Goal: Task Accomplishment & Management: Use online tool/utility

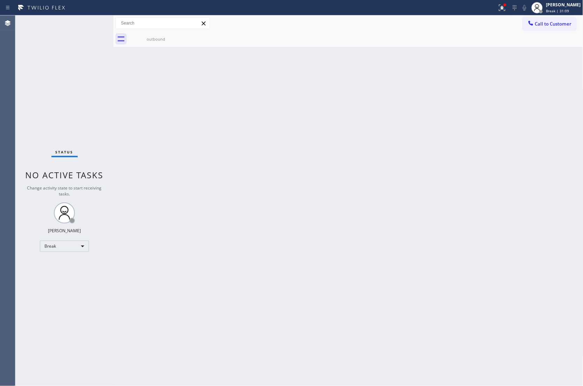
click at [468, 313] on div "Back to Dashboard Change Sender ID Customers Technicians Select a contact Outbo…" at bounding box center [348, 200] width 470 height 370
click at [0, 101] on div "Agent Desktop" at bounding box center [7, 200] width 15 height 370
click at [558, 12] on span "Break | 1h" at bounding box center [556, 10] width 18 height 5
click at [544, 42] on button "Unavailable" at bounding box center [549, 46] width 70 height 9
click at [0, 97] on div "Agent Desktop" at bounding box center [7, 200] width 15 height 370
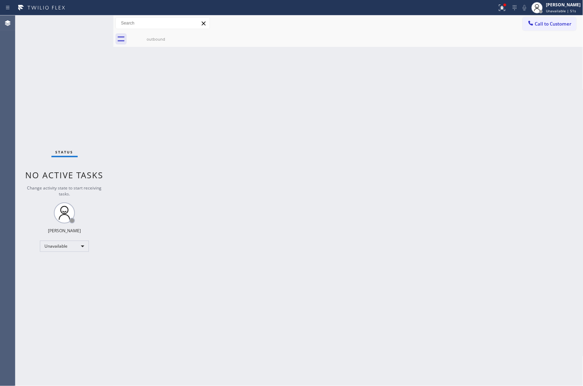
drag, startPoint x: 0, startPoint y: 102, endPoint x: 47, endPoint y: 78, distance: 52.3
click at [0, 102] on div "Agent Desktop" at bounding box center [7, 200] width 15 height 370
click at [543, 27] on button "Call to Customer" at bounding box center [550, 23] width 54 height 13
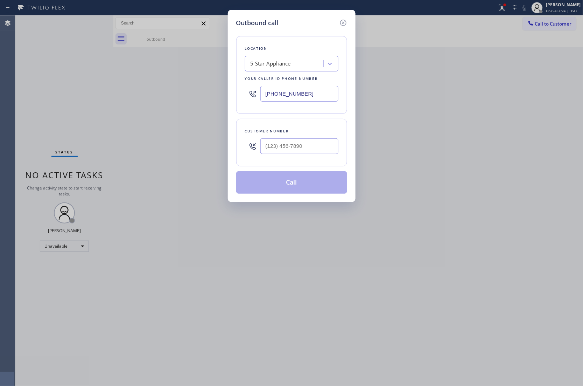
click at [319, 134] on div "Customer number" at bounding box center [291, 130] width 93 height 7
click at [317, 142] on input "(___) ___-____" at bounding box center [299, 146] width 78 height 16
paste input "703) 371-2283"
type input "[PHONE_NUMBER]"
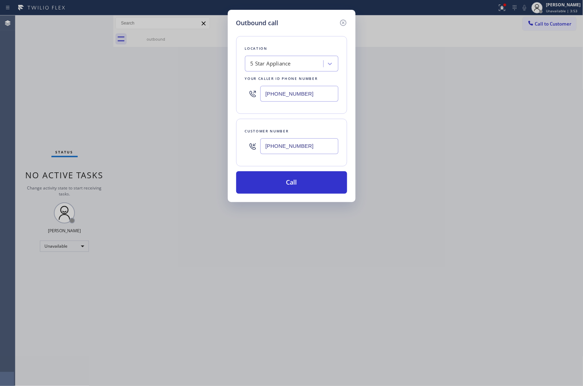
click at [280, 90] on input "[PHONE_NUMBER]" at bounding box center [299, 94] width 78 height 16
paste input "844) 884-3457"
type input "[PHONE_NUMBER]"
drag, startPoint x: 314, startPoint y: 188, endPoint x: 353, endPoint y: 230, distance: 58.0
click at [314, 188] on button "Call" at bounding box center [291, 182] width 111 height 22
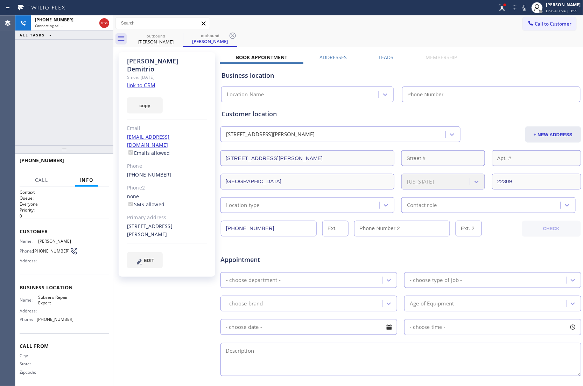
type input "[PHONE_NUMBER]"
click at [19, 98] on div "[PHONE_NUMBER] Live | 00:02 ALL TASKS ALL TASKS ACTIVE TASKS TASKS IN WRAP UP" at bounding box center [64, 80] width 98 height 130
click at [100, 163] on span "HANG UP" at bounding box center [92, 163] width 21 height 5
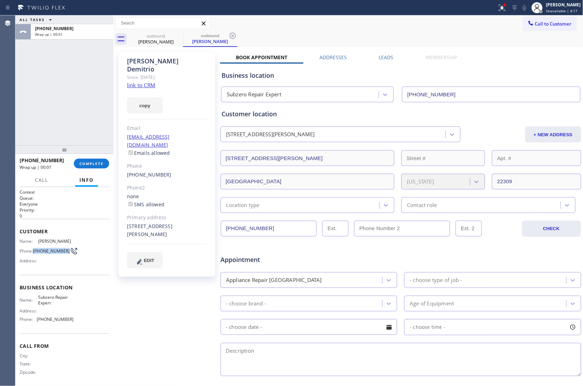
drag, startPoint x: 46, startPoint y: 257, endPoint x: 33, endPoint y: 250, distance: 14.6
click at [33, 250] on div "Phone: [PHONE_NUMBER]" at bounding box center [47, 251] width 54 height 8
copy div "[PHONE_NUMBER]"
click at [548, 12] on span "Unavailable | 6:00" at bounding box center [563, 10] width 32 height 5
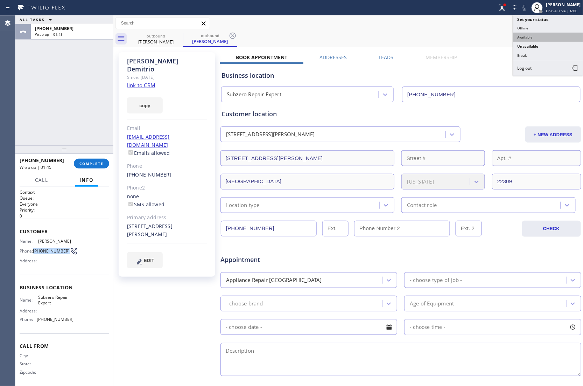
click at [524, 39] on button "Available" at bounding box center [549, 37] width 70 height 9
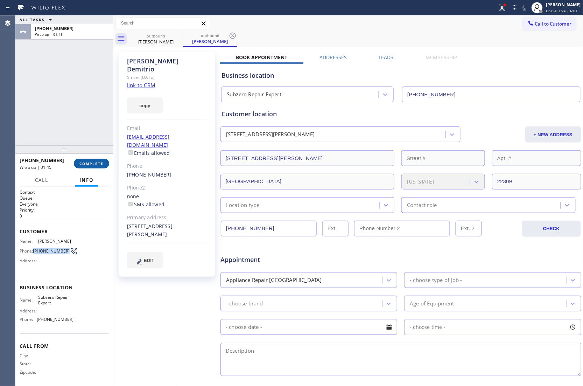
click at [88, 165] on span "COMPLETE" at bounding box center [91, 163] width 24 height 5
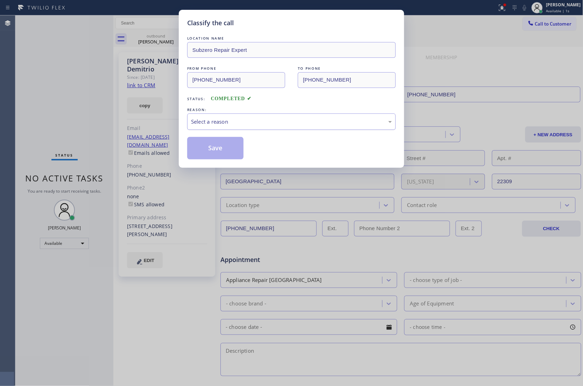
click at [226, 127] on div "Select a reason" at bounding box center [291, 121] width 209 height 16
click at [220, 152] on button "Save" at bounding box center [215, 148] width 56 height 22
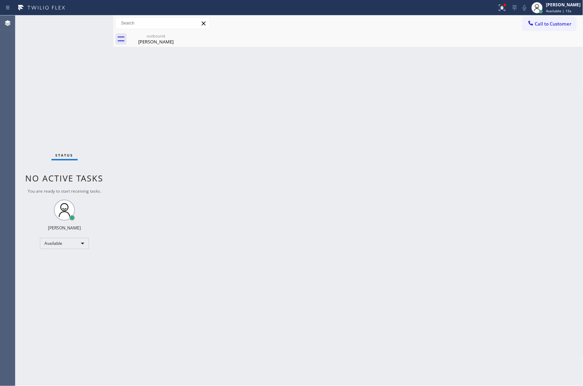
click at [18, 113] on div "Status No active tasks You are ready to start receiving tasks. [PERSON_NAME] Av…" at bounding box center [64, 200] width 98 height 370
click at [2, 115] on div "Agent Desktop" at bounding box center [7, 200] width 15 height 370
click at [541, 24] on span "Call to Customer" at bounding box center [553, 24] width 37 height 6
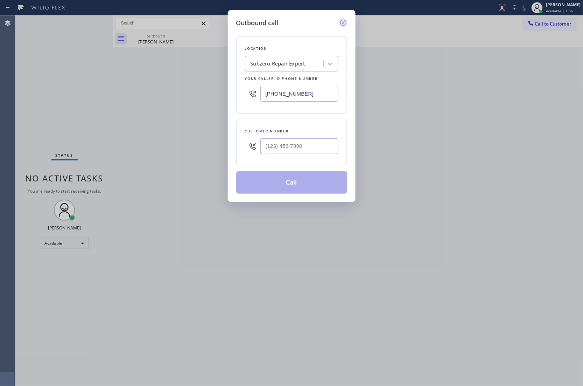
click at [347, 23] on div "Outbound call Location Subzero Repair Expert Your caller id phone number [PHONE…" at bounding box center [292, 106] width 128 height 192
click at [345, 24] on icon at bounding box center [343, 23] width 8 height 8
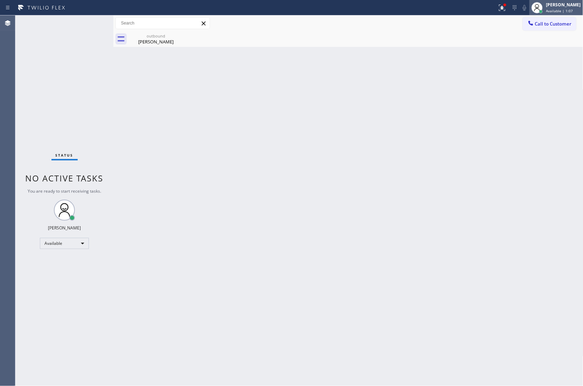
click at [562, 6] on div "[PERSON_NAME]" at bounding box center [564, 5] width 35 height 6
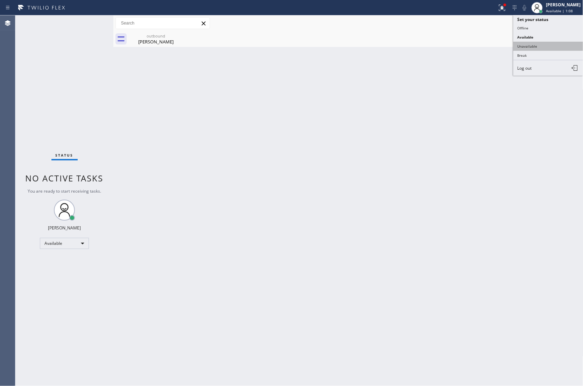
click at [538, 48] on button "Unavailable" at bounding box center [549, 46] width 70 height 9
click at [556, 28] on button "Call to Customer" at bounding box center [550, 23] width 54 height 13
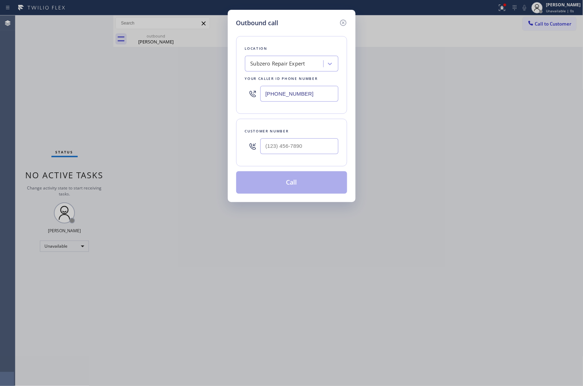
click at [285, 90] on input "[PHONE_NUMBER]" at bounding box center [299, 94] width 78 height 16
paste input "55) 400-0084"
type input "[PHONE_NUMBER]"
click at [300, 145] on input "text" at bounding box center [299, 146] width 78 height 16
paste input "310) 775-7582"
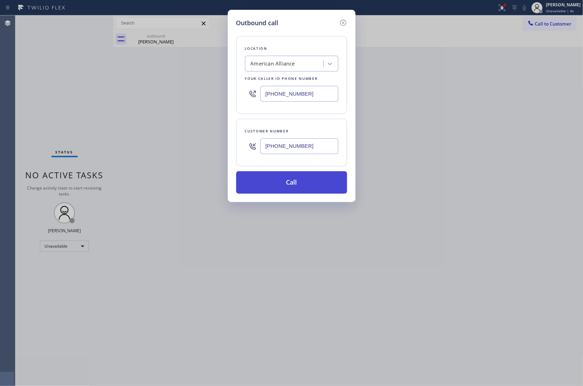
type input "[PHONE_NUMBER]"
click at [303, 184] on button "Call" at bounding box center [291, 182] width 111 height 22
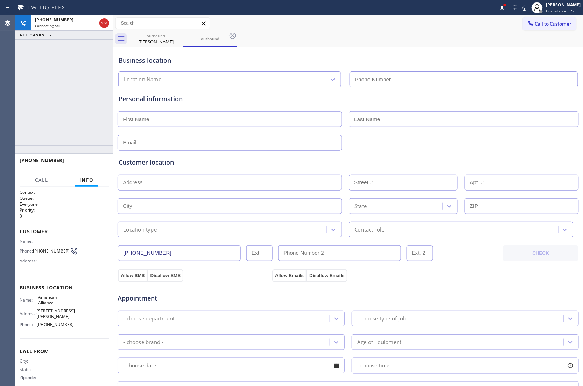
type input "[PHONE_NUMBER]"
click at [17, 102] on div "[PHONE_NUMBER] Connecting call… ALL TASKS ALL TASKS ACTIVE TASKS TASKS IN WRAP …" at bounding box center [64, 80] width 98 height 130
click at [24, 104] on div "[PHONE_NUMBER] Live | 00:02 ALL TASKS ALL TASKS ACTIVE TASKS TASKS IN WRAP UP" at bounding box center [64, 80] width 98 height 130
click at [11, 90] on div "Agent Desktop" at bounding box center [7, 200] width 15 height 370
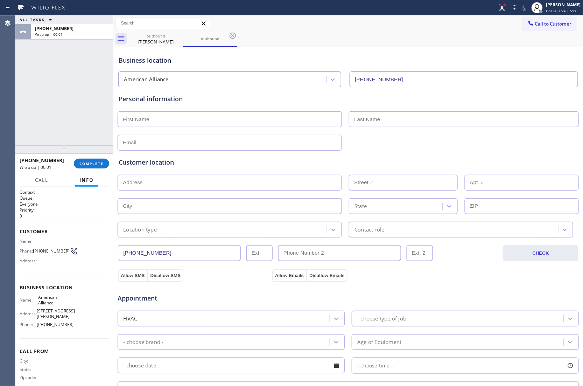
click at [2, 100] on div "Agent Desktop" at bounding box center [7, 200] width 15 height 370
click at [82, 162] on span "COMPLETE" at bounding box center [91, 163] width 24 height 5
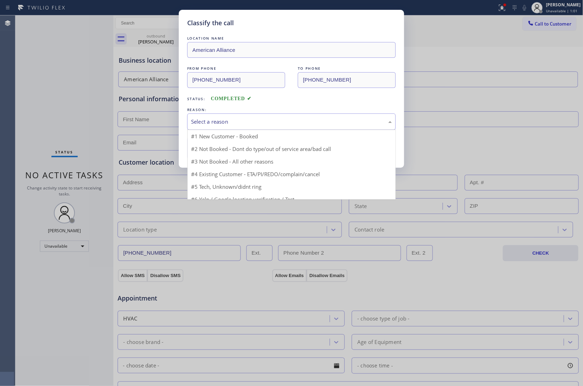
click at [267, 121] on div "Select a reason" at bounding box center [291, 122] width 201 height 8
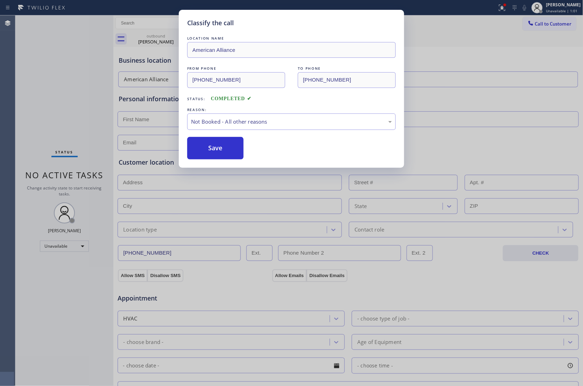
drag, startPoint x: 221, startPoint y: 151, endPoint x: 566, endPoint y: 296, distance: 373.8
click at [221, 151] on button "Save" at bounding box center [215, 148] width 56 height 22
type input "[PHONE_NUMBER]"
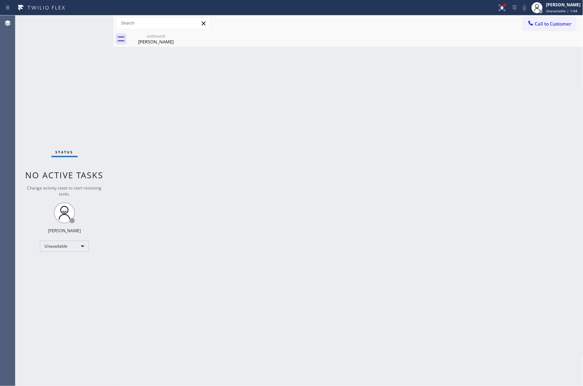
click at [13, 91] on div "Agent Desktop" at bounding box center [7, 200] width 15 height 370
click at [0, 106] on div "Agent Desktop" at bounding box center [7, 200] width 15 height 370
drag, startPoint x: 573, startPoint y: 31, endPoint x: 533, endPoint y: 45, distance: 42.3
click at [572, 31] on div "outbound [PERSON_NAME]" at bounding box center [356, 39] width 455 height 16
click at [550, 27] on button "Call to Customer" at bounding box center [550, 23] width 54 height 13
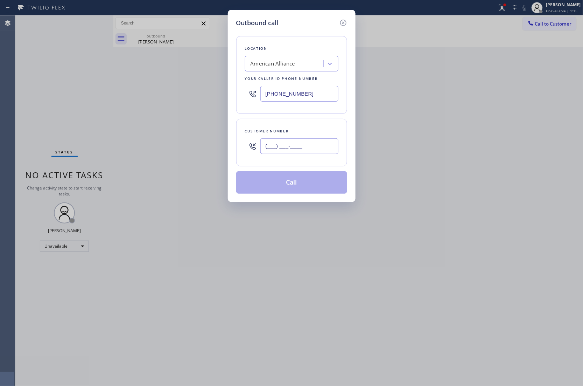
click at [320, 147] on input "(___) ___-____" at bounding box center [299, 146] width 78 height 16
paste input "703) 371-2283"
type input "[PHONE_NUMBER]"
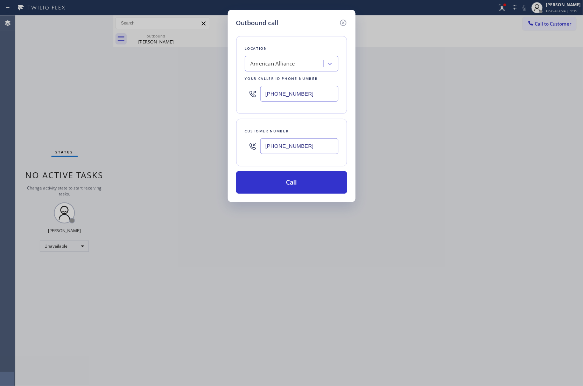
click at [301, 95] on input "[PHONE_NUMBER]" at bounding box center [299, 94] width 78 height 16
paste input "44) 884-3457"
type input "[PHONE_NUMBER]"
click at [309, 183] on button "Call" at bounding box center [291, 182] width 111 height 22
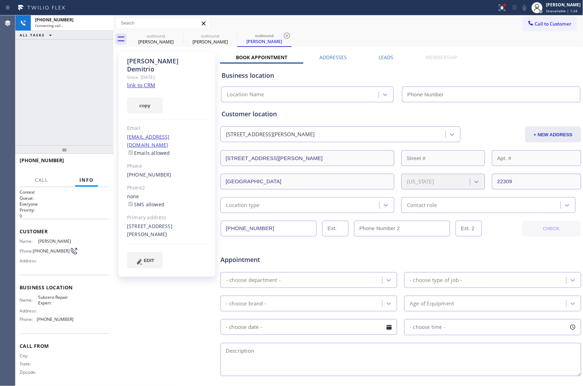
type input "[PHONE_NUMBER]"
click at [27, 71] on div "[PHONE_NUMBER] Live | 00:01 ALL TASKS ALL TASKS ACTIVE TASKS TASKS IN WRAP UP" at bounding box center [64, 80] width 98 height 130
click at [31, 109] on div "[PHONE_NUMBER] Live | 00:12 ALL TASKS ALL TASKS ACTIVE TASKS TASKS IN WRAP UP" at bounding box center [64, 80] width 98 height 130
click at [13, 95] on div "Agent Desktop" at bounding box center [7, 200] width 15 height 370
click at [9, 118] on div "Agent Desktop" at bounding box center [7, 200] width 15 height 370
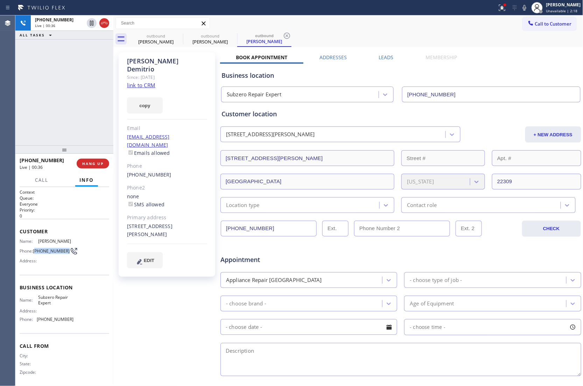
drag, startPoint x: 44, startPoint y: 256, endPoint x: 35, endPoint y: 249, distance: 10.9
click at [35, 249] on span "[PHONE_NUMBER]" at bounding box center [51, 250] width 37 height 5
drag, startPoint x: 183, startPoint y: 60, endPoint x: 129, endPoint y: 59, distance: 54.6
click at [129, 59] on div "[PERSON_NAME]" at bounding box center [167, 65] width 80 height 16
copy div "[PERSON_NAME]"
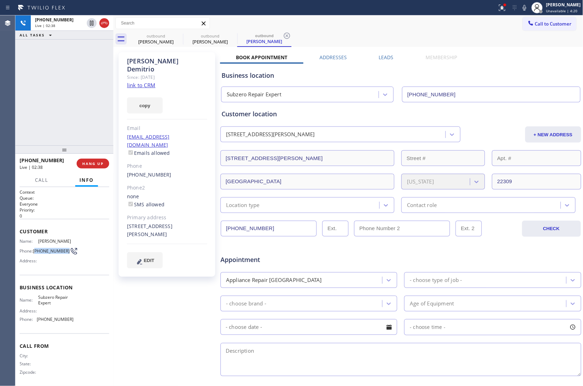
drag, startPoint x: 46, startPoint y: 257, endPoint x: 35, endPoint y: 250, distance: 13.4
click at [35, 250] on span "[PHONE_NUMBER]" at bounding box center [51, 250] width 37 height 5
copy span "703) 371-2283"
click at [0, 98] on div "Agent Desktop" at bounding box center [7, 200] width 15 height 370
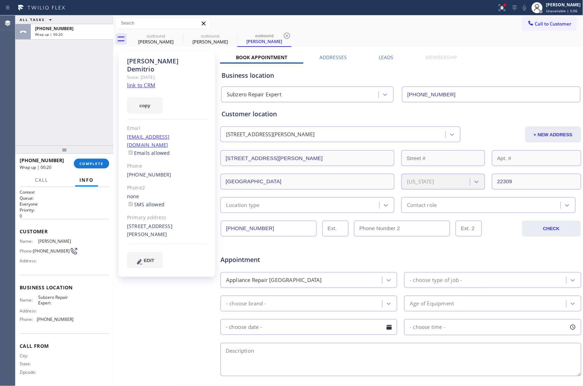
click at [16, 63] on div "ALL TASKS ALL TASKS ACTIVE TASKS TASKS IN WRAP UP [PHONE_NUMBER] Wrap up | 00:20" at bounding box center [64, 80] width 98 height 130
click at [535, 23] on span "Call to Customer" at bounding box center [553, 24] width 37 height 6
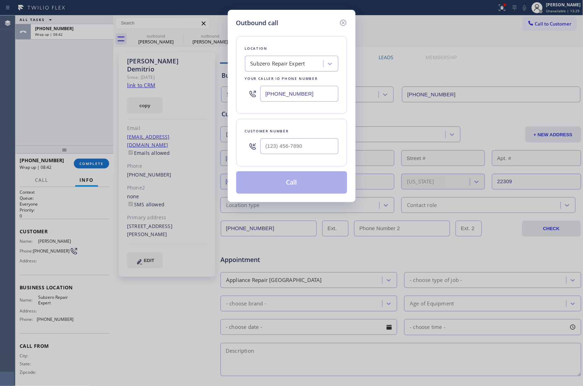
click at [285, 98] on input "[PHONE_NUMBER]" at bounding box center [299, 94] width 78 height 16
paste input "213) 996-0539"
type input "[PHONE_NUMBER]"
type input "(___) ___-____"
click at [307, 139] on div "Customer number" at bounding box center [291, 143] width 111 height 48
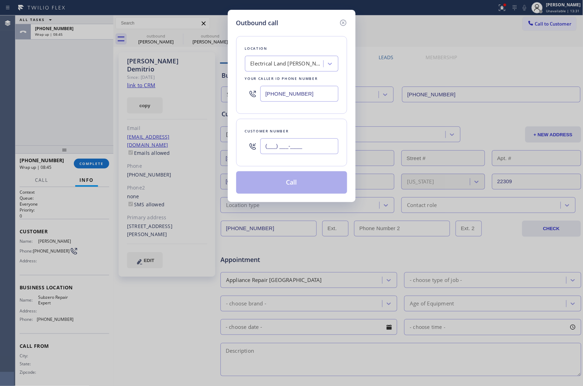
click at [307, 142] on input "(___) ___-____" at bounding box center [299, 146] width 78 height 16
paste input "818) 540-8085"
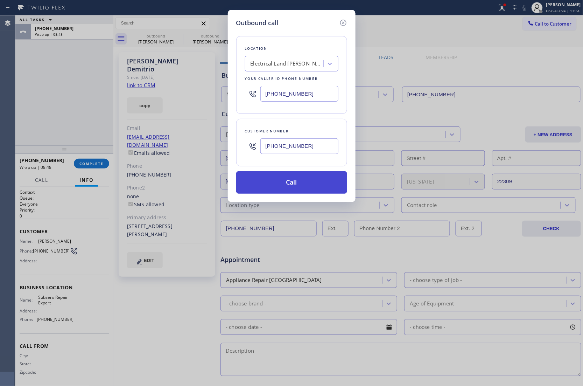
click at [288, 179] on button "Call" at bounding box center [291, 182] width 111 height 22
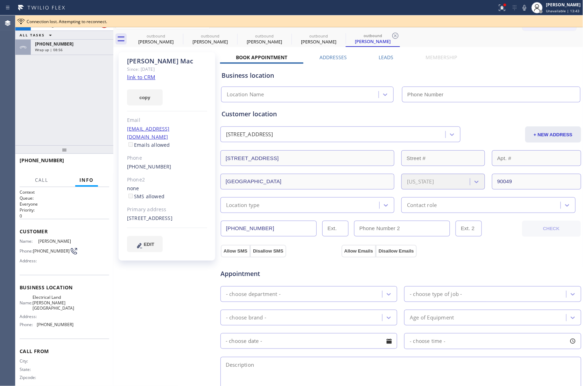
click at [0, 110] on div "Agent Desktop" at bounding box center [7, 200] width 15 height 370
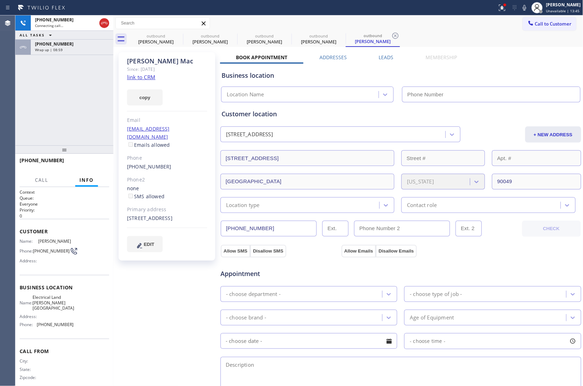
click at [137, 77] on link "link to CRM" at bounding box center [141, 77] width 28 height 7
click at [543, 22] on span "Call to Customer" at bounding box center [553, 24] width 37 height 6
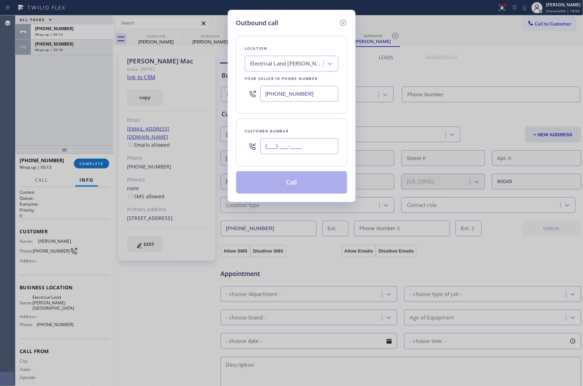
click at [292, 151] on input "(___) ___-____" at bounding box center [299, 146] width 78 height 16
paste input "818) 540-8085"
type input "[PHONE_NUMBER]"
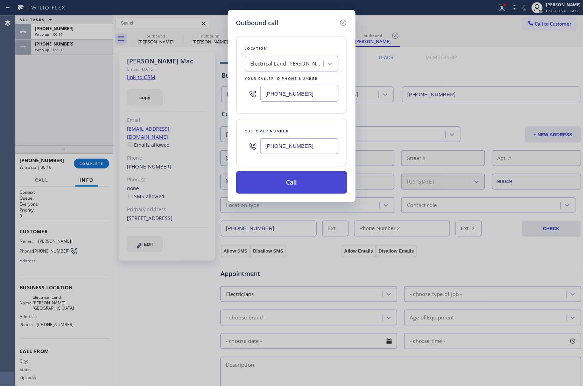
type input "[PHONE_NUMBER]"
click at [310, 184] on button "Call" at bounding box center [291, 182] width 111 height 22
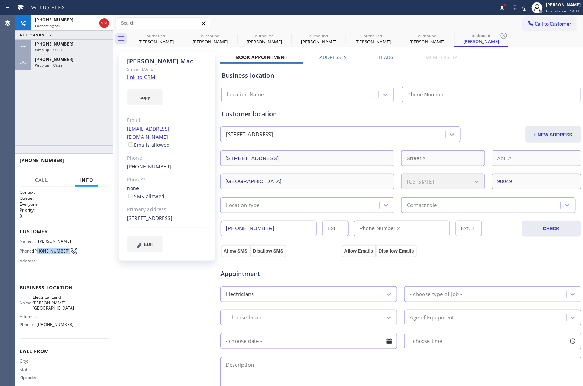
type input "[PHONE_NUMBER]"
drag, startPoint x: 42, startPoint y: 258, endPoint x: 35, endPoint y: 250, distance: 10.4
click at [35, 250] on span "[PHONE_NUMBER]" at bounding box center [51, 250] width 37 height 5
copy span "818) 540-8085"
drag, startPoint x: 156, startPoint y: 217, endPoint x: 128, endPoint y: 209, distance: 29.2
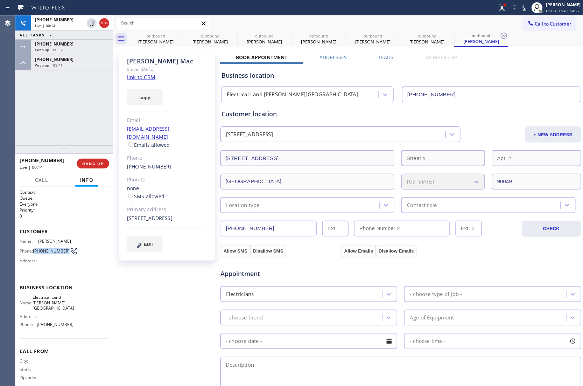
click at [128, 214] on div "[STREET_ADDRESS]" at bounding box center [167, 218] width 80 height 8
copy div "[STREET_ADDRESS]"
drag, startPoint x: 12, startPoint y: 123, endPoint x: 269, endPoint y: 41, distance: 270.2
click at [12, 122] on div "Agent Desktop" at bounding box center [7, 200] width 15 height 370
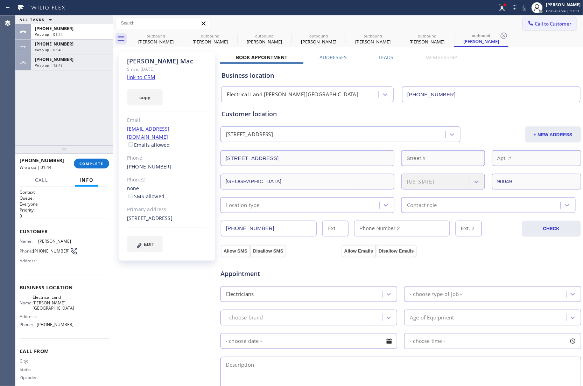
click at [558, 26] on span "Call to Customer" at bounding box center [553, 24] width 37 height 6
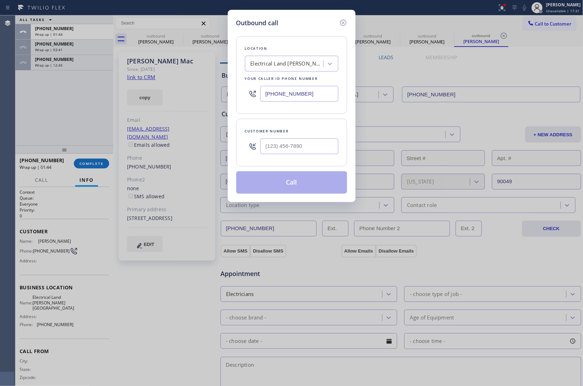
click at [290, 93] on input "[PHONE_NUMBER]" at bounding box center [299, 94] width 78 height 16
paste input "855) 946-3605"
type input "[PHONE_NUMBER]"
type input "(___) ___-____"
click at [291, 147] on input "text" at bounding box center [299, 146] width 78 height 16
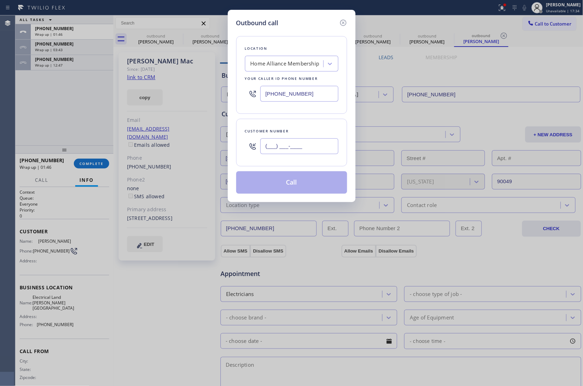
paste input "847) 924-0568"
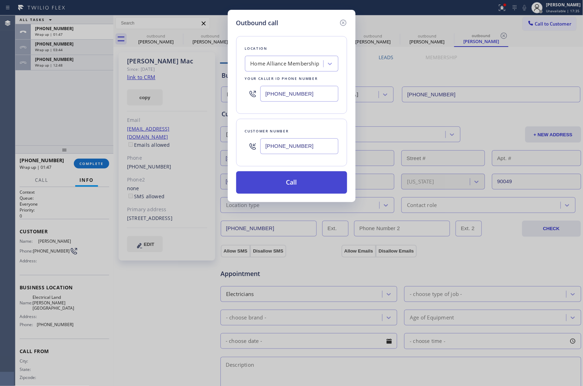
type input "[PHONE_NUMBER]"
click at [301, 185] on button "Call" at bounding box center [291, 182] width 111 height 22
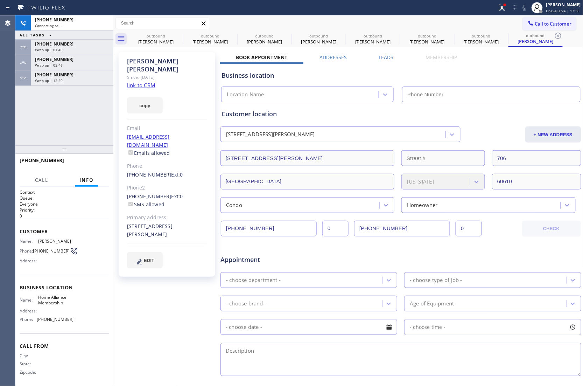
click at [19, 119] on div "[PHONE_NUMBER] Connecting call… ALL TASKS ALL TASKS ACTIVE TASKS TASKS IN WRAP …" at bounding box center [64, 80] width 98 height 130
type input "[PHONE_NUMBER]"
click at [144, 82] on link "link to CRM" at bounding box center [141, 85] width 28 height 7
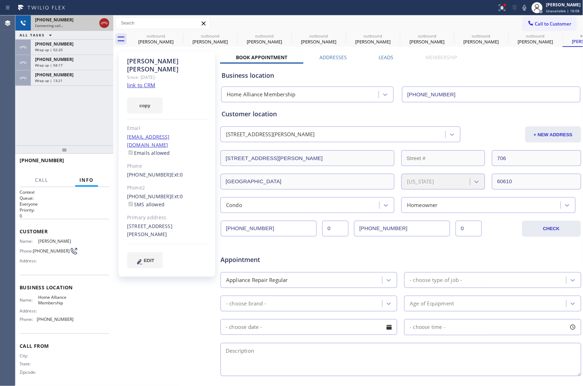
click at [104, 23] on icon at bounding box center [104, 23] width 8 height 8
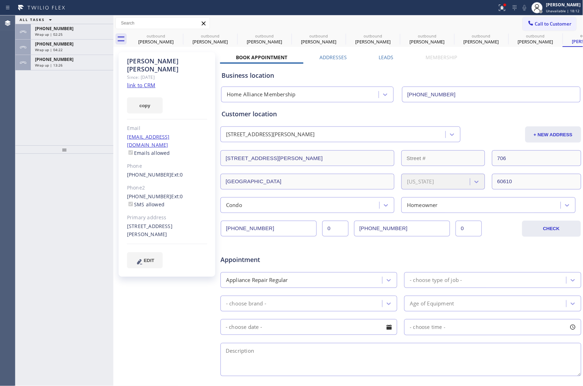
drag, startPoint x: 530, startPoint y: 24, endPoint x: 332, endPoint y: 92, distance: 208.8
click at [535, 24] on span "Call to Customer" at bounding box center [553, 24] width 37 height 6
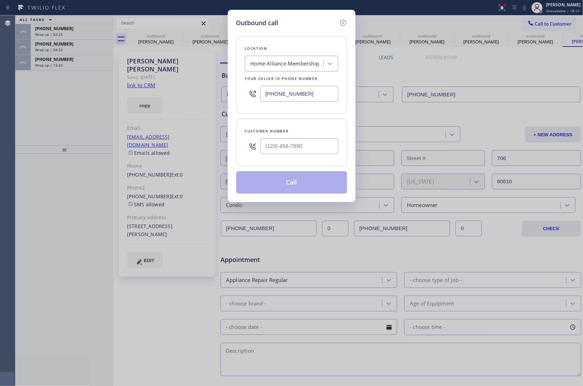
click at [312, 101] on input "[PHONE_NUMBER]" at bounding box center [299, 94] width 78 height 16
paste input "323) 489-3506"
type input "[PHONE_NUMBER]"
type input "(___) ___-____"
drag, startPoint x: 285, startPoint y: 154, endPoint x: 308, endPoint y: 191, distance: 43.1
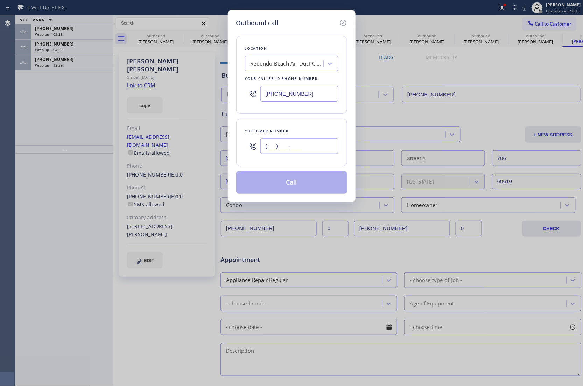
click at [285, 155] on div "(___) ___-____" at bounding box center [299, 146] width 78 height 23
paste input "323) 443-1013"
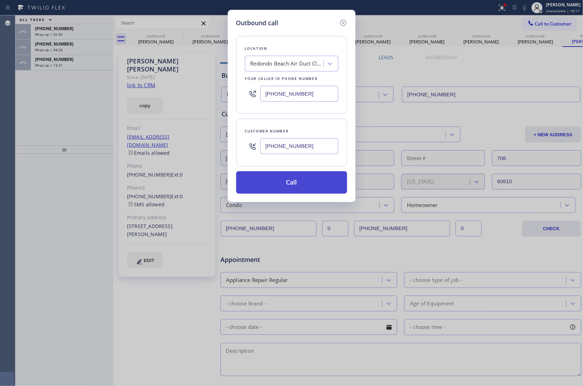
type input "[PHONE_NUMBER]"
click at [278, 181] on button "Call" at bounding box center [291, 182] width 111 height 22
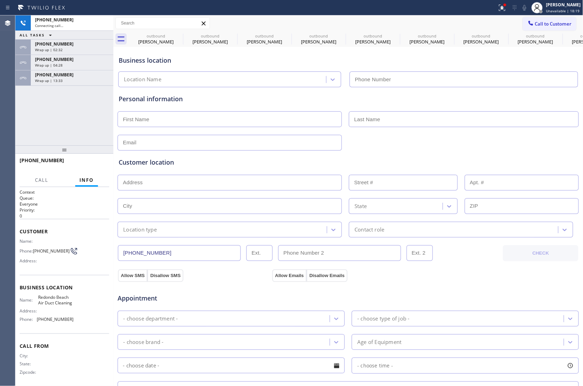
type input "[PHONE_NUMBER]"
drag, startPoint x: 13, startPoint y: 119, endPoint x: 48, endPoint y: 110, distance: 35.7
click at [18, 119] on div "Agent Desktop Classify the call LOCATION NAME 5 Star Appliance FROM PHONE [PHON…" at bounding box center [291, 200] width 583 height 370
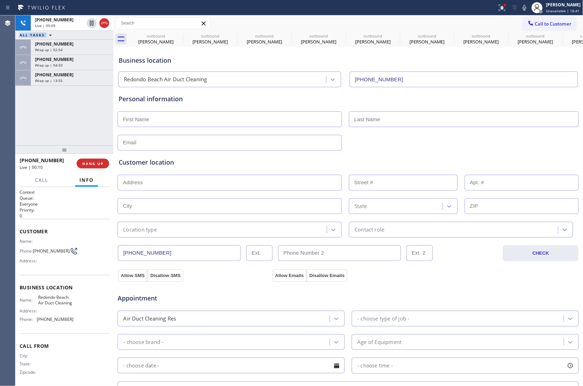
drag, startPoint x: 104, startPoint y: 25, endPoint x: 274, endPoint y: 192, distance: 238.7
click at [104, 25] on icon at bounding box center [104, 23] width 8 height 8
drag, startPoint x: 16, startPoint y: 114, endPoint x: 153, endPoint y: 6, distance: 174.5
click at [16, 114] on div "ALL TASKS ALL TASKS ACTIVE TASKS TASKS IN WRAP UP [PHONE_NUMBER] Wrap up | 00:2…" at bounding box center [64, 80] width 98 height 130
drag, startPoint x: 547, startPoint y: 25, endPoint x: 367, endPoint y: 118, distance: 202.6
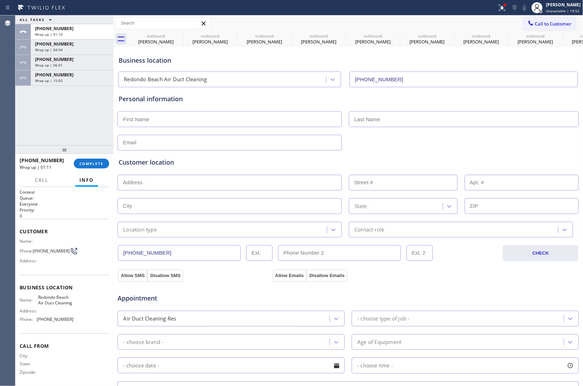
click at [545, 25] on span "Call to Customer" at bounding box center [553, 24] width 37 height 6
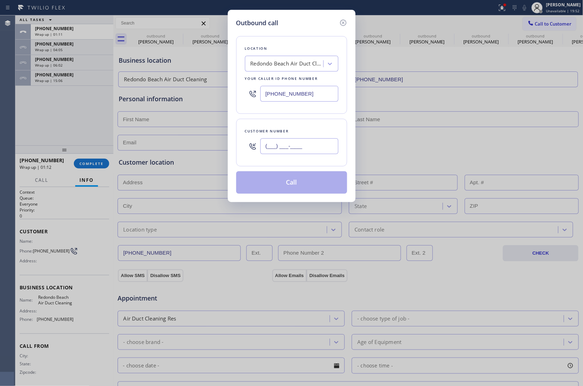
click at [303, 151] on input "(___) ___-____" at bounding box center [299, 146] width 78 height 16
paste input "818) 548-085"
click at [311, 145] on input "(818) 548-085_" at bounding box center [299, 146] width 78 height 16
paste input "0-8085"
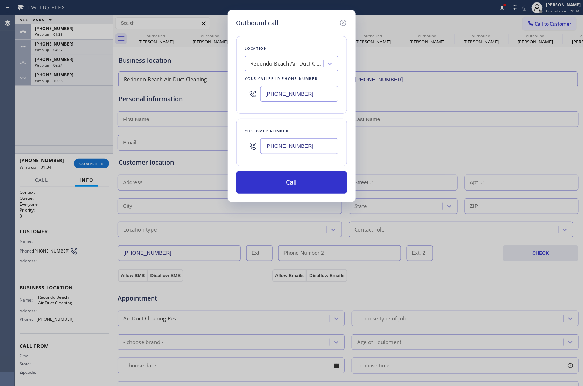
type input "[PHONE_NUMBER]"
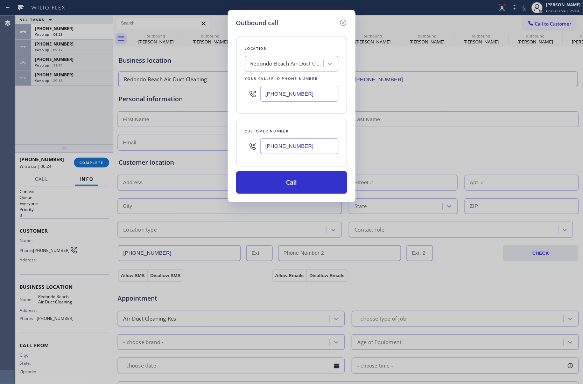
click at [298, 96] on input "[PHONE_NUMBER]" at bounding box center [299, 94] width 78 height 16
paste input "929) 416-665"
type input "[PHONE_NUMBER]"
click at [346, 23] on icon at bounding box center [343, 23] width 6 height 6
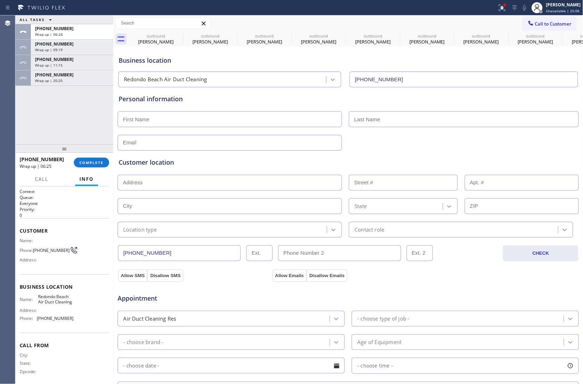
click at [97, 155] on div "[PHONE_NUMBER] Wrap up | 06:25 COMPLETE" at bounding box center [65, 162] width 90 height 18
click at [96, 161] on span "COMPLETE" at bounding box center [91, 162] width 24 height 5
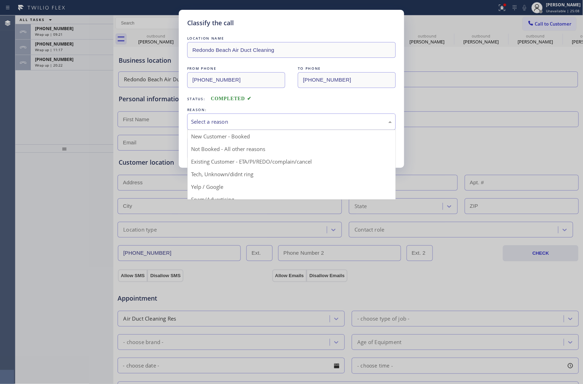
click at [238, 130] on div "Select a reason New Customer - Booked Not Booked - All other reasons Existing C…" at bounding box center [291, 121] width 209 height 16
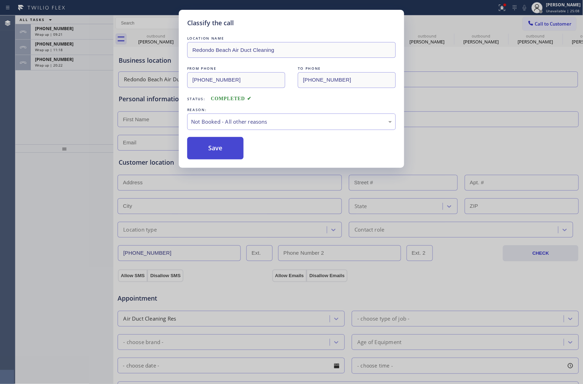
click at [220, 153] on button "Save" at bounding box center [215, 148] width 56 height 22
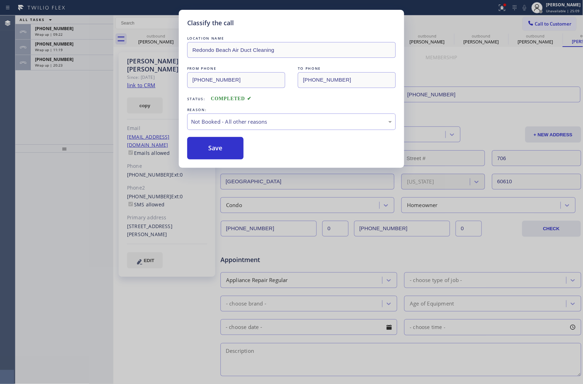
click at [61, 64] on div "Classify the call LOCATION NAME [GEOGRAPHIC_DATA] Air Duct Cleaning FROM PHONE …" at bounding box center [291, 192] width 583 height 384
click at [61, 64] on span "Wrap up | 20:23" at bounding box center [49, 65] width 28 height 5
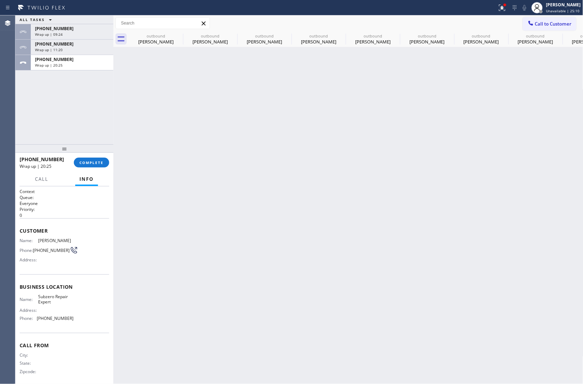
click at [61, 64] on span "Wrap up | 20:25" at bounding box center [49, 65] width 28 height 5
click at [90, 158] on button "COMPLETE" at bounding box center [91, 163] width 35 height 10
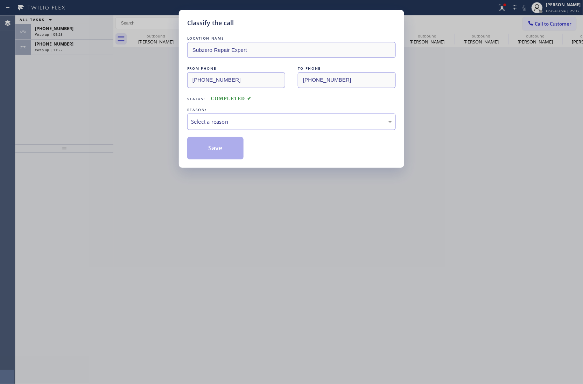
drag, startPoint x: 237, startPoint y: 121, endPoint x: 237, endPoint y: 125, distance: 4.2
click at [237, 123] on div "Select a reason" at bounding box center [291, 122] width 201 height 8
click at [223, 149] on button "Save" at bounding box center [215, 148] width 56 height 22
type input "[PHONE_NUMBER]"
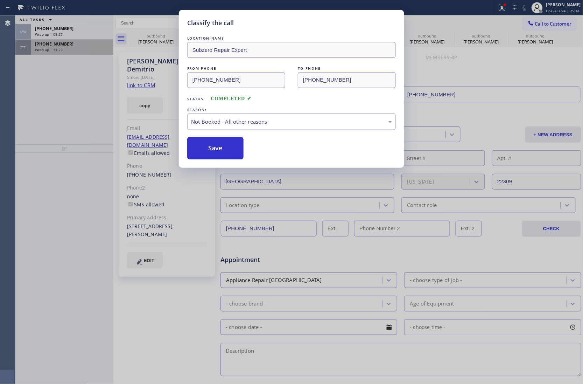
click at [44, 50] on span "Wrap up | 11:23" at bounding box center [49, 49] width 28 height 5
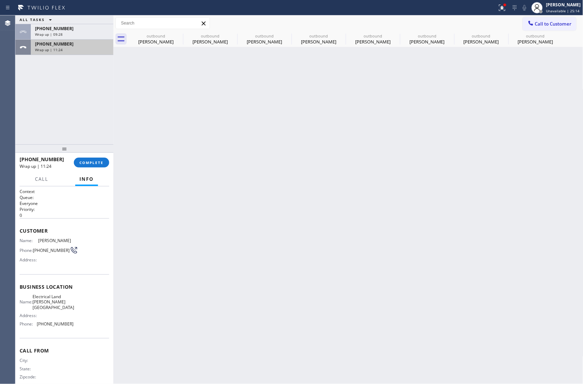
click at [44, 50] on span "Wrap up | 11:24" at bounding box center [49, 49] width 28 height 5
click at [102, 160] on span "COMPLETE" at bounding box center [91, 162] width 24 height 5
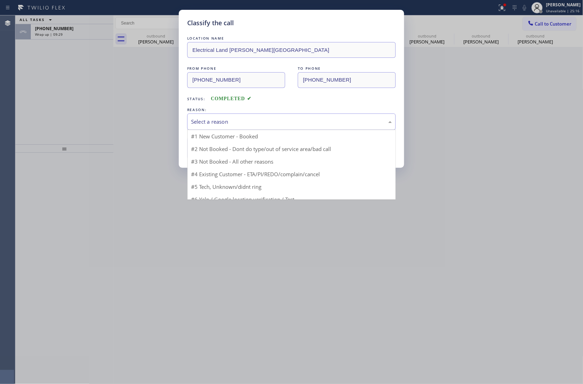
click at [228, 118] on div "Select a reason" at bounding box center [291, 122] width 201 height 8
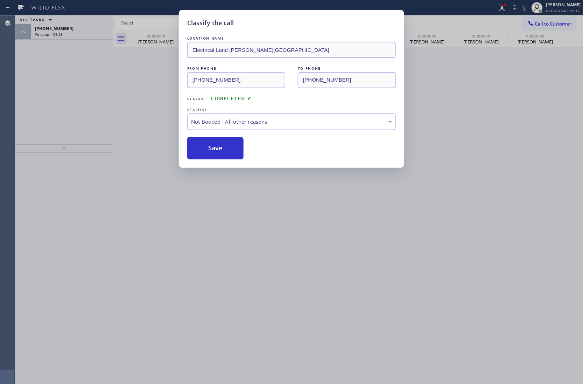
click at [216, 147] on button "Save" at bounding box center [215, 148] width 56 height 22
type input "[PHONE_NUMBER]"
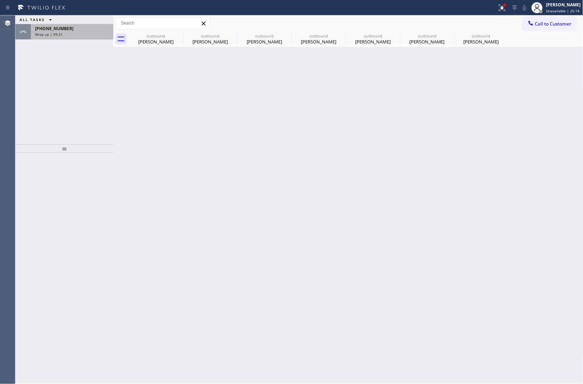
click at [76, 30] on div "[PHONE_NUMBER]" at bounding box center [72, 29] width 74 height 6
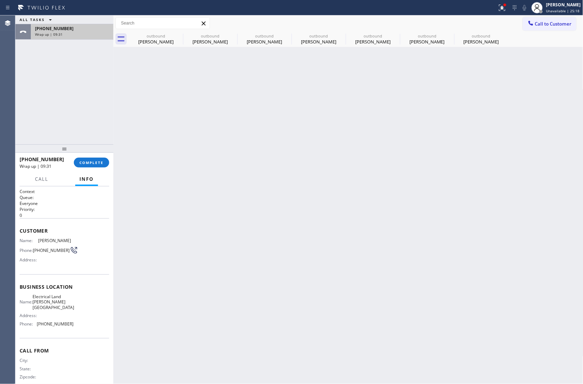
click at [76, 30] on div "[PHONE_NUMBER]" at bounding box center [72, 29] width 74 height 6
click at [86, 161] on span "COMPLETE" at bounding box center [91, 162] width 24 height 5
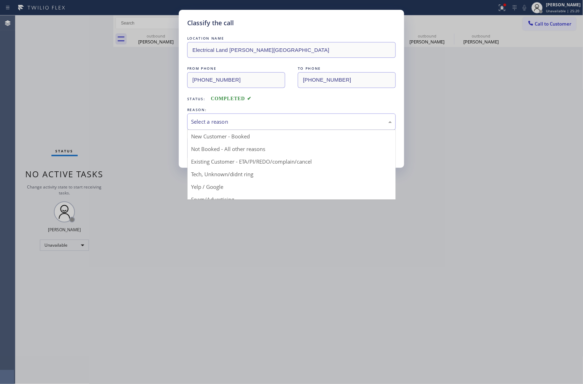
click at [224, 115] on div "Select a reason" at bounding box center [291, 121] width 209 height 16
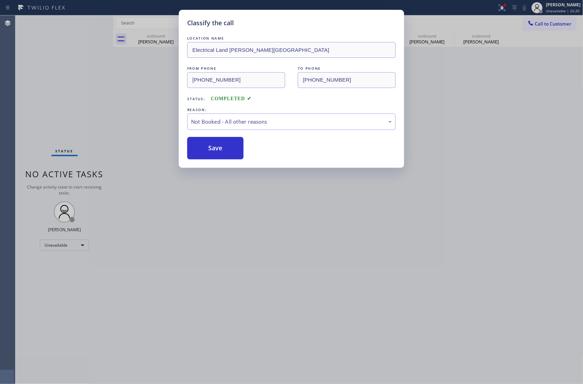
click at [210, 154] on button "Save" at bounding box center [215, 148] width 56 height 22
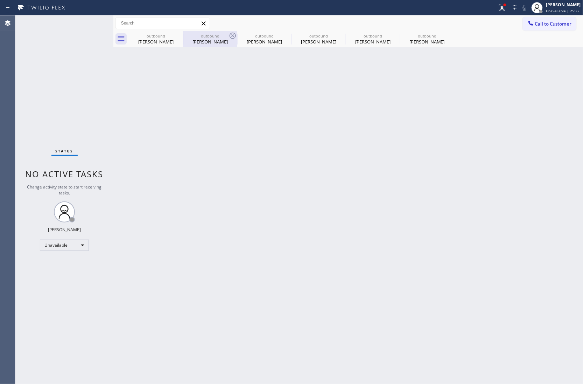
click at [184, 33] on div "outbound" at bounding box center [210, 35] width 53 height 5
type input "[PHONE_NUMBER]"
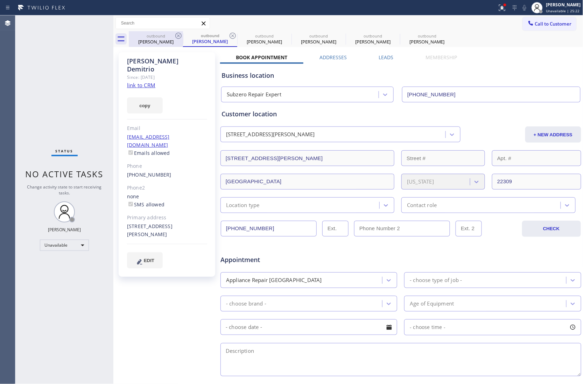
click at [177, 35] on icon at bounding box center [178, 36] width 8 height 8
click at [183, 35] on div "outbound [PERSON_NAME]" at bounding box center [210, 39] width 54 height 16
click at [229, 35] on icon at bounding box center [233, 36] width 8 height 8
click at [0, 0] on icon at bounding box center [0, 0] width 0 height 0
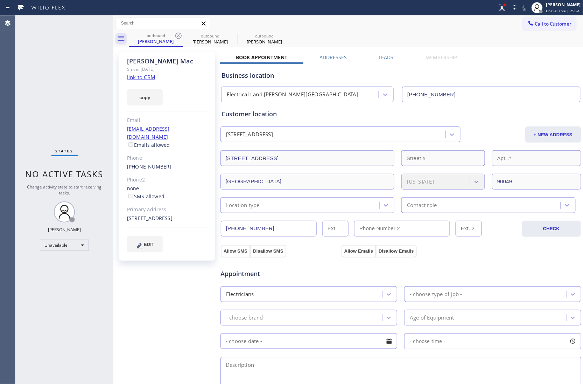
click at [177, 35] on icon at bounding box center [178, 36] width 8 height 8
type input "[PHONE_NUMBER]"
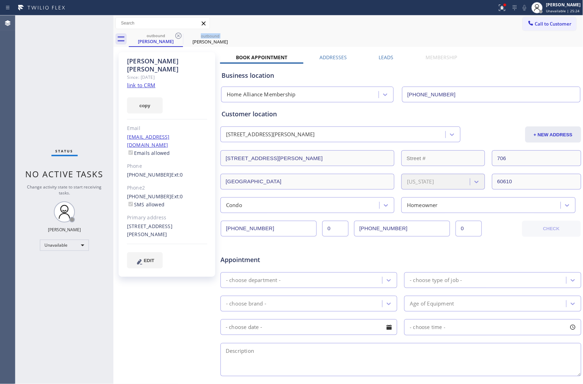
click at [177, 35] on icon at bounding box center [178, 36] width 8 height 8
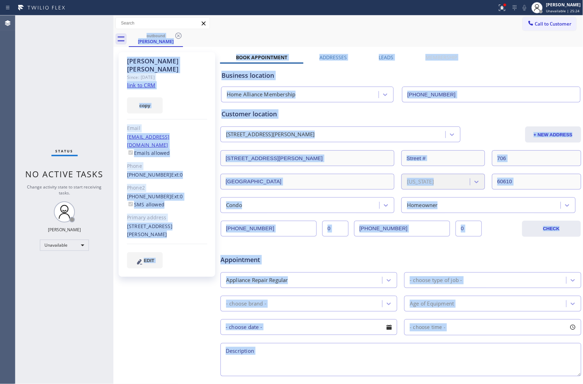
click at [177, 35] on div "outbound [PERSON_NAME]" at bounding box center [356, 39] width 455 height 16
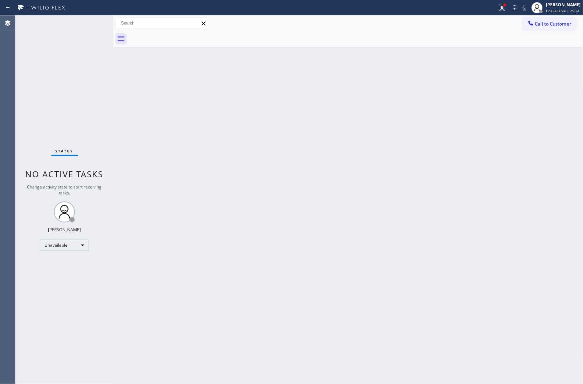
click at [576, 17] on div "Call to Customer" at bounding box center [550, 23] width 54 height 12
click at [550, 24] on span "Call to Customer" at bounding box center [553, 24] width 37 height 6
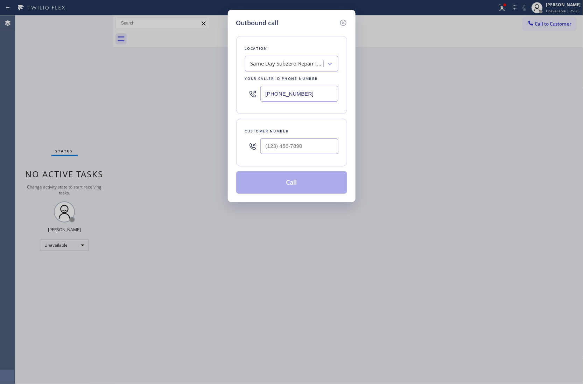
drag, startPoint x: 277, startPoint y: 100, endPoint x: 403, endPoint y: 252, distance: 197.5
click at [284, 104] on div "[PHONE_NUMBER]" at bounding box center [291, 93] width 93 height 23
paste input "text"
type input "[PHONE_NUMBER]"
type input "(___) ___-____"
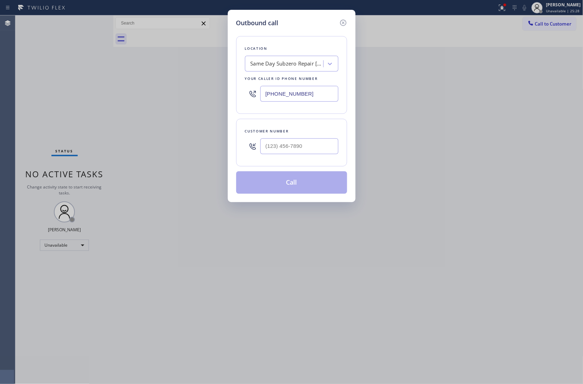
click at [8, 107] on div "Outbound call Location Same Day Subzero Repair [GEOGRAPHIC_DATA] Your caller id…" at bounding box center [291, 192] width 583 height 384
click at [317, 147] on input "(___) ___-____" at bounding box center [299, 146] width 78 height 16
paste input "929) 541-8094"
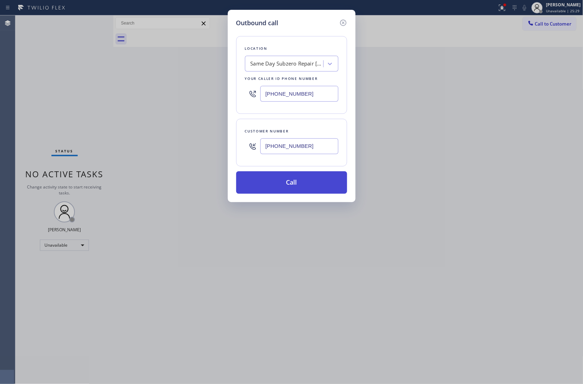
type input "[PHONE_NUMBER]"
click at [303, 181] on button "Call" at bounding box center [291, 182] width 111 height 22
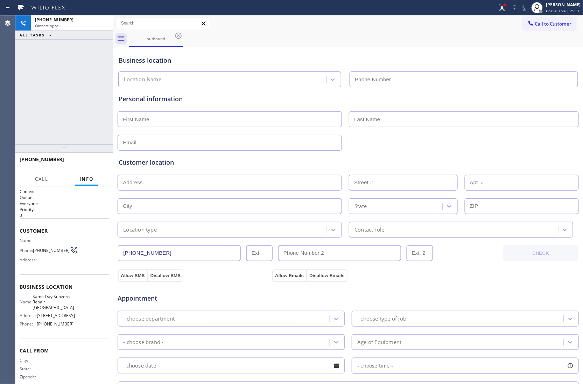
type input "[PHONE_NUMBER]"
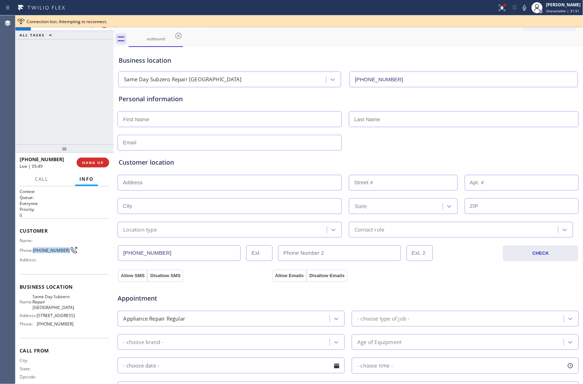
drag, startPoint x: 45, startPoint y: 253, endPoint x: 34, endPoint y: 249, distance: 11.6
click at [34, 249] on span "[PHONE_NUMBER]" at bounding box center [51, 250] width 37 height 5
copy span "[PHONE_NUMBER]"
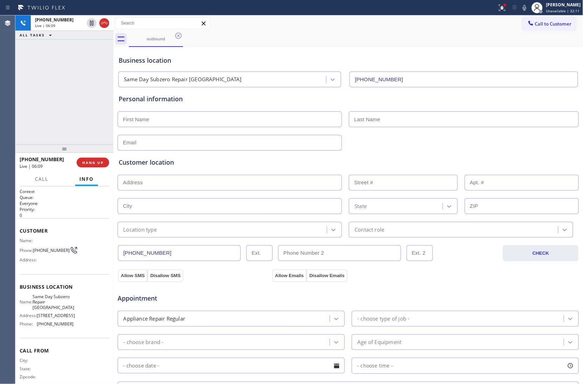
click at [21, 100] on div "[PHONE_NUMBER] Live | 06:09 ALL TASKS ALL TASKS ACTIVE TASKS TASKS IN WRAP UP" at bounding box center [64, 79] width 98 height 129
click at [103, 23] on icon at bounding box center [104, 23] width 8 height 8
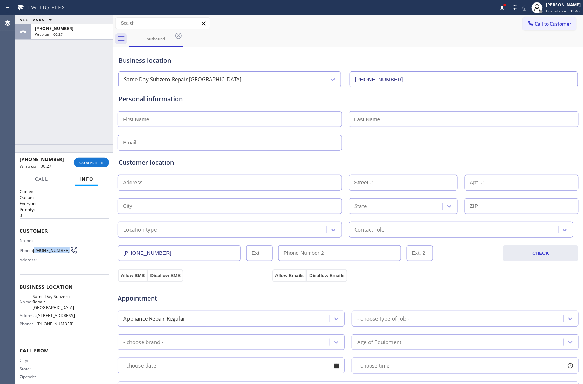
drag, startPoint x: 38, startPoint y: 255, endPoint x: 36, endPoint y: 249, distance: 6.4
click at [36, 249] on div "Name: Phone: [PHONE_NUMBER] Address:" at bounding box center [47, 252] width 54 height 28
copy span "929) 541-8094"
drag, startPoint x: 55, startPoint y: 310, endPoint x: 36, endPoint y: 299, distance: 21.9
click at [36, 299] on span "Same Day Subzero Repair [GEOGRAPHIC_DATA]" at bounding box center [54, 302] width 42 height 16
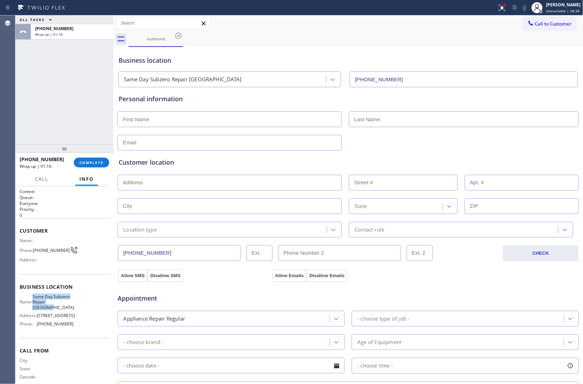
copy span "Same Day Subzero Repair [GEOGRAPHIC_DATA]"
click at [547, 25] on span "Call to Customer" at bounding box center [553, 24] width 37 height 6
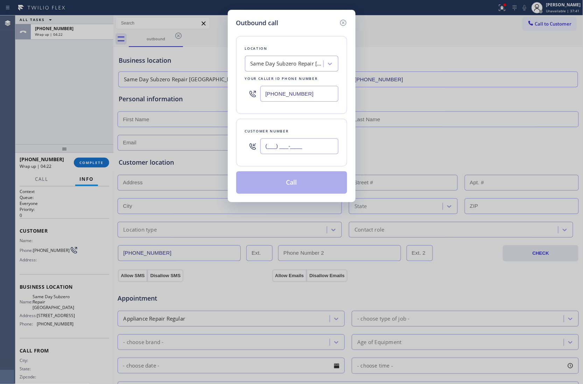
click at [291, 149] on input "(___) ___-____" at bounding box center [299, 146] width 78 height 16
paste input "929) 541-8094"
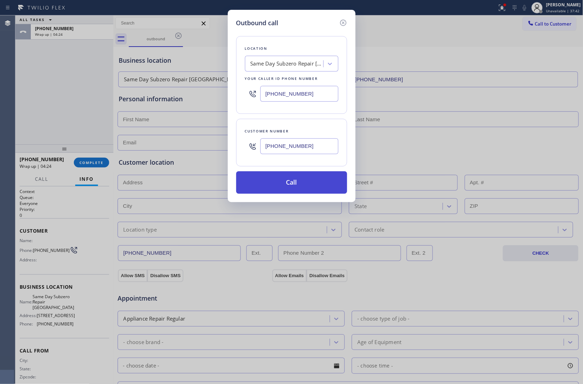
type input "[PHONE_NUMBER]"
click at [304, 180] on button "Call" at bounding box center [291, 182] width 111 height 22
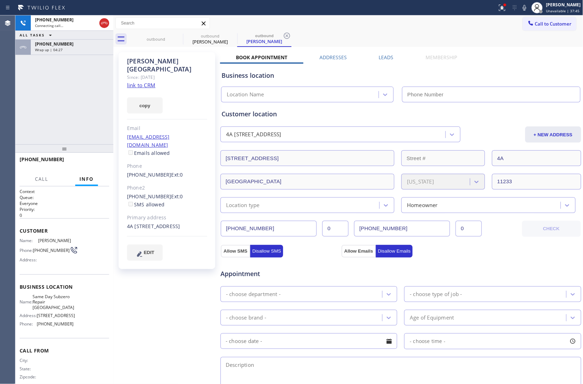
click at [13, 105] on div "Agent Desktop" at bounding box center [7, 199] width 15 height 368
type input "[PHONE_NUMBER]"
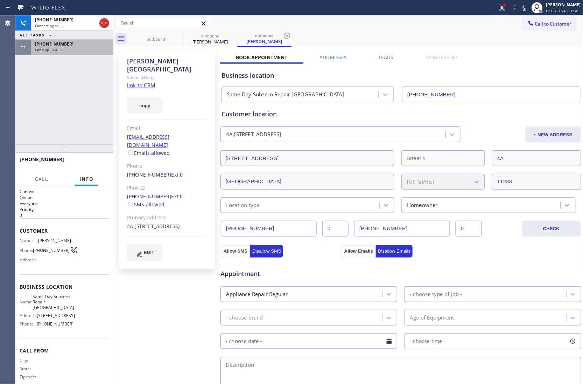
click at [52, 47] on span "Wrap up | 04:28" at bounding box center [49, 49] width 28 height 5
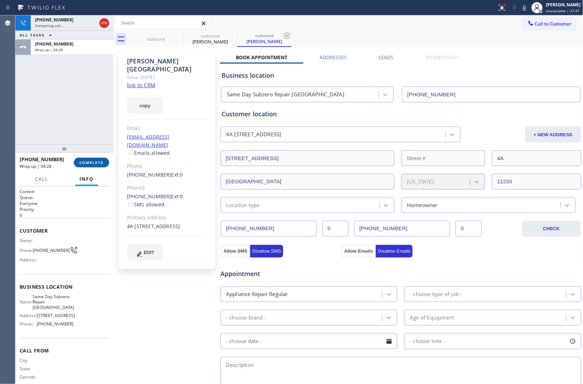
click at [98, 162] on span "COMPLETE" at bounding box center [91, 162] width 24 height 5
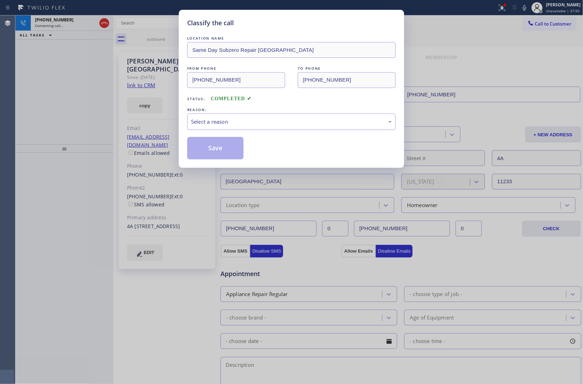
click at [212, 123] on div "Select a reason" at bounding box center [291, 122] width 201 height 8
click at [216, 151] on button "Save" at bounding box center [215, 148] width 56 height 22
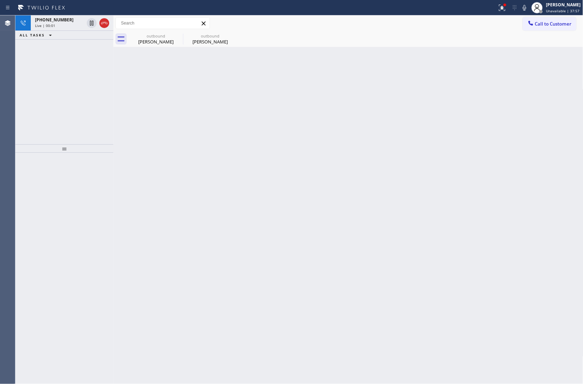
click at [20, 77] on div "[PHONE_NUMBER] Live | 00:01 ALL TASKS ALL TASKS ACTIVE TASKS TASKS IN WRAP UP" at bounding box center [64, 79] width 98 height 129
click at [28, 63] on div "[PHONE_NUMBER] Live | 00:32 ALL TASKS ALL TASKS ACTIVE TASKS TASKS IN WRAP UP" at bounding box center [64, 79] width 98 height 129
drag, startPoint x: 29, startPoint y: 52, endPoint x: 46, endPoint y: 41, distance: 20.2
click at [29, 52] on div "[PHONE_NUMBER] Live | 00:35 ALL TASKS ALL TASKS ACTIVE TASKS TASKS IN WRAP UP" at bounding box center [64, 79] width 98 height 129
click at [52, 26] on span "Live | 00:35" at bounding box center [45, 25] width 20 height 5
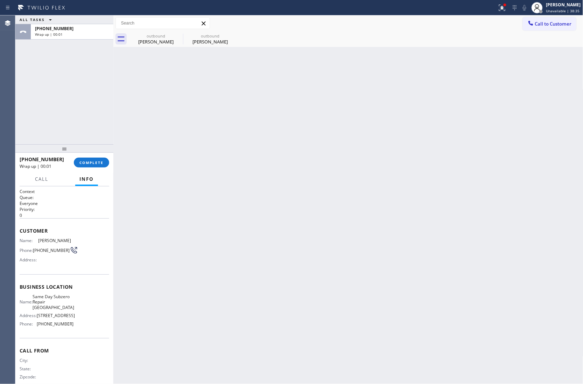
click at [98, 157] on div "[PHONE_NUMBER] Wrap up | 00:01 COMPLETE" at bounding box center [65, 162] width 90 height 18
click at [95, 163] on span "COMPLETE" at bounding box center [91, 162] width 24 height 5
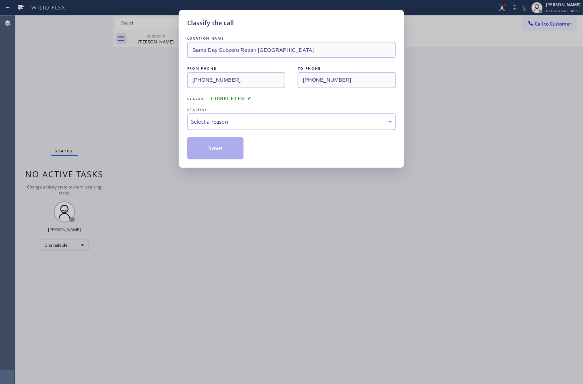
click at [208, 130] on div "LOCATION NAME Same Day Subzero Repair [GEOGRAPHIC_DATA] FROM PHONE [PHONE_NUMBE…" at bounding box center [291, 97] width 209 height 125
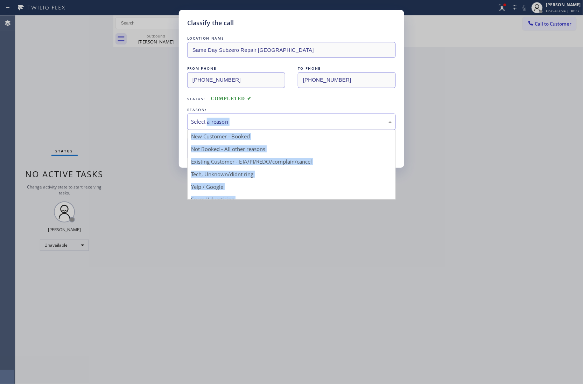
click at [213, 122] on div "Select a reason" at bounding box center [291, 122] width 201 height 8
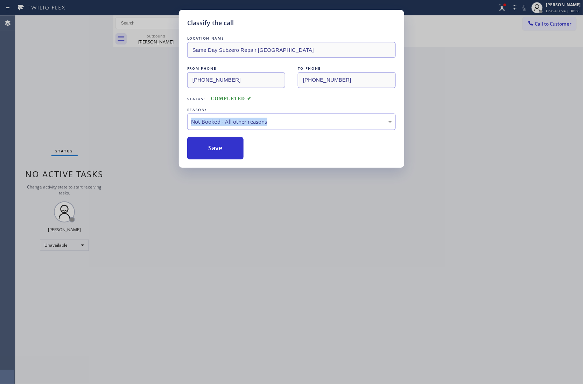
click at [208, 149] on button "Save" at bounding box center [215, 148] width 56 height 22
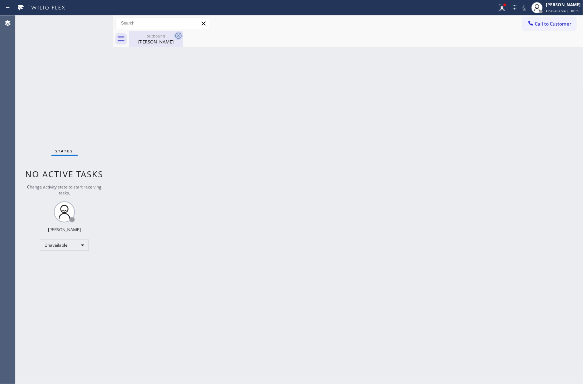
drag, startPoint x: 174, startPoint y: 34, endPoint x: 181, endPoint y: 34, distance: 7.4
click at [175, 34] on div "outbound [PERSON_NAME]" at bounding box center [156, 39] width 54 height 16
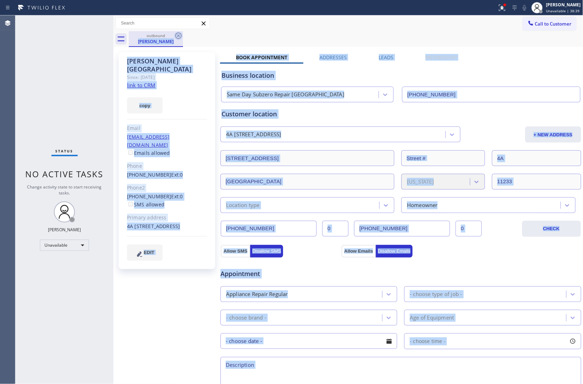
click at [181, 34] on icon at bounding box center [178, 36] width 8 height 8
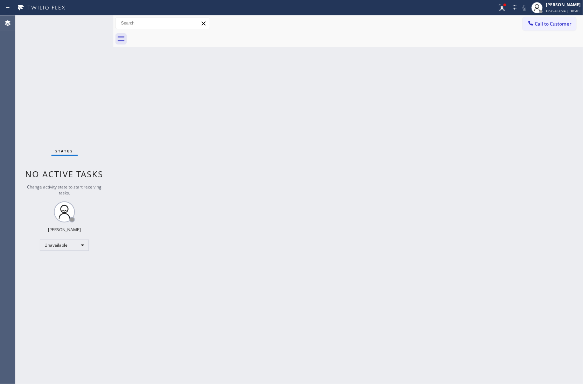
click at [181, 34] on div at bounding box center [356, 39] width 455 height 16
click at [0, 84] on div "Agent Desktop" at bounding box center [7, 199] width 15 height 368
click at [559, 27] on span "Call to Customer" at bounding box center [553, 24] width 37 height 6
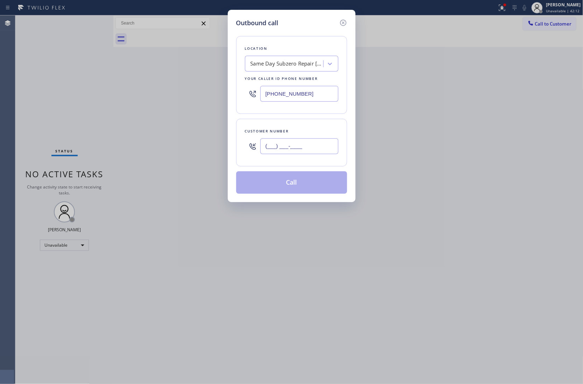
click at [274, 147] on input "(___) ___-____" at bounding box center [299, 146] width 78 height 16
paste input "714) 350-6306"
type input "[PHONE_NUMBER]"
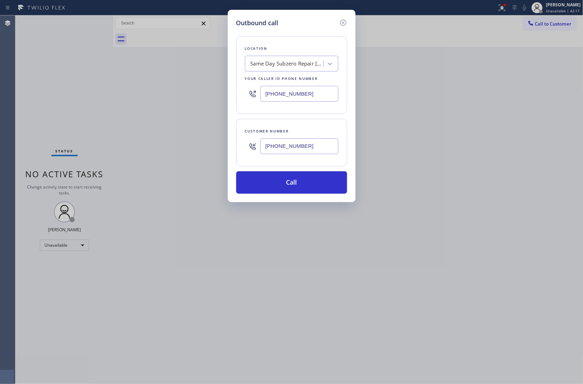
click at [293, 100] on input "[PHONE_NUMBER]" at bounding box center [299, 94] width 78 height 16
paste input "714) 855-4254"
type input "[PHONE_NUMBER]"
click at [300, 181] on button "Call" at bounding box center [291, 182] width 111 height 22
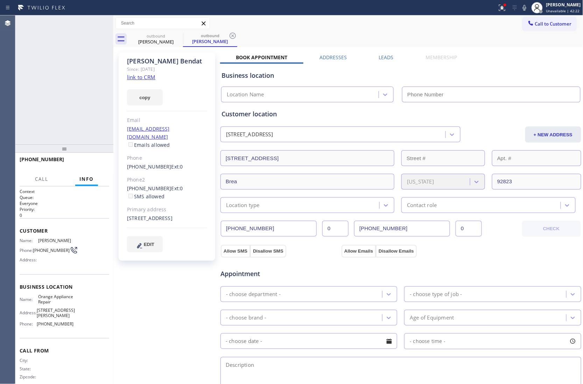
type input "[PHONE_NUMBER]"
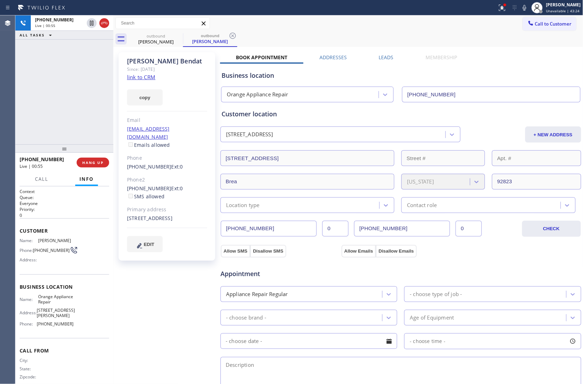
click at [535, 26] on span "Call to Customer" at bounding box center [553, 24] width 37 height 6
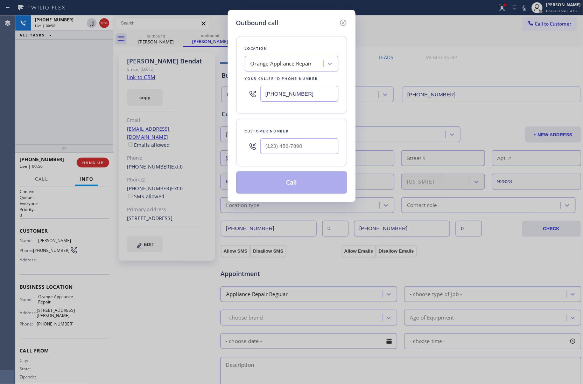
click at [310, 94] on input "[PHONE_NUMBER]" at bounding box center [299, 94] width 78 height 16
paste input "973) 810-4410"
type input "[PHONE_NUMBER]"
click at [342, 22] on icon at bounding box center [343, 23] width 8 height 8
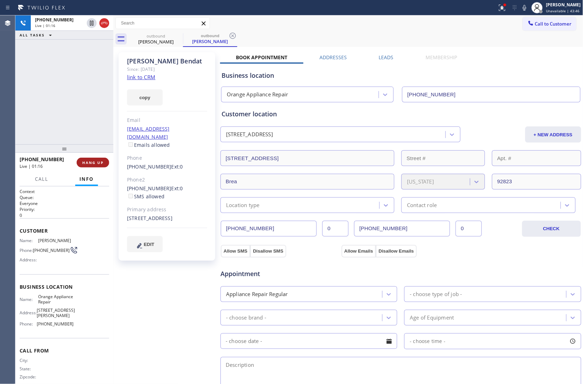
click at [96, 164] on span "HANG UP" at bounding box center [92, 162] width 21 height 5
click at [550, 23] on span "Call to Customer" at bounding box center [553, 24] width 37 height 6
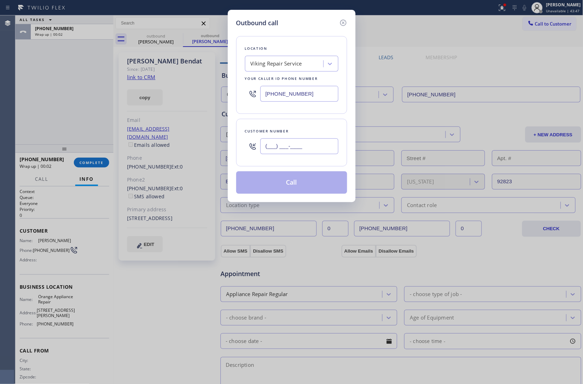
click at [298, 154] on input "(___) ___-____" at bounding box center [299, 146] width 78 height 16
paste input "864) 341-9240"
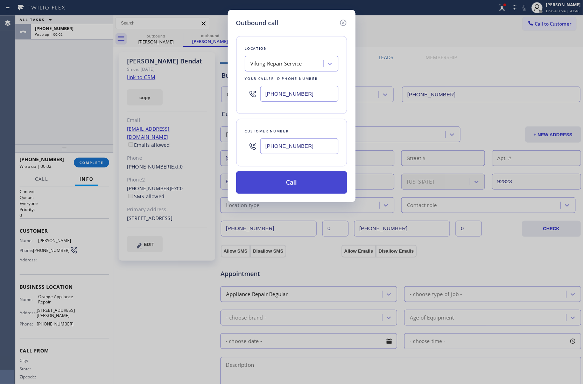
type input "[PHONE_NUMBER]"
click at [306, 178] on button "Call" at bounding box center [291, 182] width 111 height 22
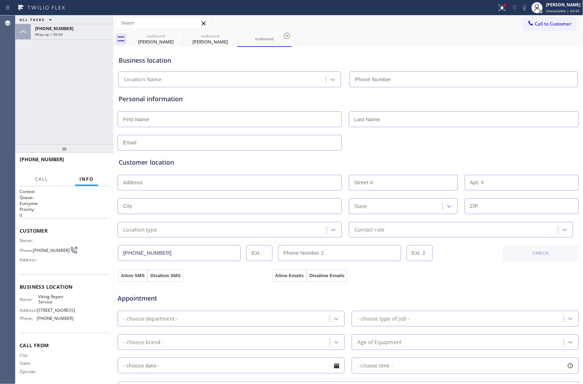
type input "[PHONE_NUMBER]"
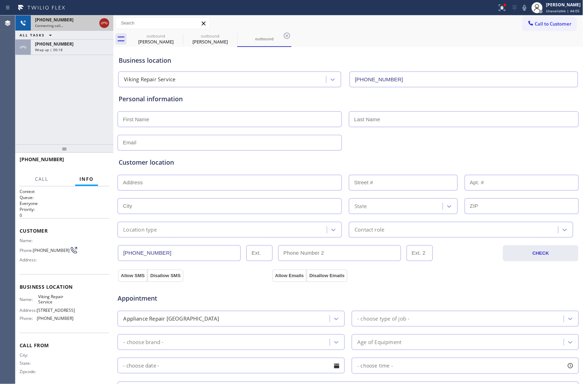
click at [102, 25] on icon at bounding box center [104, 23] width 8 height 8
click at [559, 12] on span "Unavailable | 44:06" at bounding box center [564, 10] width 34 height 5
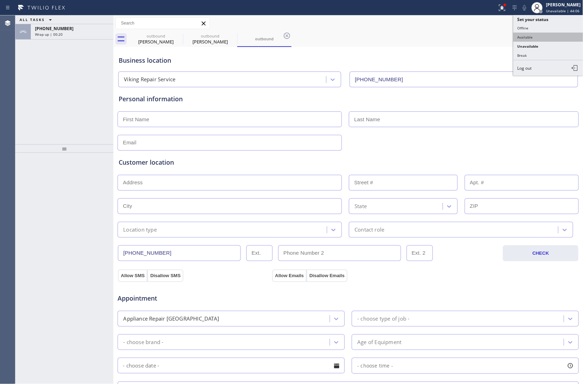
click at [538, 36] on button "Available" at bounding box center [549, 37] width 70 height 9
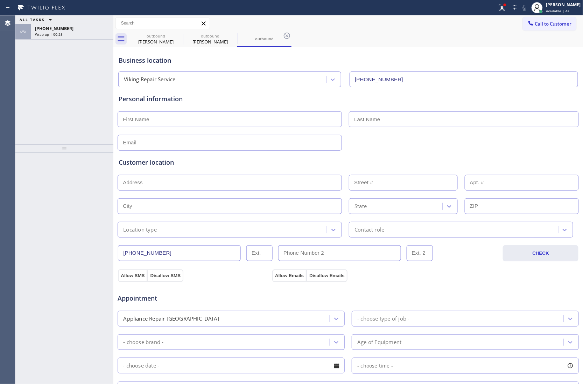
click at [22, 83] on div "ALL TASKS ALL TASKS ACTIVE TASKS TASKS IN WRAP UP [PHONE_NUMBER] Wrap up | 00:25" at bounding box center [64, 79] width 98 height 129
click at [69, 37] on div "[PHONE_NUMBER] Wrap up | 00:25" at bounding box center [71, 31] width 80 height 15
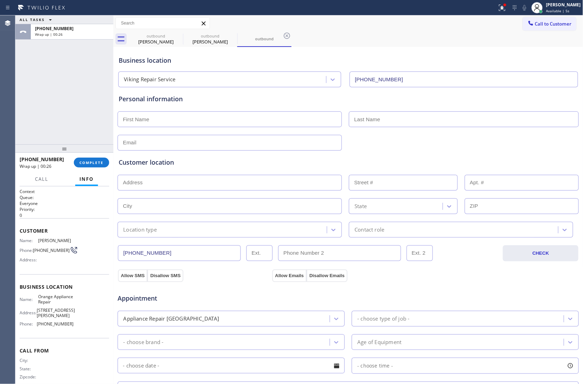
click at [89, 149] on div at bounding box center [64, 148] width 98 height 8
drag, startPoint x: 95, startPoint y: 156, endPoint x: 97, endPoint y: 163, distance: 7.3
click at [95, 158] on div "[PHONE_NUMBER] Wrap up | 00:26 COMPLETE" at bounding box center [65, 162] width 90 height 18
click at [97, 163] on span "COMPLETE" at bounding box center [91, 162] width 24 height 5
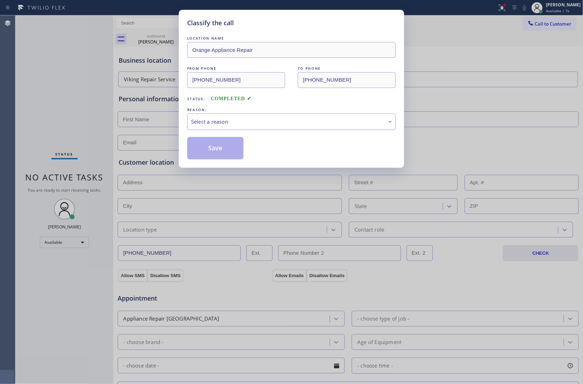
drag, startPoint x: 236, startPoint y: 120, endPoint x: 230, endPoint y: 126, distance: 8.2
click at [230, 126] on div "Select a reason" at bounding box center [291, 121] width 209 height 16
click at [216, 148] on button "Save" at bounding box center [215, 148] width 56 height 22
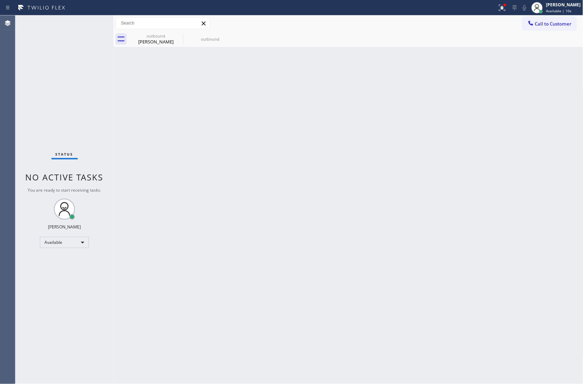
click at [14, 110] on div "Agent Desktop" at bounding box center [7, 199] width 15 height 368
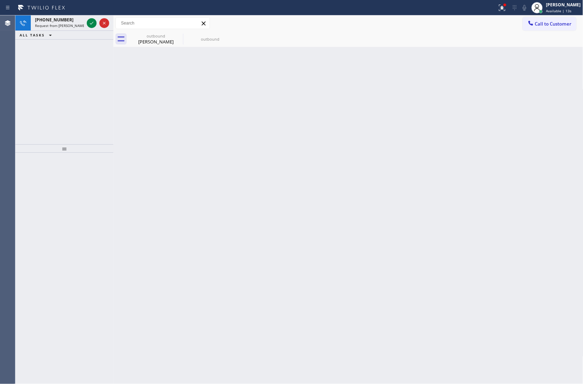
click at [27, 103] on div "[PHONE_NUMBER] Request from [PERSON_NAME] (direct) ALL TASKS ALL TASKS ACTIVE T…" at bounding box center [64, 79] width 98 height 129
click at [88, 21] on icon at bounding box center [92, 23] width 8 height 8
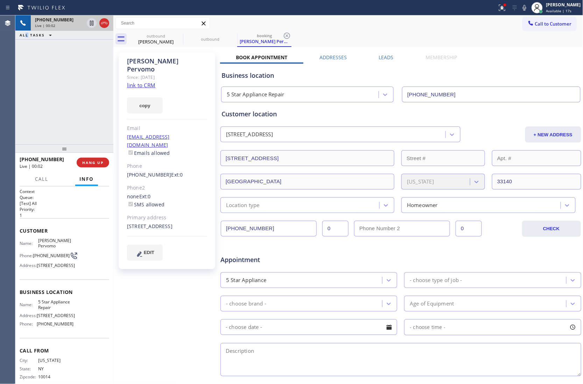
type input "[PHONE_NUMBER]"
click at [23, 94] on div "[PHONE_NUMBER] Live | 00:21 ALL TASKS ALL TASKS ACTIVE TASKS TASKS IN WRAP UP" at bounding box center [64, 79] width 98 height 129
click at [142, 82] on link "link to CRM" at bounding box center [141, 85] width 28 height 7
click at [27, 76] on div "[PHONE_NUMBER] Live | 04:08 ALL TASKS ALL TASKS ACTIVE TASKS TASKS IN WRAP UP" at bounding box center [64, 79] width 98 height 129
drag, startPoint x: 48, startPoint y: 258, endPoint x: 35, endPoint y: 255, distance: 13.8
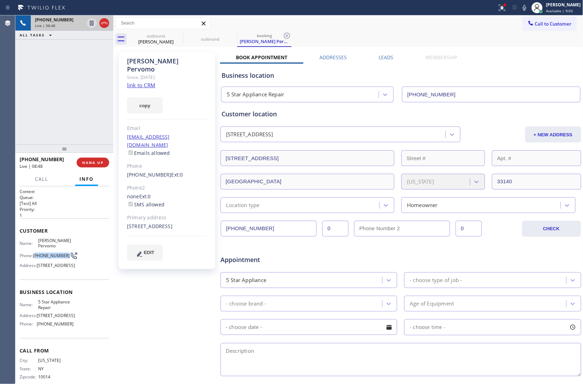
click at [35, 255] on span "[PHONE_NUMBER]" at bounding box center [51, 255] width 37 height 5
copy span "646) 361-8406"
click at [17, 125] on div "[PHONE_NUMBER] Live | 09:29 ALL TASKS ALL TASKS ACTIVE TASKS TASKS IN WRAP UP" at bounding box center [64, 79] width 98 height 129
click at [29, 128] on div "[PHONE_NUMBER] Live | 09:51 ALL TASKS ALL TASKS ACTIVE TASKS TASKS IN WRAP UP" at bounding box center [64, 79] width 98 height 129
click at [11, 105] on div "Agent Desktop" at bounding box center [7, 199] width 15 height 368
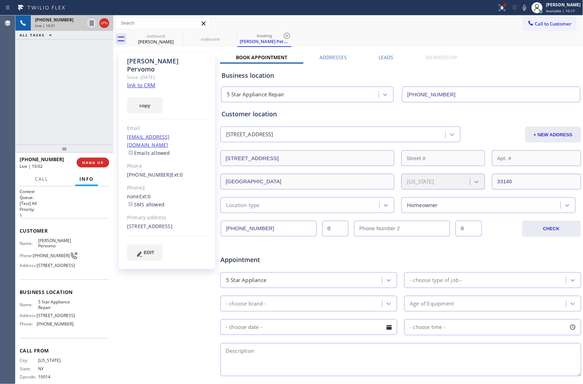
click at [21, 100] on div "[PHONE_NUMBER] Live | 10:01 ALL TASKS ALL TASKS ACTIVE TASKS TASKS IN WRAP UP" at bounding box center [64, 79] width 98 height 129
click at [17, 105] on div "[PHONE_NUMBER] Live | 10:13 ALL TASKS ALL TASKS ACTIVE TASKS TASKS IN WRAP UP" at bounding box center [64, 79] width 98 height 129
click at [17, 99] on div "[PHONE_NUMBER] Live | 10:15 ALL TASKS ALL TASKS ACTIVE TASKS TASKS IN WRAP UP" at bounding box center [64, 79] width 98 height 129
click at [147, 222] on div "[STREET_ADDRESS]" at bounding box center [167, 226] width 80 height 8
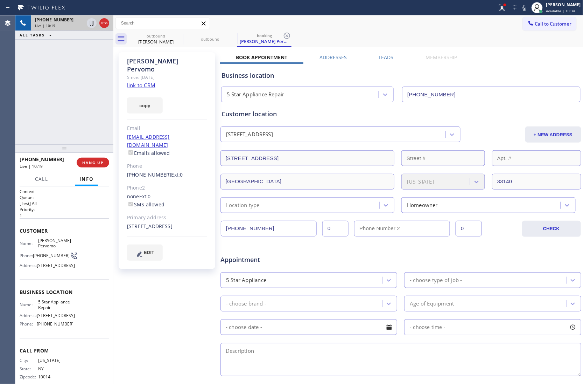
copy div "33140"
drag, startPoint x: 47, startPoint y: 259, endPoint x: 34, endPoint y: 255, distance: 13.1
click at [34, 255] on span "[PHONE_NUMBER]" at bounding box center [51, 255] width 37 height 5
click at [27, 114] on div "[PHONE_NUMBER] Live | 11:04 ALL TASKS ALL TASKS ACTIVE TASKS TASKS IN WRAP UP" at bounding box center [64, 79] width 98 height 129
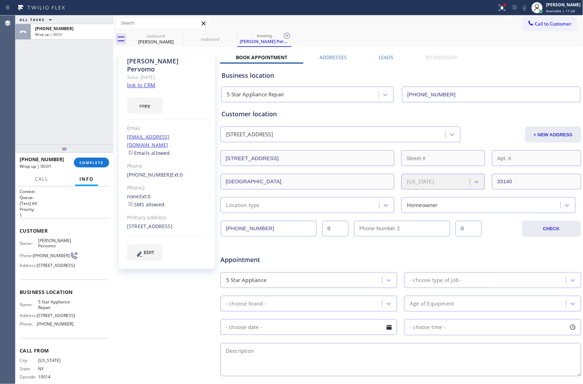
drag, startPoint x: 94, startPoint y: 160, endPoint x: 298, endPoint y: 76, distance: 219.8
click at [83, 126] on div "ALL TASKS ALL TASKS ACTIVE TASKS TASKS IN WRAP UP [PHONE_NUMBER] Wrap up | 00:0…" at bounding box center [64, 199] width 98 height 368
drag, startPoint x: 43, startPoint y: 259, endPoint x: 35, endPoint y: 254, distance: 9.4
click at [35, 254] on span "[PHONE_NUMBER]" at bounding box center [51, 255] width 37 height 5
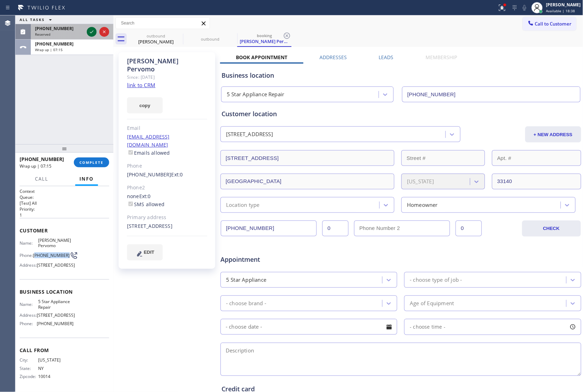
click at [90, 31] on icon at bounding box center [92, 32] width 8 height 8
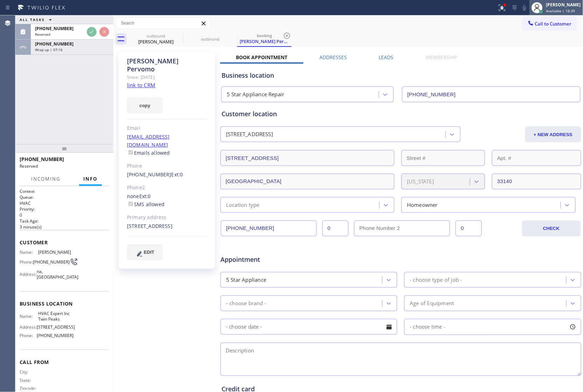
click at [562, 8] on span "Available | 18:39" at bounding box center [561, 10] width 29 height 5
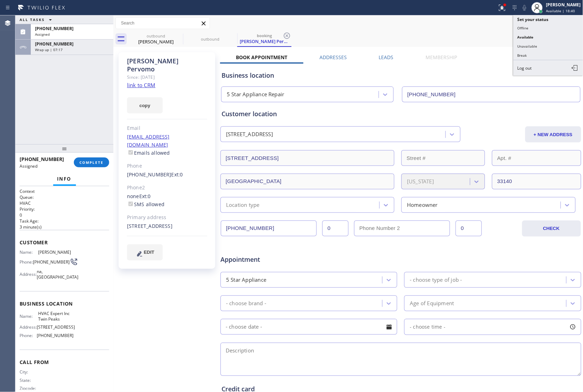
click at [536, 45] on button "Unavailable" at bounding box center [549, 46] width 70 height 9
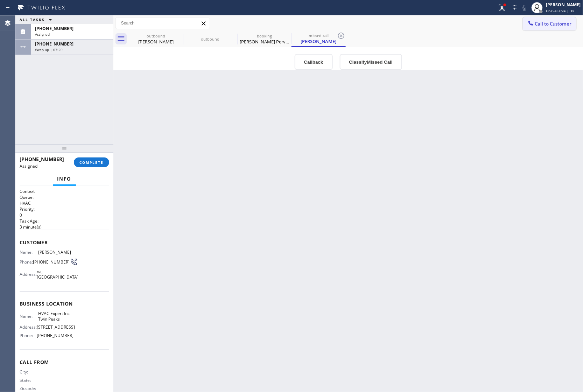
click at [549, 27] on span "Call to Customer" at bounding box center [553, 24] width 37 height 6
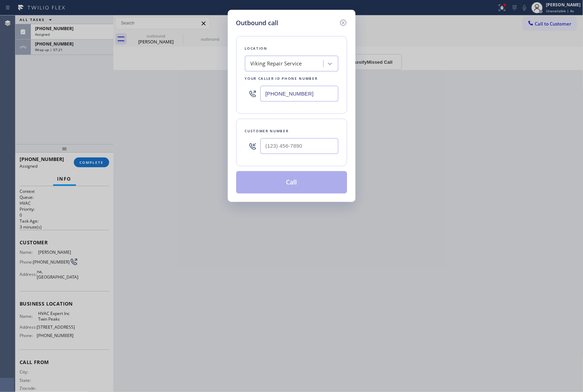
click at [291, 93] on input "[PHONE_NUMBER]" at bounding box center [299, 94] width 78 height 16
paste input "619) 432-6327"
type input "[PHONE_NUMBER]"
type input "(___) ___-____"
click at [313, 150] on input "text" at bounding box center [299, 146] width 78 height 16
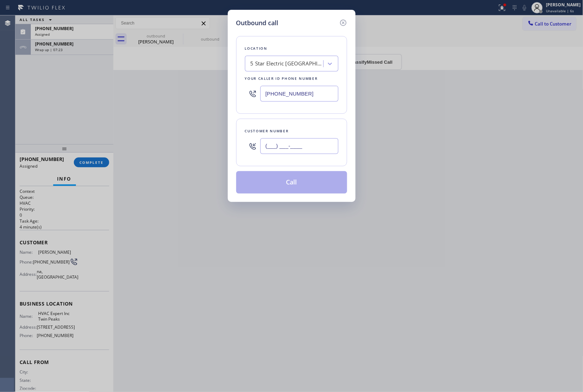
paste input "951) 265-1682"
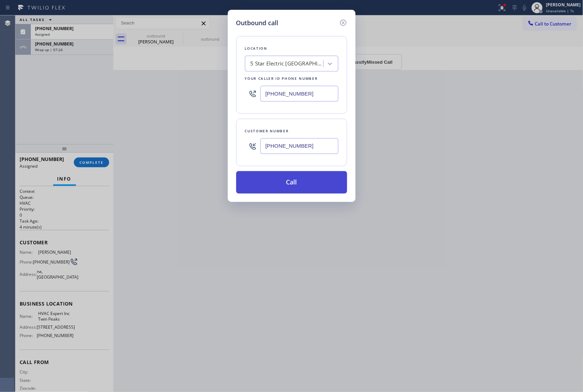
type input "[PHONE_NUMBER]"
click at [296, 182] on button "Call" at bounding box center [291, 182] width 111 height 22
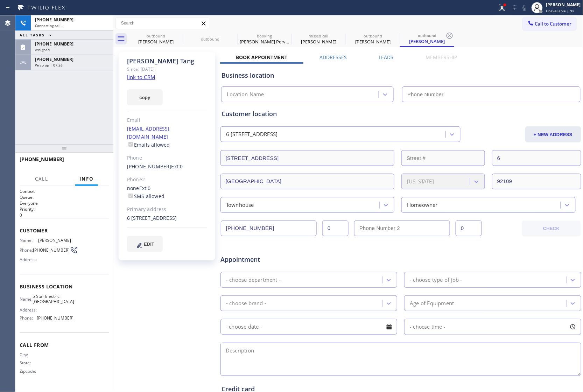
drag, startPoint x: 139, startPoint y: 75, endPoint x: 319, endPoint y: 109, distance: 182.6
click at [139, 75] on link "link to CRM" at bounding box center [141, 77] width 28 height 7
type input "[PHONE_NUMBER]"
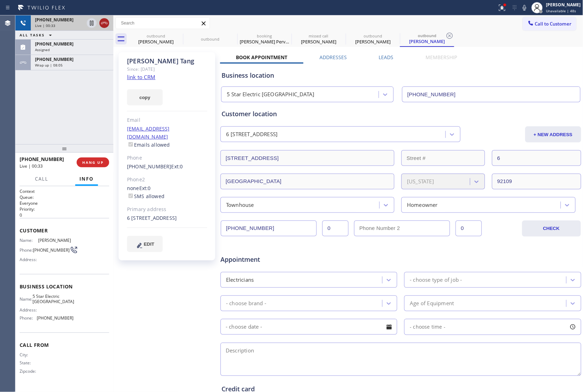
click at [107, 22] on icon at bounding box center [104, 23] width 6 height 2
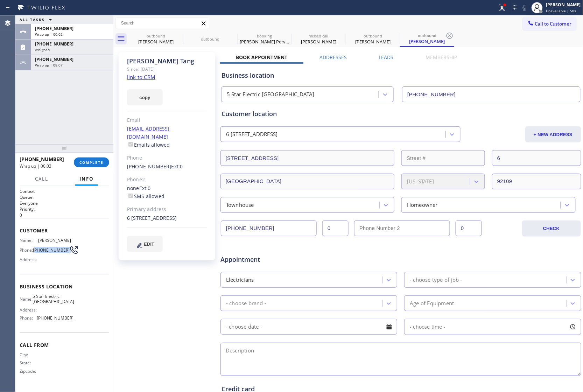
drag, startPoint x: 37, startPoint y: 251, endPoint x: 65, endPoint y: 251, distance: 27.7
click at [65, 251] on div "Phone: [PHONE_NUMBER]" at bounding box center [47, 250] width 54 height 8
click at [528, 29] on button "Call to Customer" at bounding box center [550, 23] width 54 height 13
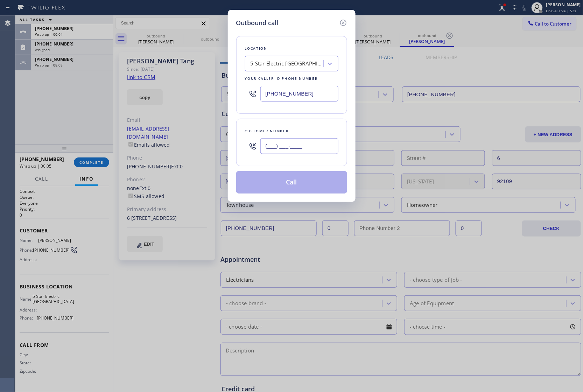
drag, startPoint x: 305, startPoint y: 149, endPoint x: 309, endPoint y: 162, distance: 14.1
click at [306, 151] on input "(___) ___-____" at bounding box center [299, 146] width 78 height 16
paste input "951) 265-1682"
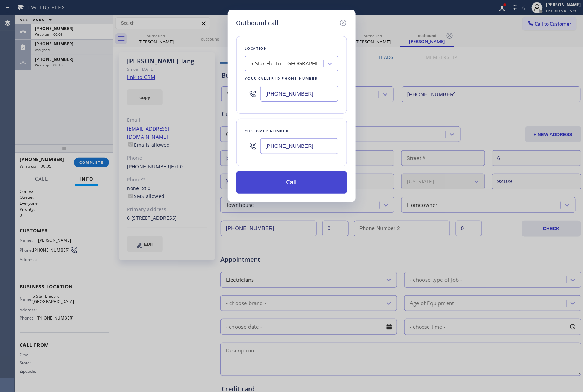
type input "[PHONE_NUMBER]"
click at [305, 185] on button "Call" at bounding box center [291, 182] width 111 height 22
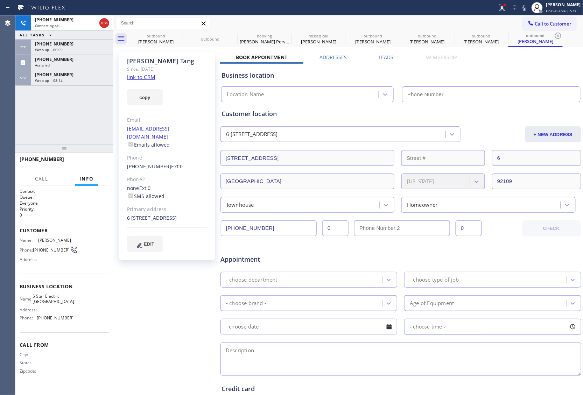
type input "[PHONE_NUMBER]"
click at [14, 100] on div "Agent Desktop" at bounding box center [7, 205] width 15 height 380
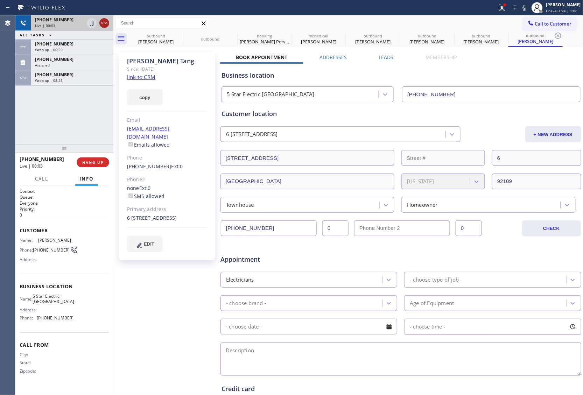
click at [104, 20] on icon at bounding box center [104, 23] width 8 height 8
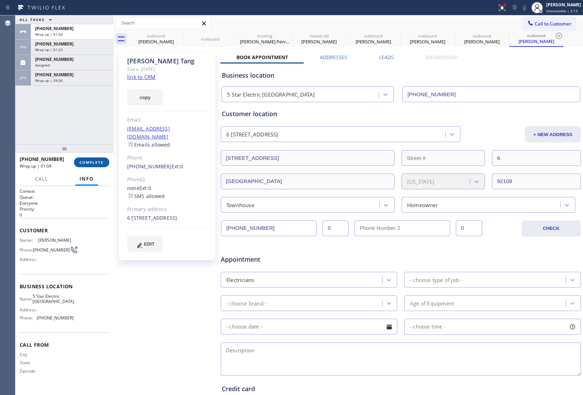
click at [91, 158] on button "COMPLETE" at bounding box center [91, 163] width 35 height 10
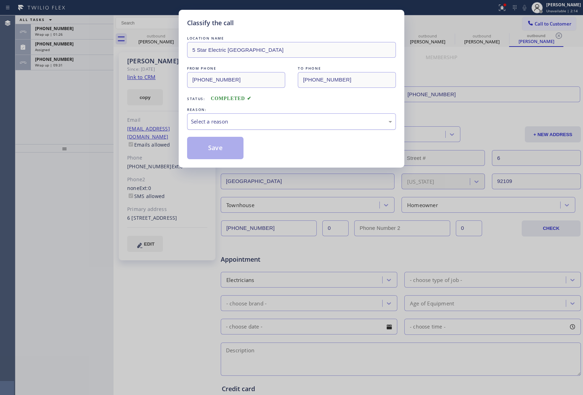
click at [260, 122] on div "Select a reason" at bounding box center [291, 122] width 201 height 8
click at [230, 146] on button "Save" at bounding box center [215, 148] width 56 height 22
click at [60, 32] on span "Wrap up | 01:27" at bounding box center [49, 34] width 28 height 5
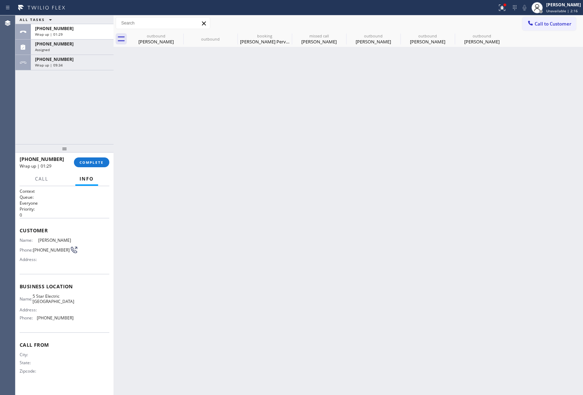
click at [60, 32] on span "Wrap up | 01:29" at bounding box center [49, 34] width 28 height 5
click at [95, 163] on span "COMPLETE" at bounding box center [91, 162] width 24 height 5
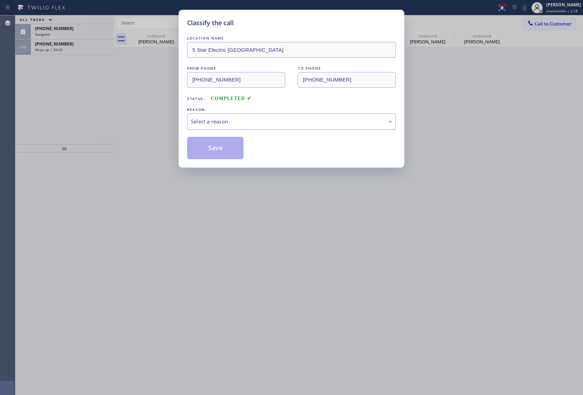
drag, startPoint x: 230, startPoint y: 119, endPoint x: 236, endPoint y: 128, distance: 10.4
click at [232, 122] on div "Select a reason" at bounding box center [291, 122] width 201 height 8
click at [218, 153] on button "Save" at bounding box center [215, 148] width 56 height 22
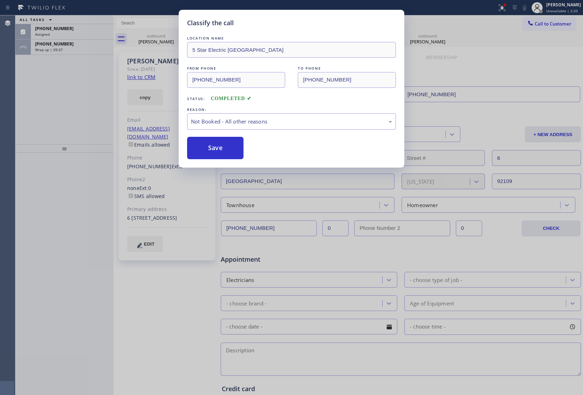
click at [54, 31] on div "Classify the call LOCATION NAME 5 Star Electric [GEOGRAPHIC_DATA] FROM PHONE [P…" at bounding box center [291, 197] width 583 height 395
click at [54, 31] on span "[PHONE_NUMBER]" at bounding box center [54, 29] width 39 height 6
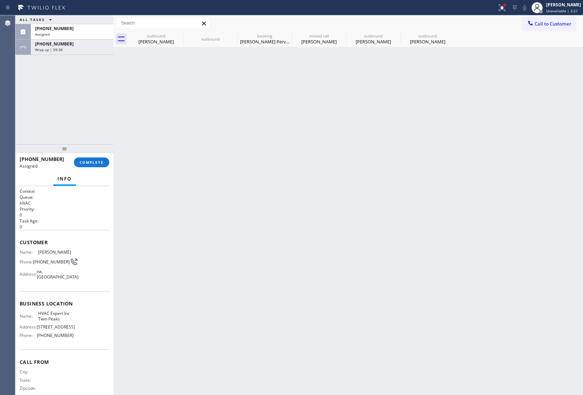
click at [54, 31] on span "[PHONE_NUMBER]" at bounding box center [54, 29] width 39 height 6
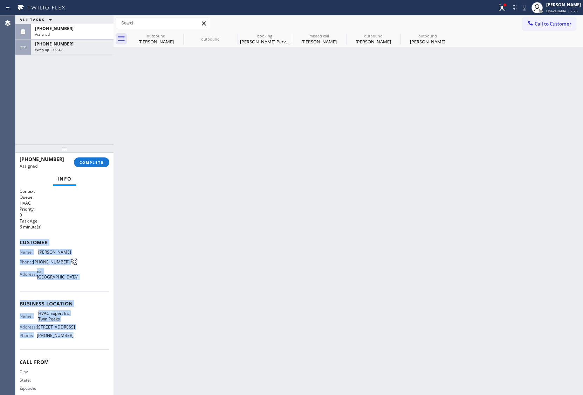
drag, startPoint x: 69, startPoint y: 343, endPoint x: 202, endPoint y: 212, distance: 186.7
click at [20, 248] on div "Context Queue: HVAC Priority: 0 Task Age: [DEMOGRAPHIC_DATA] minute(s) Customer…" at bounding box center [65, 295] width 90 height 215
click at [93, 164] on span "COMPLETE" at bounding box center [91, 162] width 24 height 5
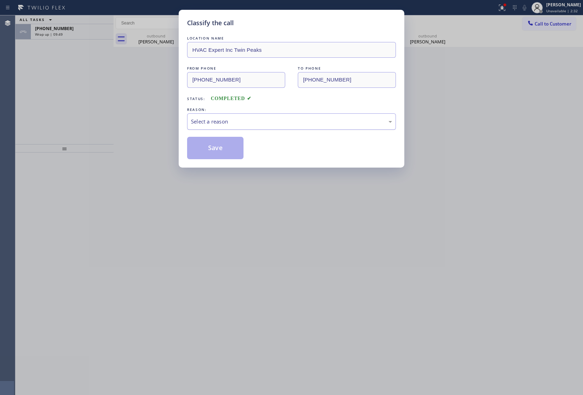
click at [240, 118] on div "Select a reason" at bounding box center [291, 122] width 201 height 8
click at [210, 154] on button "Save" at bounding box center [215, 148] width 56 height 22
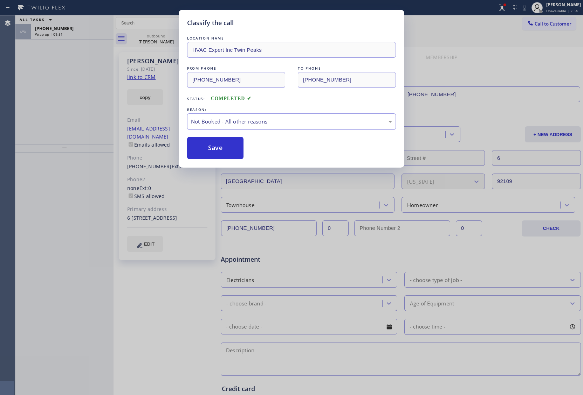
click at [69, 33] on div "Classify the call LOCATION NAME HVAC Expert Inc Twin Peaks FROM PHONE [PHONE_NU…" at bounding box center [291, 197] width 583 height 395
click at [69, 33] on div "Wrap up | 09:51" at bounding box center [72, 34] width 74 height 5
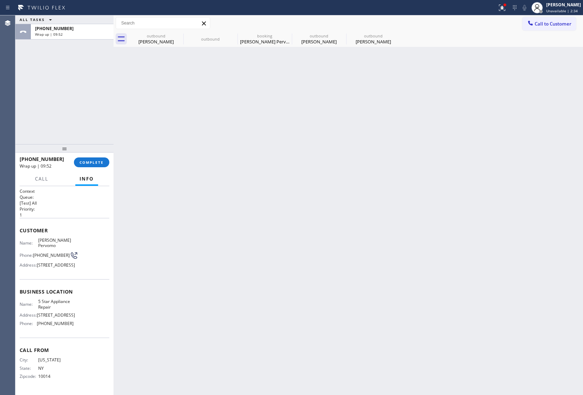
click at [69, 33] on div "Wrap up | 09:52" at bounding box center [72, 34] width 74 height 5
click at [88, 160] on button "COMPLETE" at bounding box center [91, 163] width 35 height 10
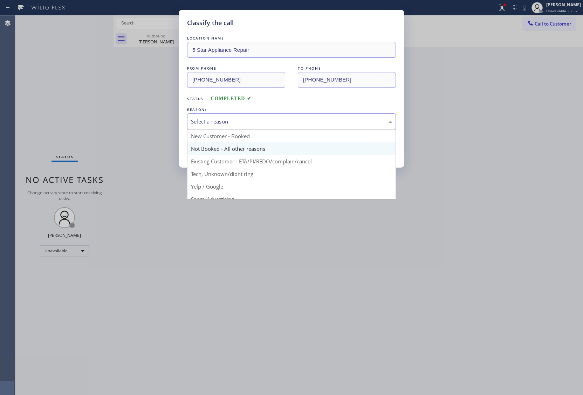
drag, startPoint x: 267, startPoint y: 119, endPoint x: 238, endPoint y: 146, distance: 39.9
click at [266, 121] on div "Select a reason" at bounding box center [291, 122] width 201 height 8
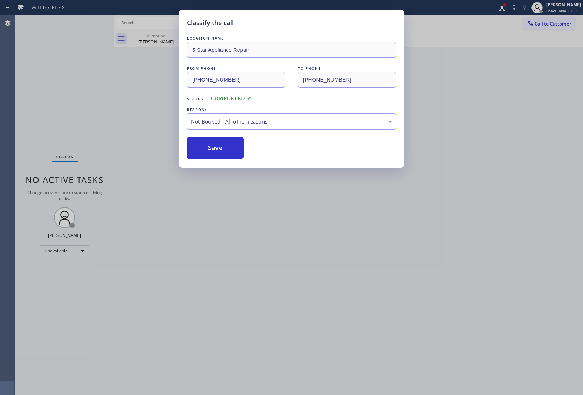
click at [230, 145] on button "Save" at bounding box center [215, 148] width 56 height 22
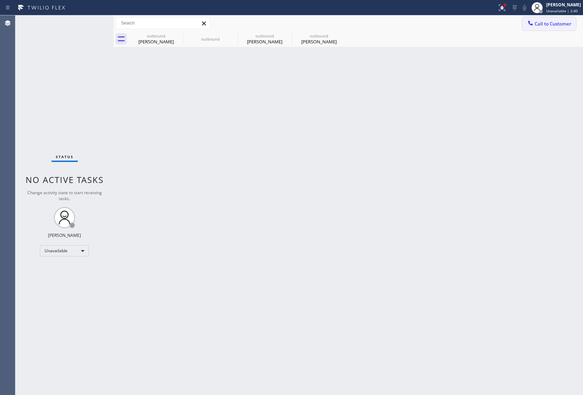
click at [558, 21] on span "Call to Customer" at bounding box center [552, 24] width 37 height 6
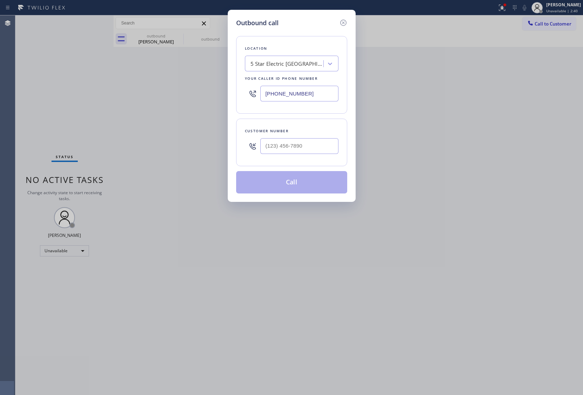
click at [289, 99] on input "[PHONE_NUMBER]" at bounding box center [299, 94] width 78 height 16
paste input "415) 570-6422"
type input "[PHONE_NUMBER]"
type input "(___) ___-____"
click at [294, 153] on input "(___) ___-____" at bounding box center [299, 146] width 78 height 16
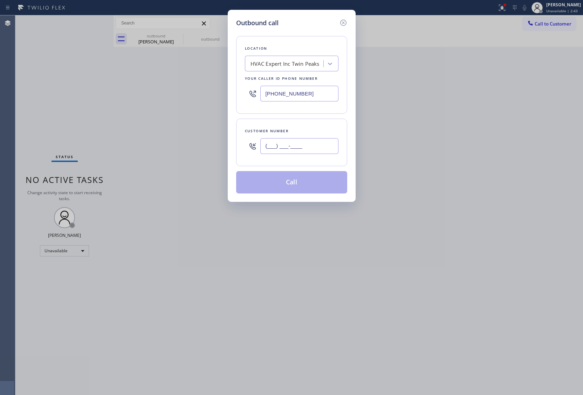
paste input "909) 251-2737"
type input "[PHONE_NUMBER]"
click at [285, 188] on button "Call" at bounding box center [291, 182] width 111 height 22
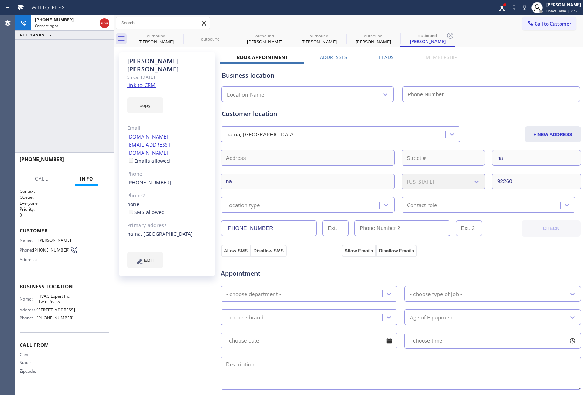
click at [142, 82] on link "link to CRM" at bounding box center [141, 85] width 28 height 7
type input "[PHONE_NUMBER]"
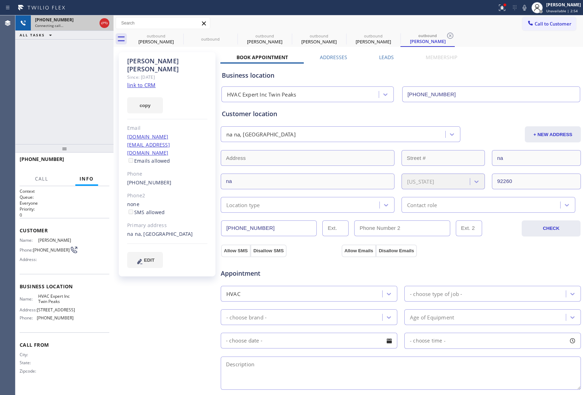
click at [100, 25] on div at bounding box center [104, 23] width 10 height 8
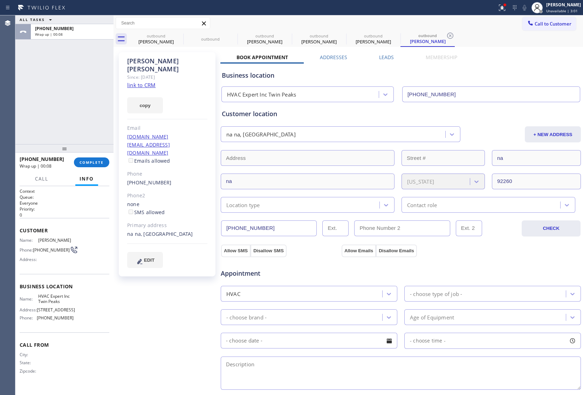
click at [1, 108] on div "Agent Desktop" at bounding box center [7, 205] width 15 height 380
click at [547, 20] on button "Call to Customer" at bounding box center [549, 23] width 54 height 13
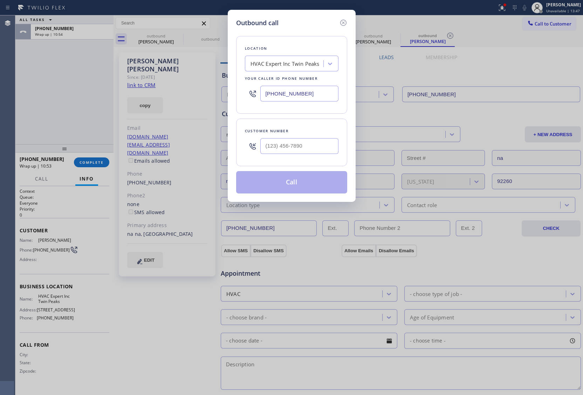
click at [296, 93] on input "[PHONE_NUMBER]" at bounding box center [299, 94] width 78 height 16
paste input "949) 998-4239"
type input "[PHONE_NUMBER]"
type input "(___) ___-____"
click at [308, 151] on input "(___) ___-____" at bounding box center [299, 146] width 78 height 16
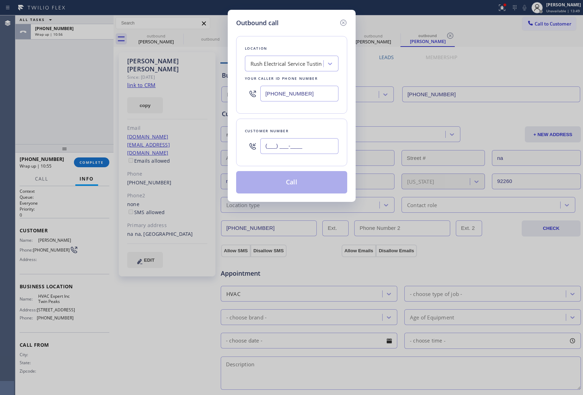
paste input "213) 526-1497"
type input "[PHONE_NUMBER]"
click at [300, 188] on button "Call" at bounding box center [291, 182] width 111 height 22
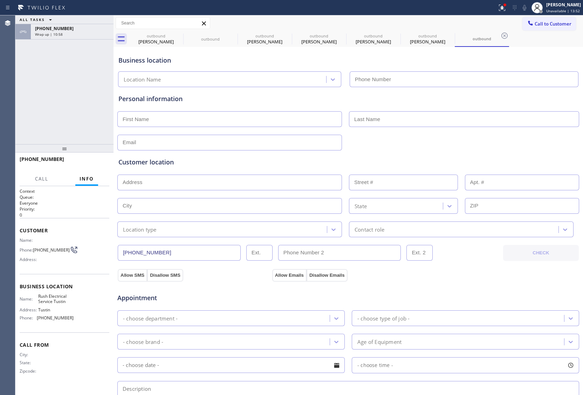
type input "[PHONE_NUMBER]"
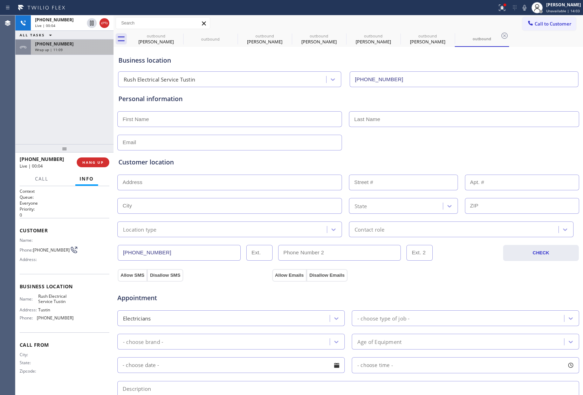
drag, startPoint x: 25, startPoint y: 95, endPoint x: 82, endPoint y: 49, distance: 72.8
click at [25, 95] on div "[PHONE_NUMBER] Live | 00:04 ALL TASKS ALL TASKS ACTIVE TASKS TASKS IN WRAP UP […" at bounding box center [64, 79] width 98 height 129
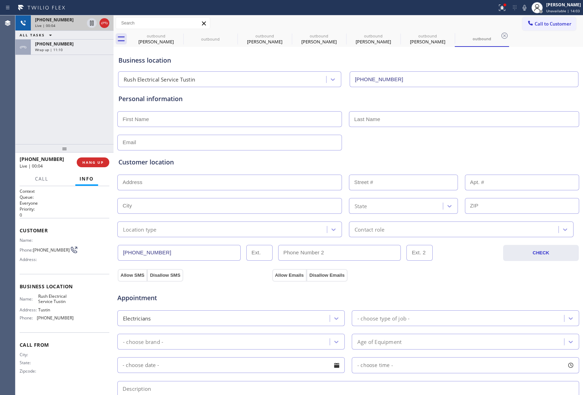
click at [106, 18] on div at bounding box center [97, 22] width 25 height 15
click at [107, 24] on icon at bounding box center [104, 23] width 8 height 8
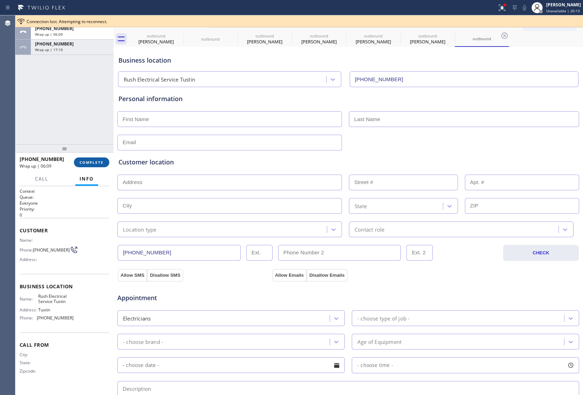
click at [93, 159] on button "COMPLETE" at bounding box center [91, 163] width 35 height 10
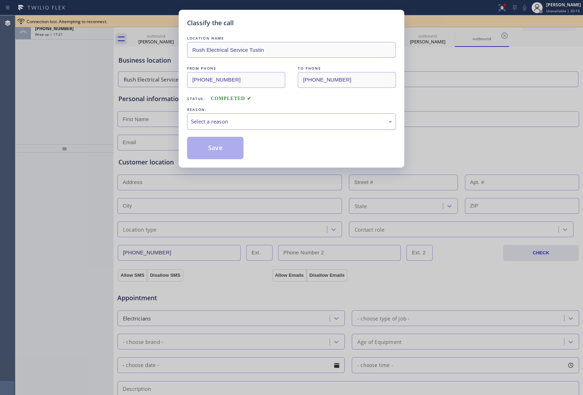
click at [258, 125] on div "Select a reason" at bounding box center [291, 122] width 201 height 8
click at [220, 146] on button "Save" at bounding box center [215, 148] width 56 height 22
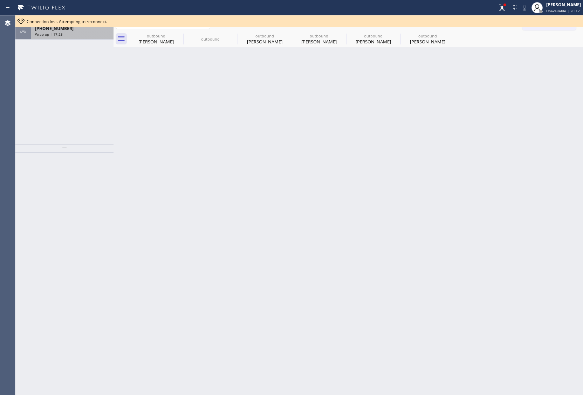
click at [62, 38] on div "[PHONE_NUMBER] Wrap up | 17:23" at bounding box center [71, 31] width 80 height 15
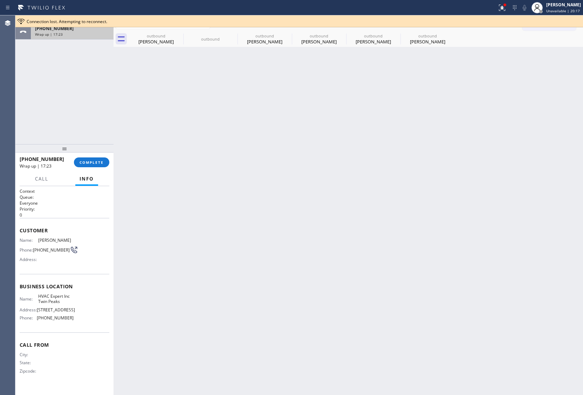
click at [62, 38] on div "[PHONE_NUMBER] Wrap up | 17:23" at bounding box center [71, 31] width 80 height 15
click at [86, 164] on span "COMPLETE" at bounding box center [91, 162] width 24 height 5
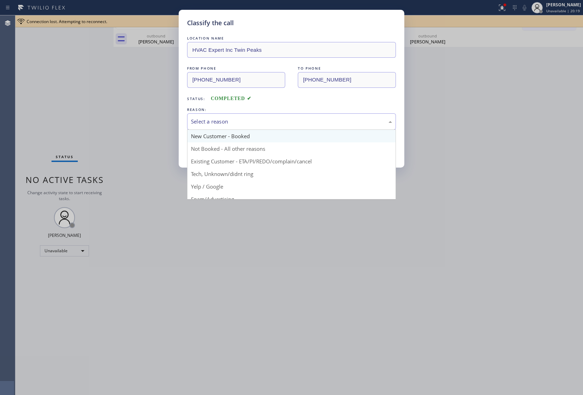
drag, startPoint x: 235, startPoint y: 119, endPoint x: 227, endPoint y: 141, distance: 23.0
click at [236, 121] on div "Select a reason" at bounding box center [291, 122] width 201 height 8
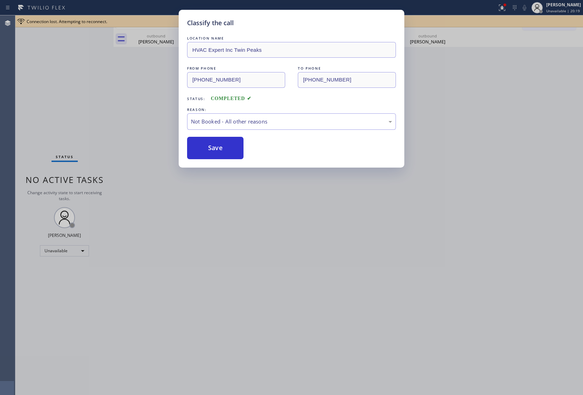
click at [213, 152] on button "Save" at bounding box center [215, 148] width 56 height 22
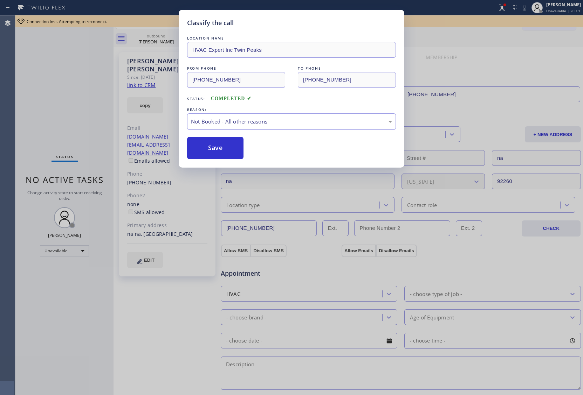
click at [213, 152] on button "Save" at bounding box center [215, 148] width 56 height 22
type input "[PHONE_NUMBER]"
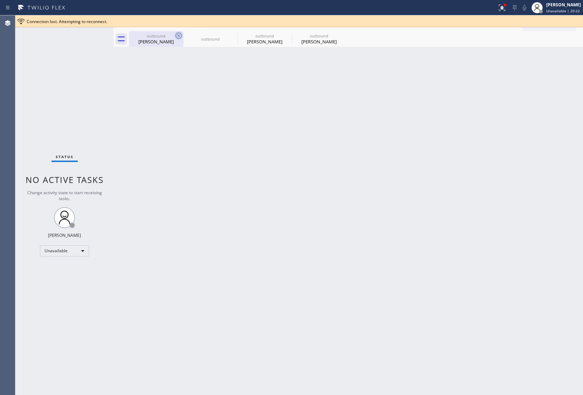
click at [178, 34] on icon at bounding box center [178, 36] width 8 height 8
click at [0, 0] on icon at bounding box center [0, 0] width 0 height 0
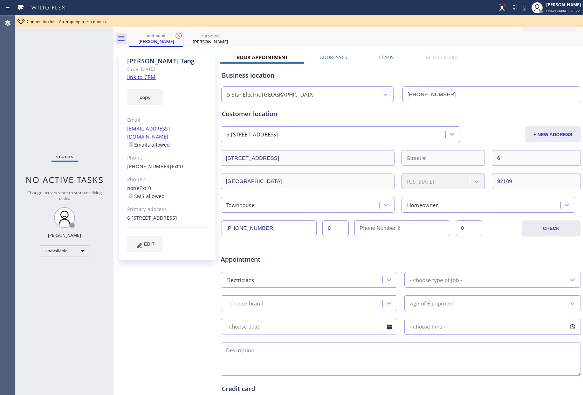
click at [178, 34] on icon at bounding box center [178, 36] width 8 height 8
click at [0, 0] on icon at bounding box center [0, 0] width 0 height 0
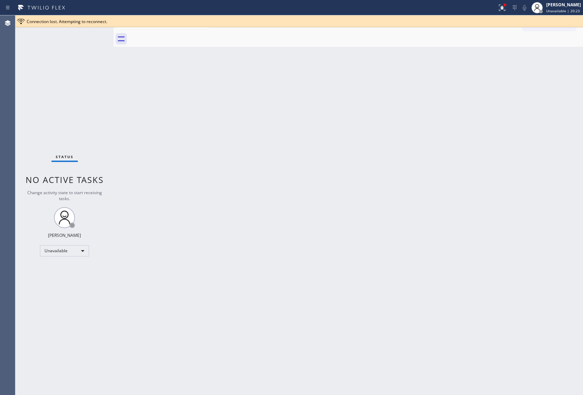
click at [178, 34] on div at bounding box center [356, 39] width 454 height 16
click at [542, 23] on div "Connection lost. Attempting to reconnect." at bounding box center [303, 22] width 553 height 6
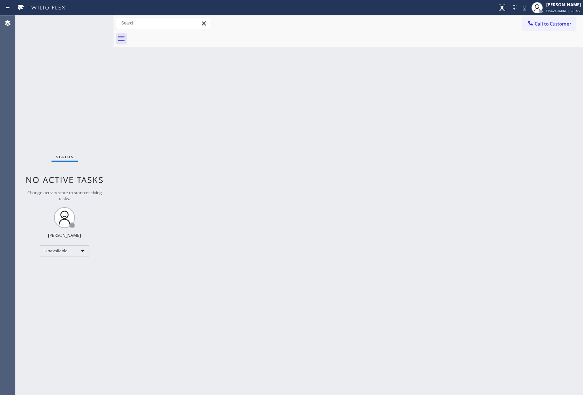
drag, startPoint x: 534, startPoint y: 20, endPoint x: 516, endPoint y: 32, distance: 21.1
click at [534, 20] on div at bounding box center [530, 24] width 8 height 8
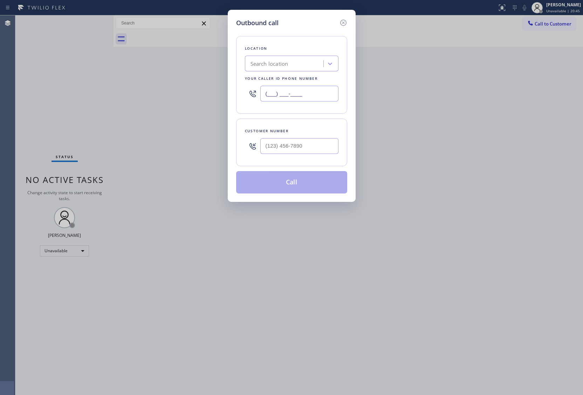
click at [317, 95] on input "(___) ___-____" at bounding box center [299, 94] width 78 height 16
paste input "973) 810-4410"
type input "[PHONE_NUMBER]"
type input "(___) ___-____"
click at [281, 146] on input "(___) ___-____" at bounding box center [299, 146] width 78 height 16
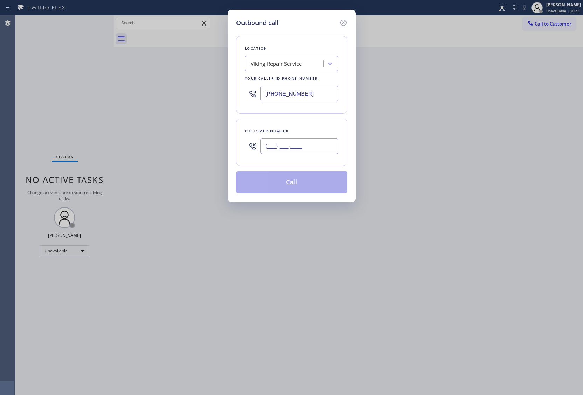
paste input "864) 341-9240"
type input "[PHONE_NUMBER]"
click at [296, 184] on button "Call" at bounding box center [291, 182] width 111 height 22
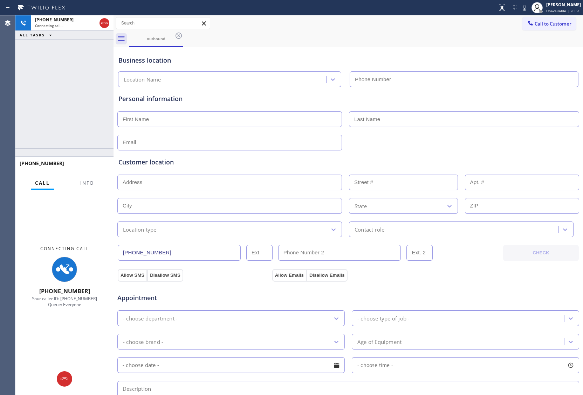
type input "[PHONE_NUMBER]"
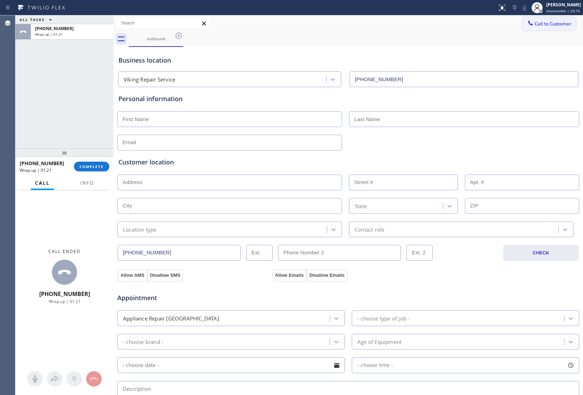
click at [559, 25] on span "Call to Customer" at bounding box center [552, 24] width 37 height 6
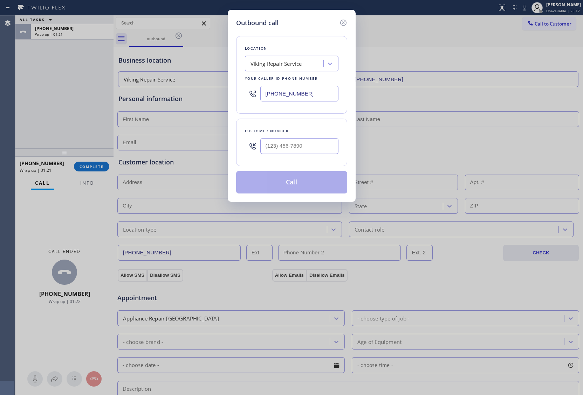
click at [299, 95] on input "[PHONE_NUMBER]" at bounding box center [299, 94] width 78 height 16
paste input "619) 432-6327"
type input "[PHONE_NUMBER]"
type input "(___) ___-____"
click at [318, 144] on input "(___) ___-____" at bounding box center [299, 146] width 78 height 16
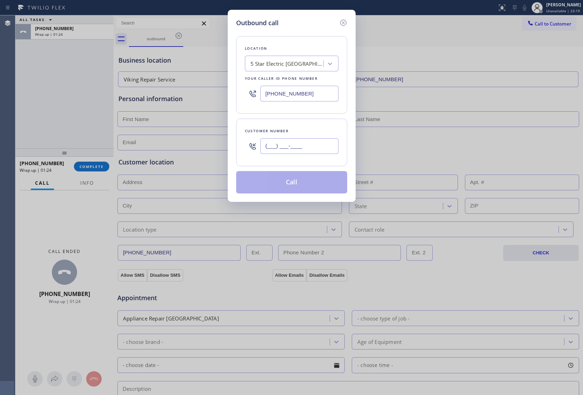
paste input "951) 265-1682"
type input "[PHONE_NUMBER]"
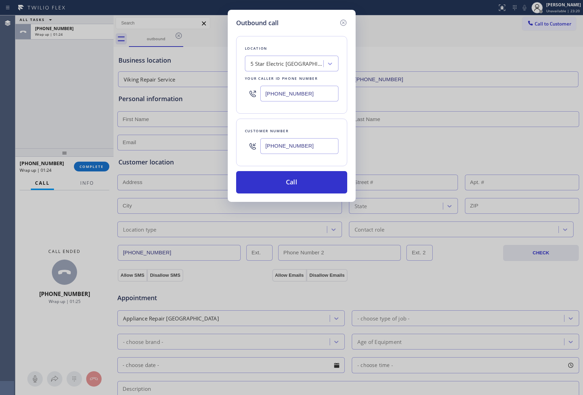
drag, startPoint x: 303, startPoint y: 187, endPoint x: 527, endPoint y: 380, distance: 295.6
click at [352, 210] on div "Outbound call Location 5 Star Electric San Diego Your caller id phone number (6…" at bounding box center [291, 197] width 583 height 395
click at [300, 188] on button "Call" at bounding box center [291, 182] width 111 height 22
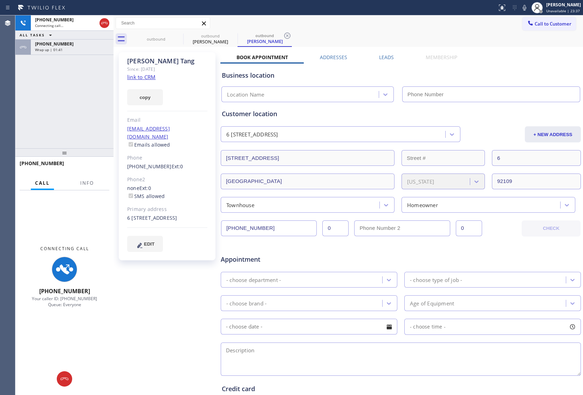
type input "[PHONE_NUMBER]"
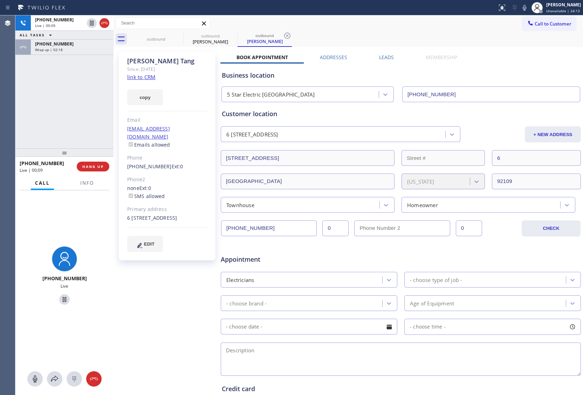
click at [13, 111] on div "Agent Desktop" at bounding box center [7, 205] width 15 height 380
click at [108, 26] on icon at bounding box center [104, 23] width 8 height 8
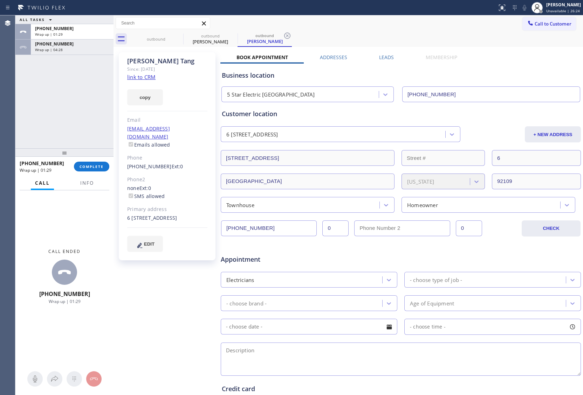
click at [561, 24] on span "Call to Customer" at bounding box center [552, 24] width 37 height 6
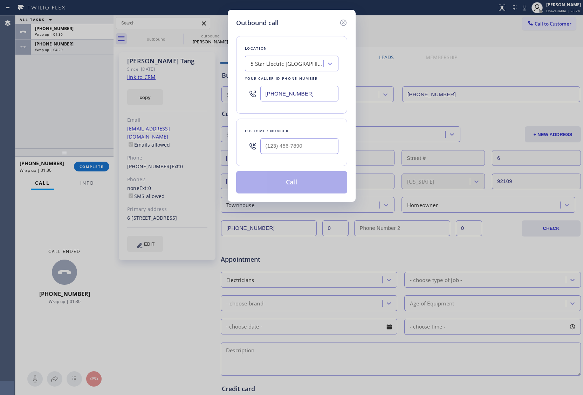
click at [295, 142] on div at bounding box center [299, 146] width 78 height 23
click at [296, 145] on input "(___) ___-____" at bounding box center [299, 146] width 78 height 16
paste input "562) 477-2533"
type input "(562) 477-2533"
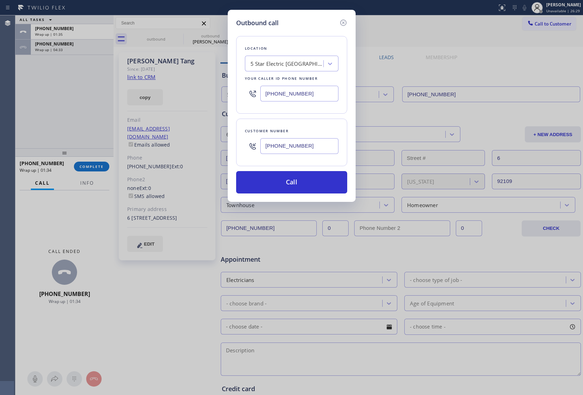
click at [5, 98] on div "Outbound call Location 5 Star Electric San Diego Your caller id phone number (6…" at bounding box center [291, 197] width 583 height 395
drag, startPoint x: 283, startPoint y: 95, endPoint x: 293, endPoint y: 100, distance: 10.8
click at [283, 96] on input "[PHONE_NUMBER]" at bounding box center [299, 94] width 78 height 16
paste input "844) 735-4685"
type input "(844) 735-4685"
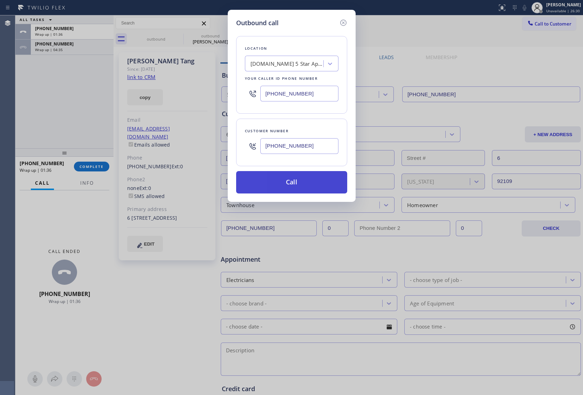
click at [302, 187] on button "Call" at bounding box center [291, 182] width 111 height 22
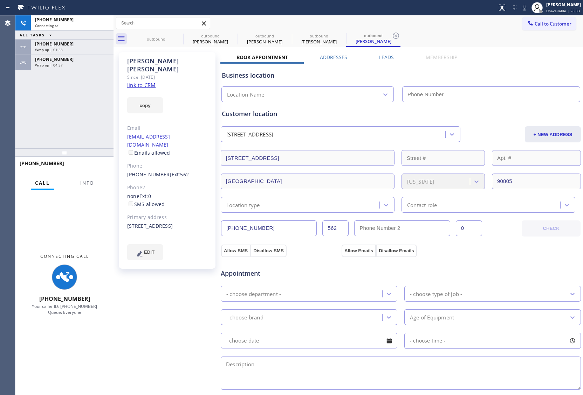
click at [142, 82] on link "link to CRM" at bounding box center [141, 85] width 28 height 7
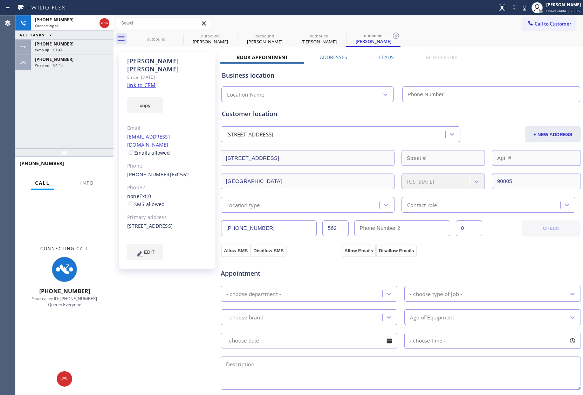
type input "(844) 735-4685"
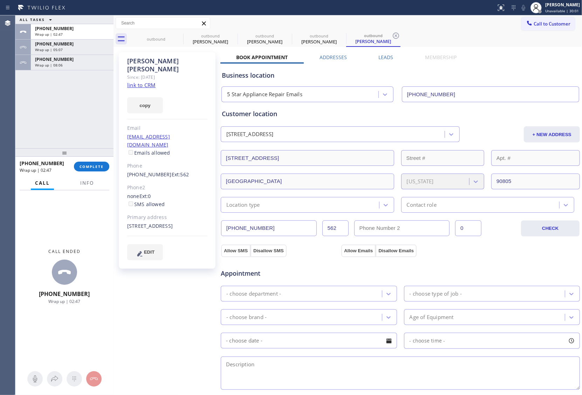
drag, startPoint x: 13, startPoint y: 114, endPoint x: 71, endPoint y: 93, distance: 61.8
click at [13, 114] on div "Agent Desktop" at bounding box center [7, 205] width 15 height 380
click at [90, 171] on div "+15624772533 Wrap up | 02:47 COMPLETE" at bounding box center [65, 167] width 90 height 18
click at [90, 171] on button "COMPLETE" at bounding box center [91, 167] width 35 height 10
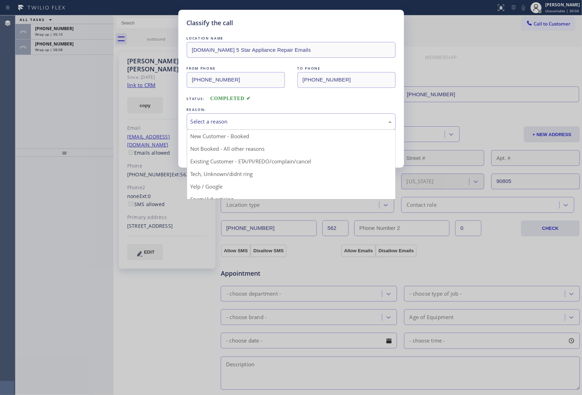
click at [231, 121] on div "Select a reason" at bounding box center [290, 122] width 201 height 8
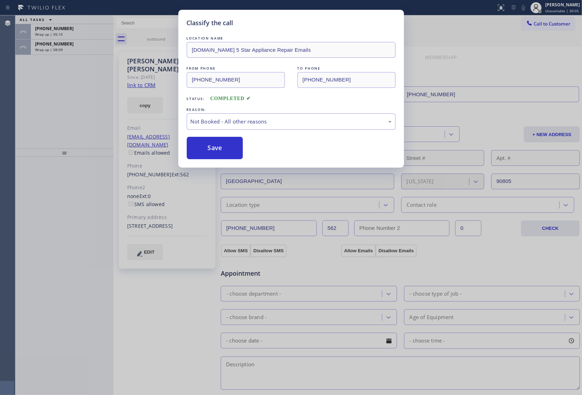
click at [217, 153] on button "Save" at bounding box center [215, 148] width 56 height 22
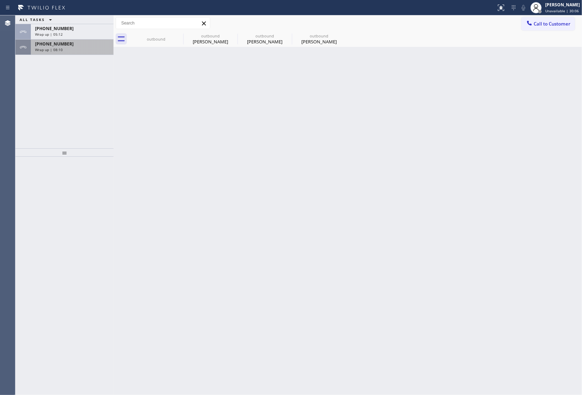
click at [55, 50] on span "Wrap up | 08:10" at bounding box center [49, 49] width 28 height 5
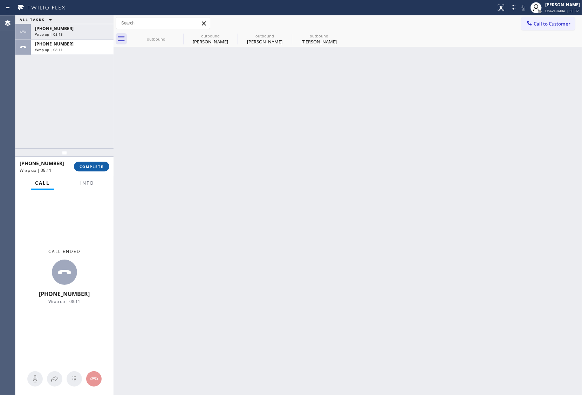
click at [97, 162] on button "COMPLETE" at bounding box center [91, 167] width 35 height 10
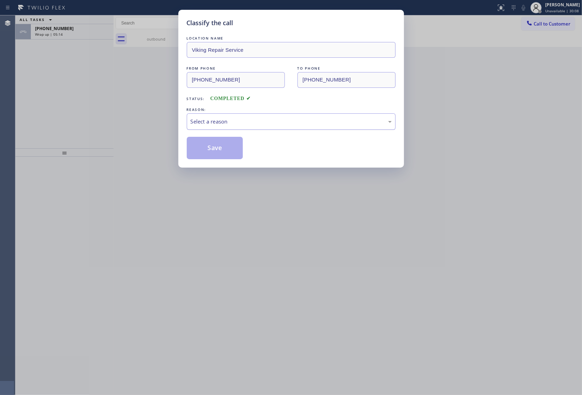
click at [250, 120] on div "Select a reason" at bounding box center [290, 122] width 201 height 8
click at [3, 108] on div "Classify the call LOCATION NAME Viking Repair Service FROM PHONE (973) 810-4410…" at bounding box center [291, 197] width 582 height 395
click at [219, 126] on div "Not Booked - All other reasons" at bounding box center [291, 121] width 209 height 16
click at [219, 148] on button "Save" at bounding box center [215, 148] width 56 height 22
type input "[PHONE_NUMBER]"
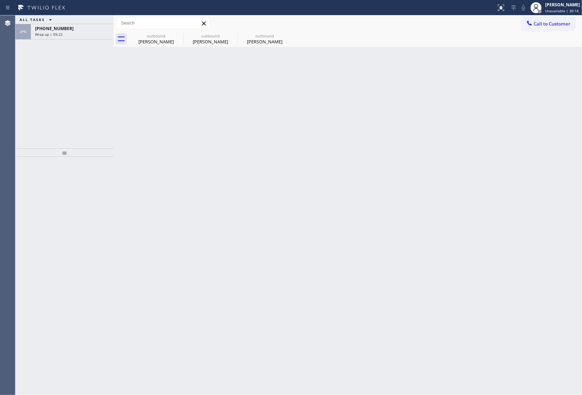
click at [74, 29] on div "[PHONE_NUMBER]" at bounding box center [72, 29] width 74 height 6
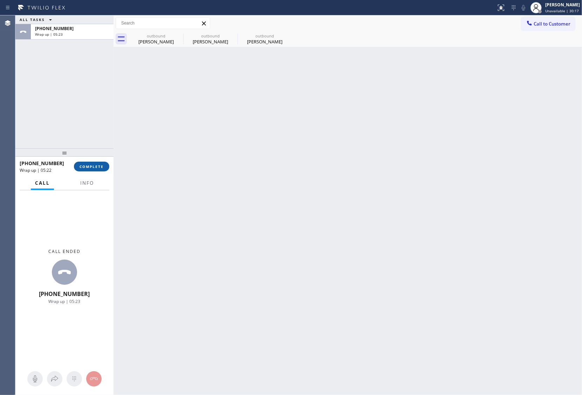
click at [97, 162] on button "COMPLETE" at bounding box center [91, 167] width 35 height 10
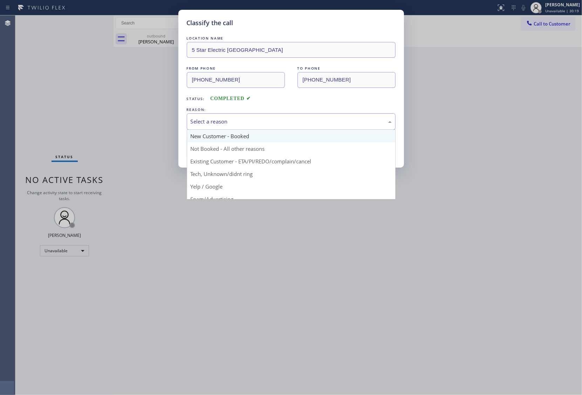
drag, startPoint x: 248, startPoint y: 128, endPoint x: 244, endPoint y: 139, distance: 11.6
click at [248, 128] on div "Select a reason" at bounding box center [291, 121] width 209 height 16
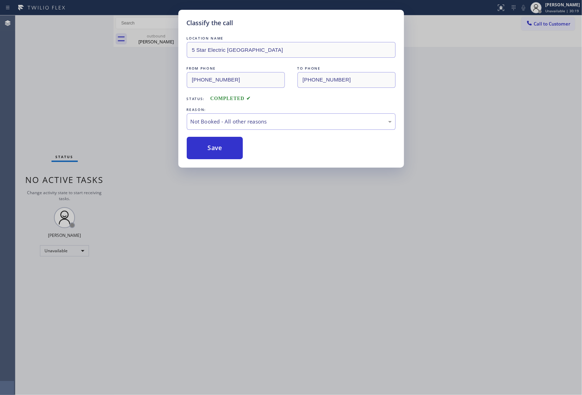
click at [241, 147] on button "Save" at bounding box center [215, 148] width 56 height 22
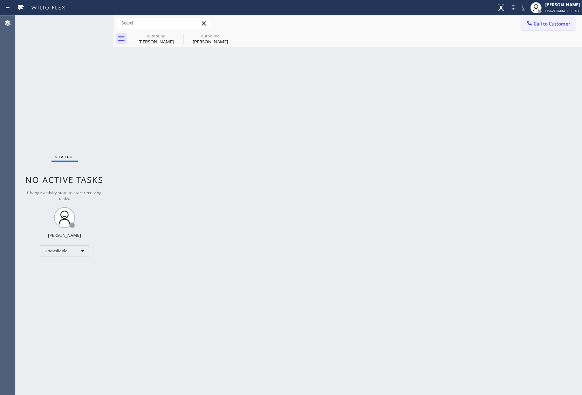
click at [547, 25] on span "Call to Customer" at bounding box center [551, 24] width 37 height 6
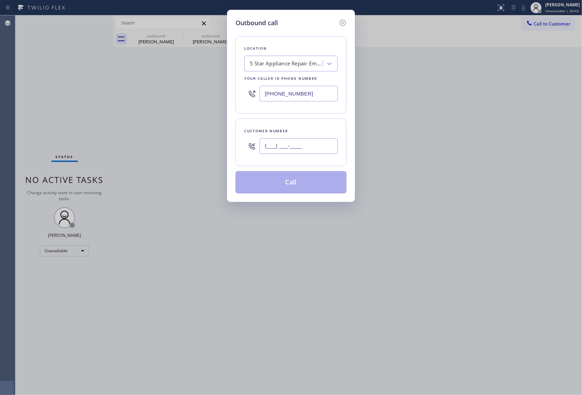
click at [297, 152] on input "(___) ___-____" at bounding box center [298, 146] width 78 height 16
paste input "713) 303-1938"
type input "(713) 303-1938"
paste input "346) 534-4929"
type input "(346) 534-4929"
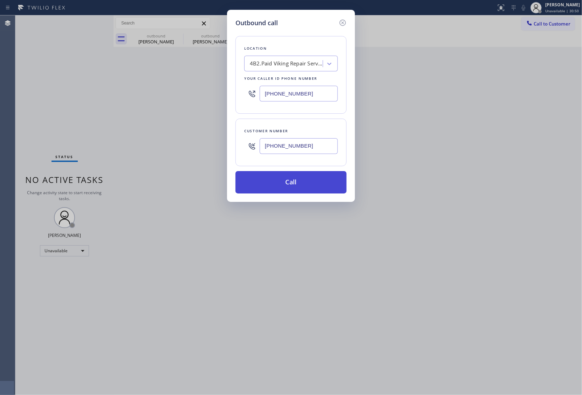
click at [311, 186] on button "Call" at bounding box center [290, 182] width 111 height 22
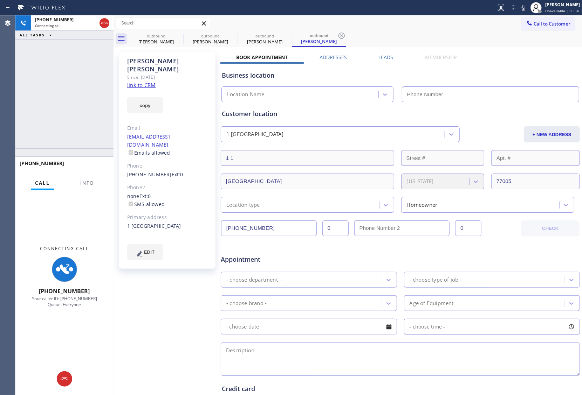
type input "(346) 534-4929"
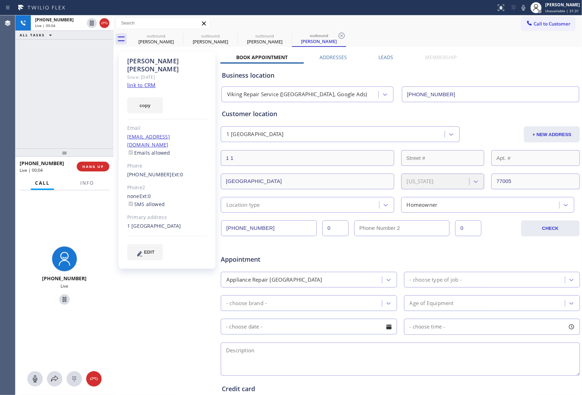
click at [7, 87] on div "Agent Desktop" at bounding box center [7, 205] width 15 height 380
drag, startPoint x: 95, startPoint y: 164, endPoint x: 97, endPoint y: 184, distance: 20.0
click at [95, 166] on span "HANG UP" at bounding box center [92, 166] width 21 height 5
click at [83, 186] on button "Info" at bounding box center [87, 183] width 22 height 14
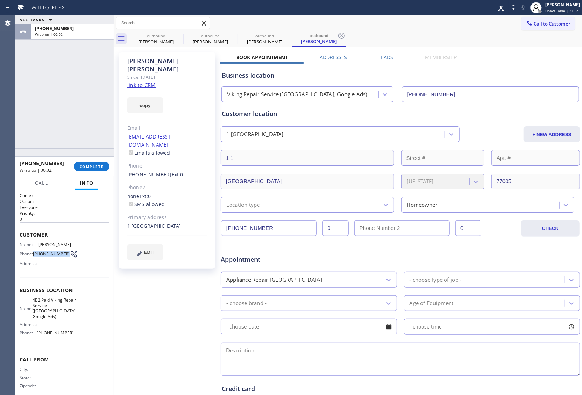
drag, startPoint x: 47, startPoint y: 260, endPoint x: 34, endPoint y: 255, distance: 13.3
click at [34, 255] on span "(713) 303-1938" at bounding box center [51, 253] width 37 height 5
copy span "(713) 303-1938"
click at [533, 23] on span "Call to Customer" at bounding box center [551, 24] width 37 height 6
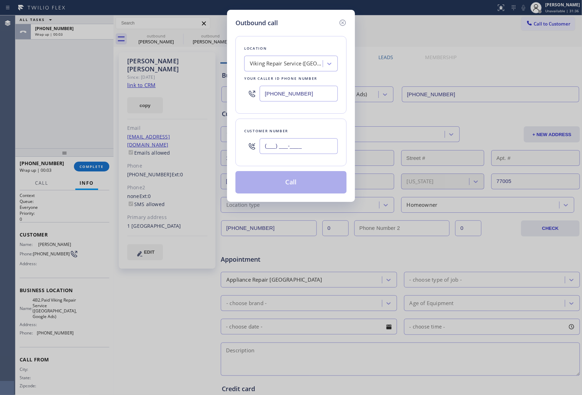
drag, startPoint x: 320, startPoint y: 151, endPoint x: 306, endPoint y: 178, distance: 30.4
click at [320, 151] on input "(___) ___-____" at bounding box center [298, 146] width 78 height 16
paste input "713) 303-1938"
type input "(713) 303-1938"
click at [296, 184] on button "Call" at bounding box center [290, 182] width 111 height 22
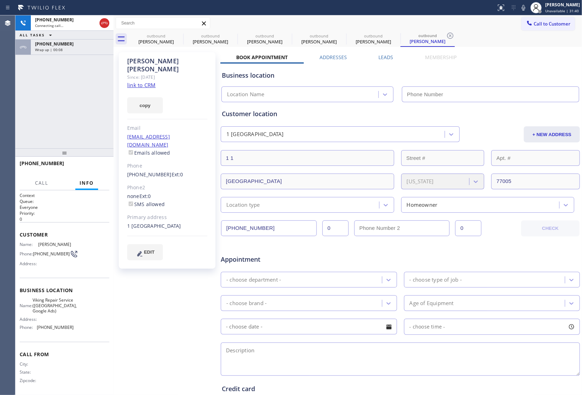
type input "(346) 534-4929"
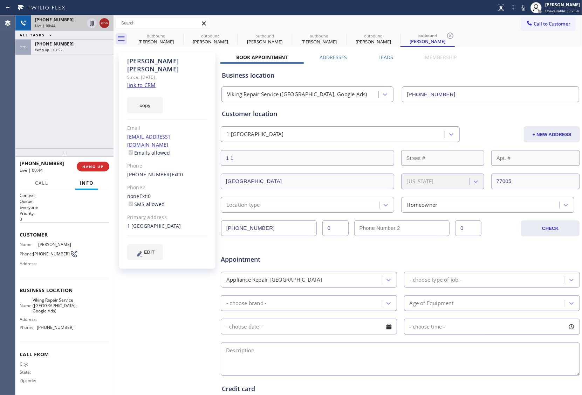
click at [106, 23] on icon at bounding box center [104, 23] width 8 height 8
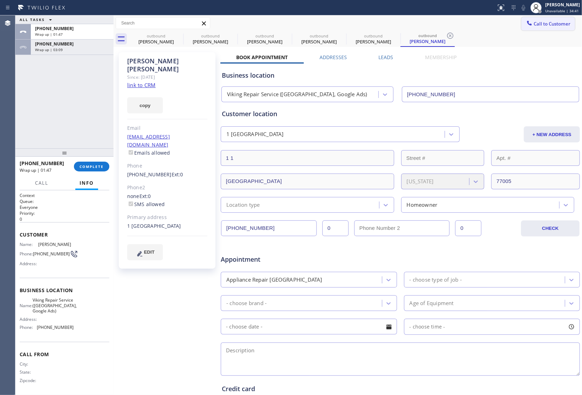
click at [536, 27] on span "Call to Customer" at bounding box center [551, 24] width 37 height 6
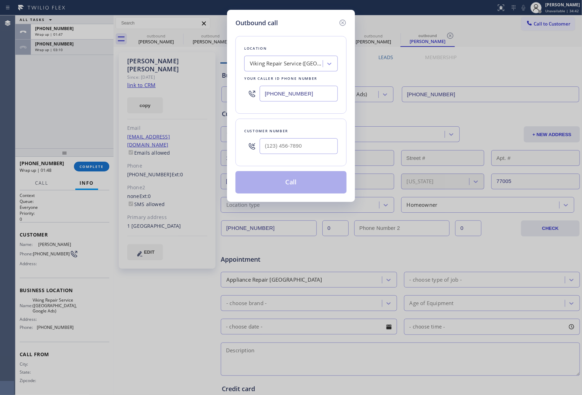
click at [291, 93] on input "(346) 534-4929" at bounding box center [298, 94] width 78 height 16
paste input "833) 384-0080"
type input "(833) 384-0080"
type input "(___) ___-____"
click at [286, 144] on input "(___) ___-____" at bounding box center [298, 146] width 78 height 16
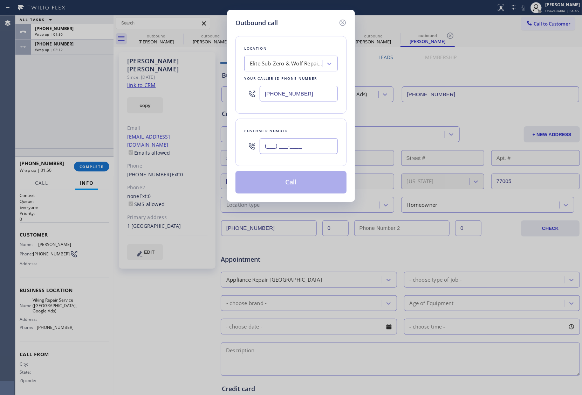
paste input "833) 384-0080"
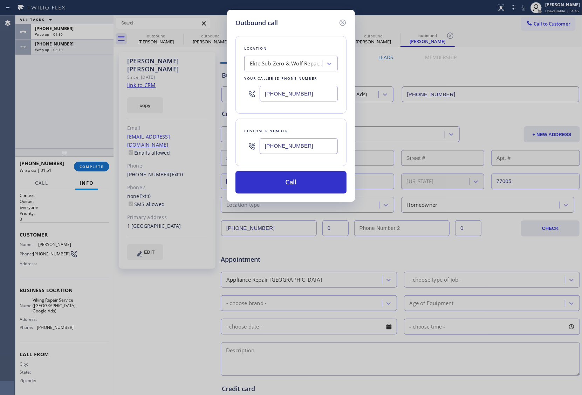
type input "(833) 384-0080"
click at [308, 188] on button "Call" at bounding box center [290, 182] width 111 height 22
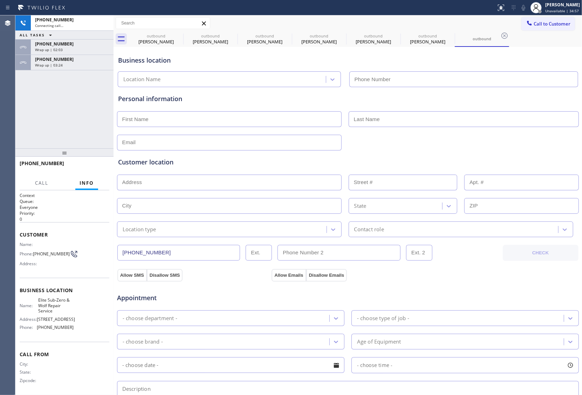
type input "(833) 384-0080"
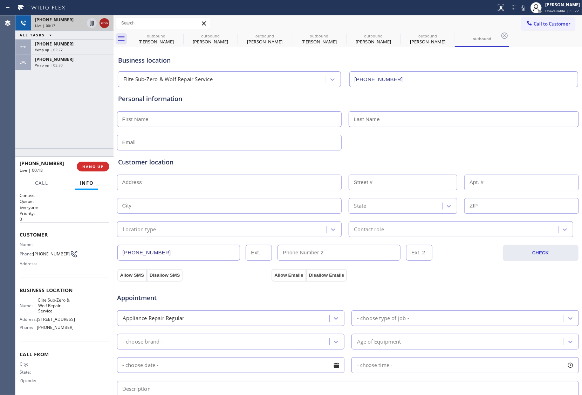
click at [107, 22] on icon at bounding box center [104, 23] width 8 height 8
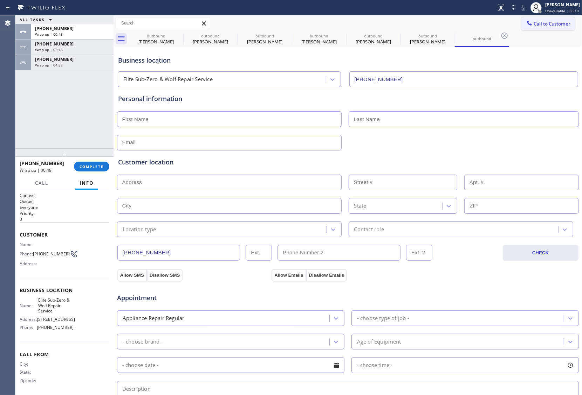
click at [535, 21] on span "Call to Customer" at bounding box center [551, 24] width 37 height 6
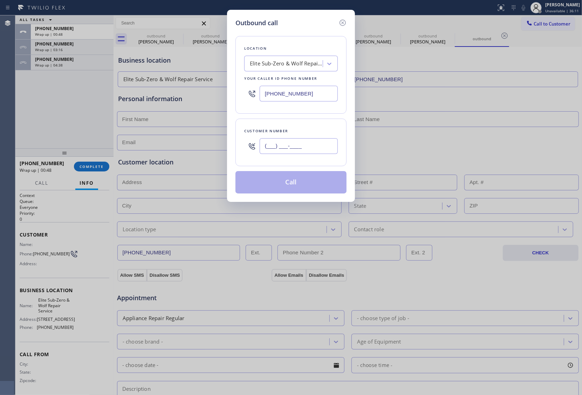
drag, startPoint x: 300, startPoint y: 149, endPoint x: 448, endPoint y: 363, distance: 260.9
click at [300, 150] on input "(___) ___-____" at bounding box center [298, 146] width 78 height 16
paste input "917) 880-8739"
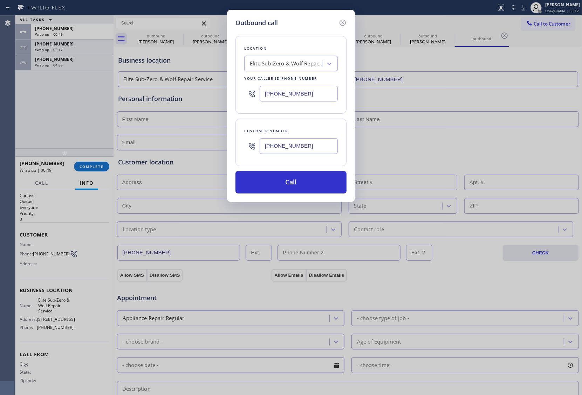
type input "(917) 880-8739"
click at [2, 107] on div "Outbound call Location Elite Sub-Zero & Wolf Repair Service Your caller id phon…" at bounding box center [291, 197] width 582 height 395
click at [299, 97] on input "(833) 384-0080" at bounding box center [298, 94] width 78 height 16
paste input "347) 404-5804"
type input "(347) 404-5804"
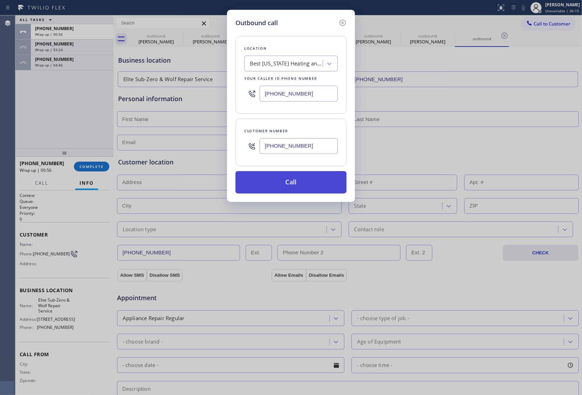
click at [317, 186] on button "Call" at bounding box center [290, 182] width 111 height 22
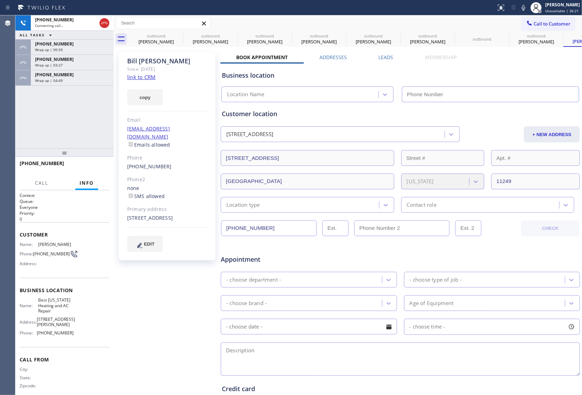
click at [148, 77] on link "link to CRM" at bounding box center [141, 77] width 28 height 7
type input "(347) 404-5804"
click at [86, 164] on span "HANG UP" at bounding box center [92, 166] width 21 height 5
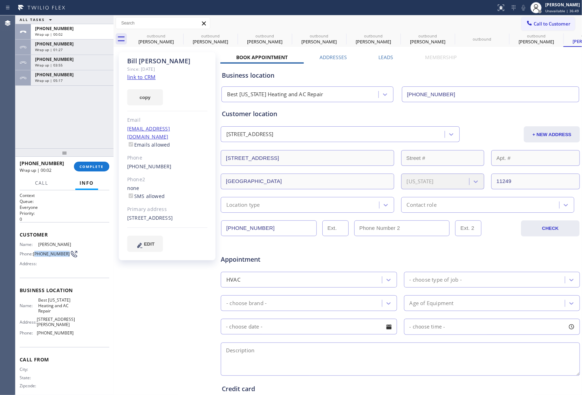
drag, startPoint x: 41, startPoint y: 255, endPoint x: 36, endPoint y: 251, distance: 6.7
click at [36, 251] on span "(917) 880-8739" at bounding box center [51, 253] width 37 height 5
click at [535, 26] on span "Call to Customer" at bounding box center [551, 24] width 37 height 6
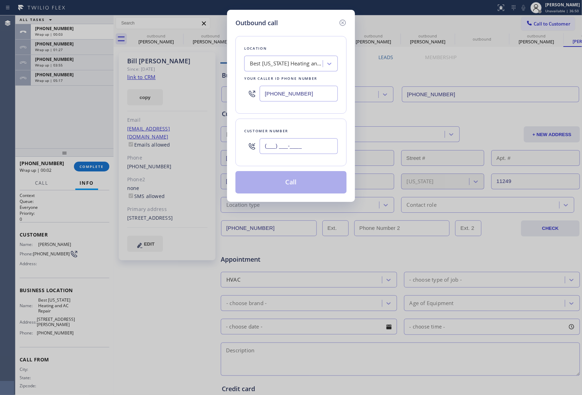
click at [305, 153] on input "(___) ___-____" at bounding box center [298, 146] width 78 height 16
paste input "917) 880-8739"
type input "(917) 880-8739"
click at [319, 187] on button "Call" at bounding box center [290, 182] width 111 height 22
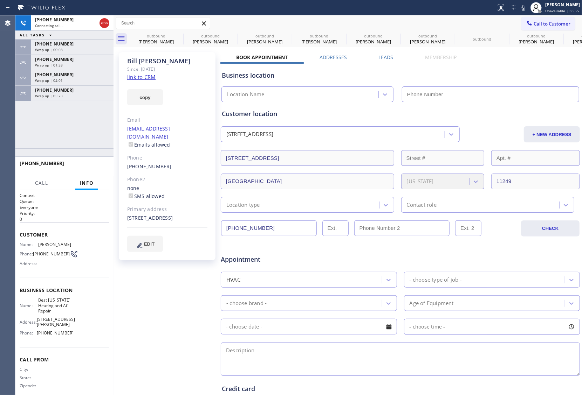
type input "(347) 404-5804"
click at [29, 139] on div "+19178808739 Connecting call… ALL TASKS ALL TASKS ACTIVE TASKS TASKS IN WRAP UP…" at bounding box center [64, 81] width 98 height 133
click at [26, 132] on div "+19178808739 Live | 00:04 ALL TASKS ALL TASKS ACTIVE TASKS TASKS IN WRAP UP +19…" at bounding box center [64, 81] width 98 height 133
click at [98, 169] on button "HANG UP" at bounding box center [93, 167] width 33 height 10
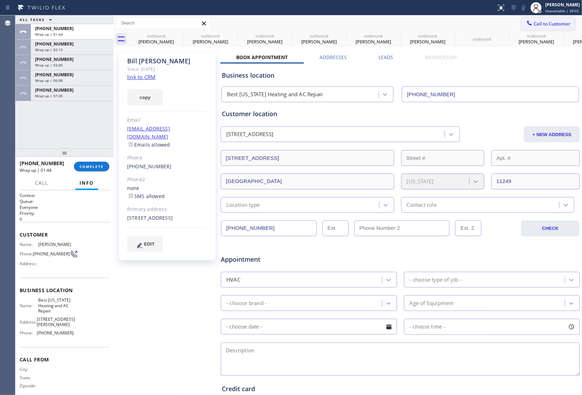
click at [533, 25] on span "Call to Customer" at bounding box center [551, 24] width 37 height 6
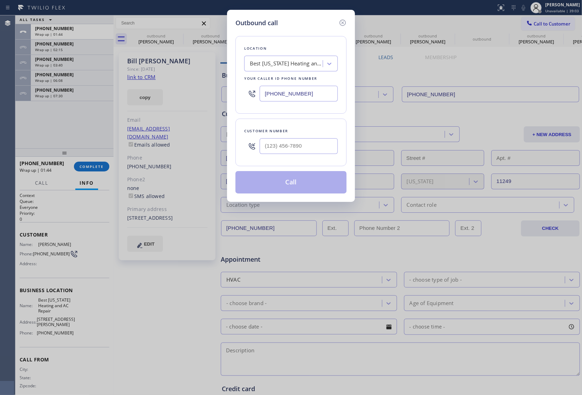
click at [308, 93] on input "(347) 404-5804" at bounding box center [298, 94] width 78 height 16
paste input "516) 407-9737"
type input "(516) 407-9737"
type input "(___) ___-____"
click at [293, 154] on input "(___) ___-____" at bounding box center [298, 146] width 78 height 16
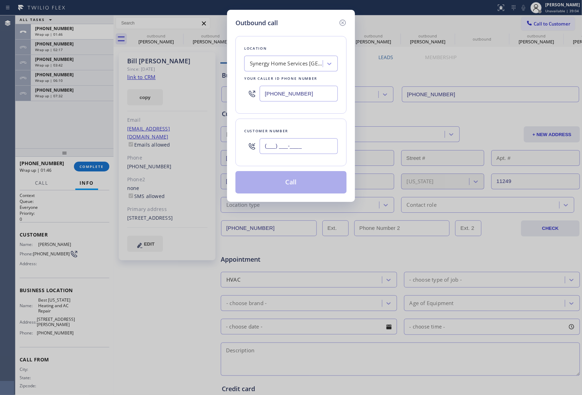
paste input "332) 230-8670"
type input "(332) 230-8670"
click at [299, 189] on button "Call" at bounding box center [290, 182] width 111 height 22
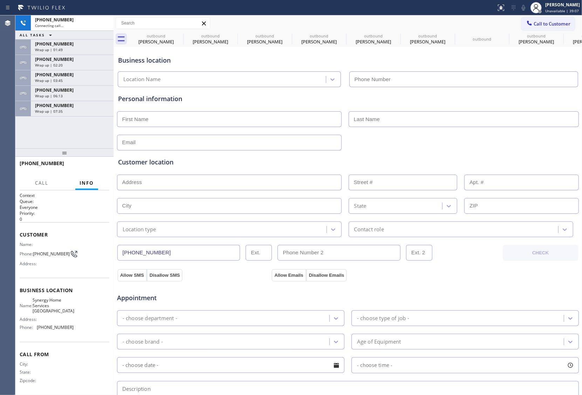
type input "(516) 407-9737"
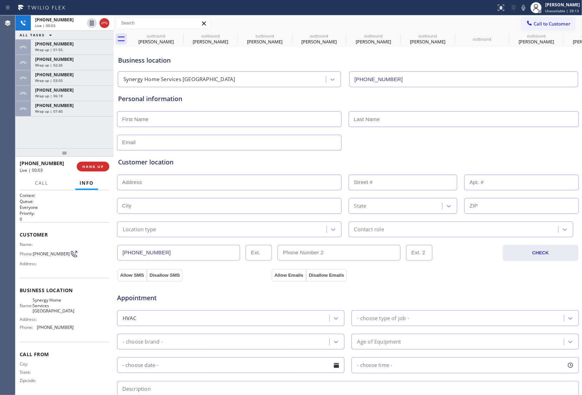
click at [11, 133] on div "Agent Desktop" at bounding box center [7, 205] width 15 height 380
click at [105, 22] on icon at bounding box center [104, 23] width 8 height 8
click at [90, 160] on div "+13322308670 Wrap up | 00:00 COMPLETE" at bounding box center [65, 167] width 90 height 18
click at [89, 166] on span "COMPLETE" at bounding box center [91, 166] width 24 height 5
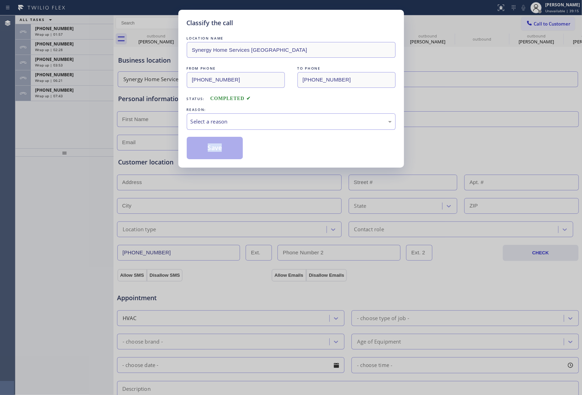
click at [89, 166] on div "Classify the call LOCATION NAME Synergy Home Services Freeport FROM PHONE (516)…" at bounding box center [291, 197] width 582 height 395
click at [90, 166] on div "Classify the call LOCATION NAME Synergy Home Services Freeport FROM PHONE (516)…" at bounding box center [291, 197] width 582 height 395
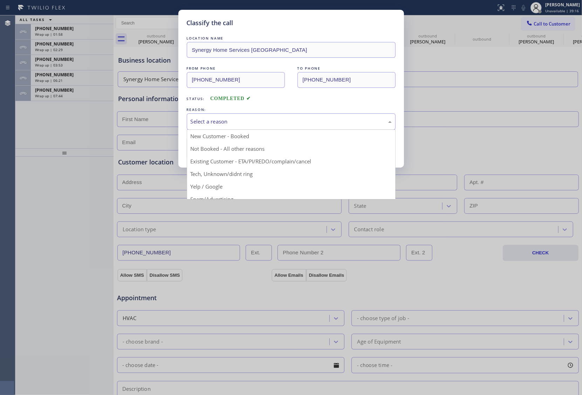
click at [247, 118] on div "Select a reason" at bounding box center [290, 122] width 201 height 8
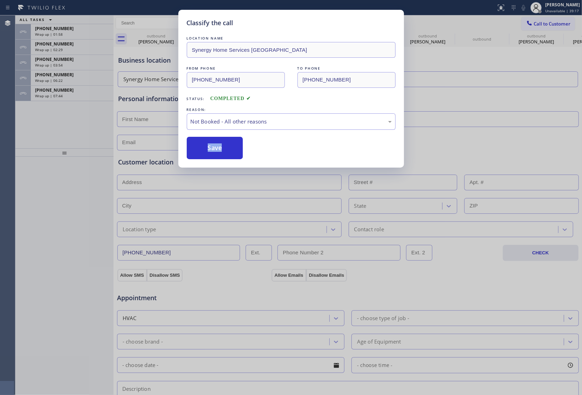
drag, startPoint x: 225, startPoint y: 145, endPoint x: 95, endPoint y: 117, distance: 132.5
click at [224, 145] on button "Save" at bounding box center [215, 148] width 56 height 22
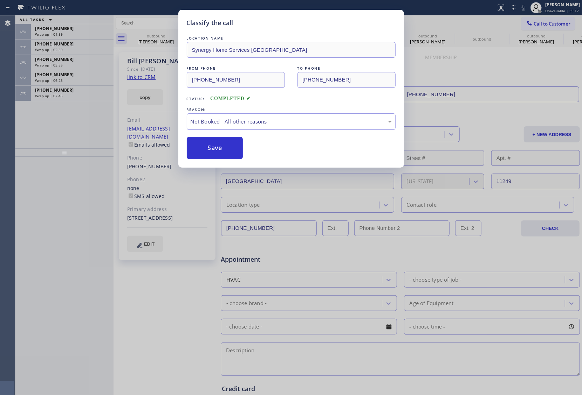
click at [74, 90] on div "Classify the call LOCATION NAME Synergy Home Services Freeport FROM PHONE (516)…" at bounding box center [291, 197] width 582 height 395
click at [74, 90] on div "+17133031938" at bounding box center [72, 90] width 74 height 6
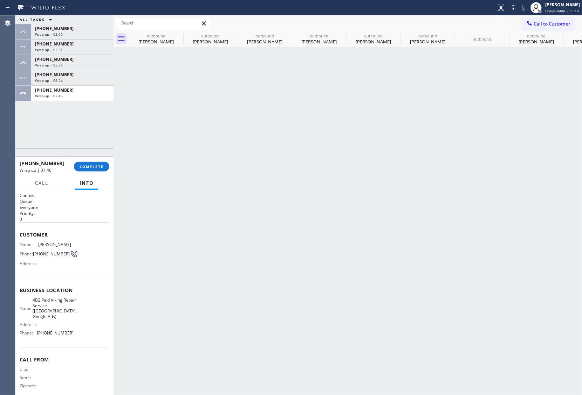
click at [74, 90] on div "+17133031938" at bounding box center [72, 90] width 74 height 6
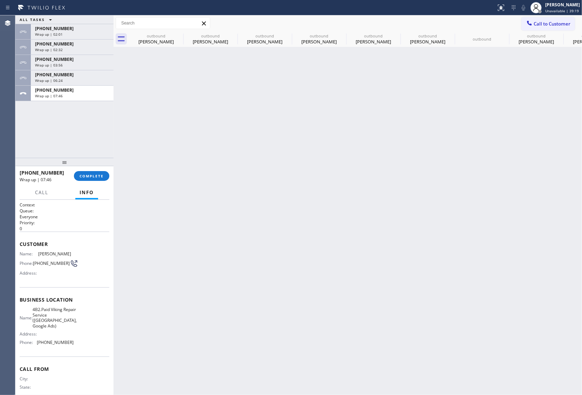
drag, startPoint x: 90, startPoint y: 156, endPoint x: 90, endPoint y: 167, distance: 11.2
click at [90, 166] on div at bounding box center [64, 162] width 98 height 8
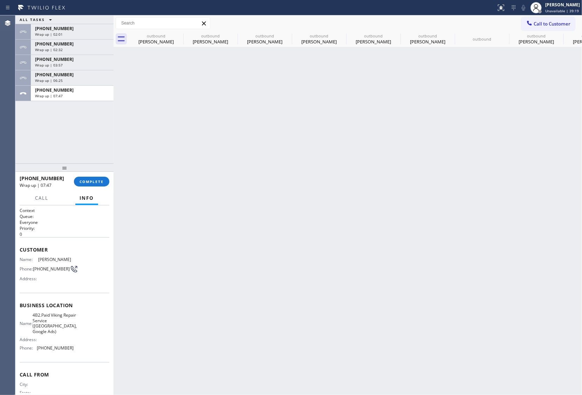
click at [89, 187] on div "+17133031938 Wrap up | 07:47 COMPLETE" at bounding box center [65, 182] width 90 height 18
click at [88, 185] on button "COMPLETE" at bounding box center [91, 182] width 35 height 10
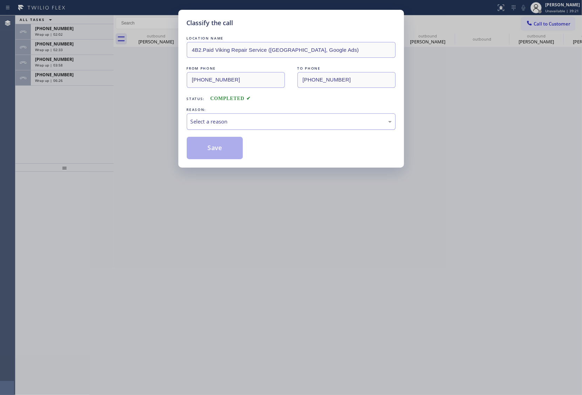
click at [223, 121] on div "Select a reason" at bounding box center [290, 122] width 201 height 8
click at [221, 148] on button "Save" at bounding box center [215, 148] width 56 height 22
type input "(346) 534-4929"
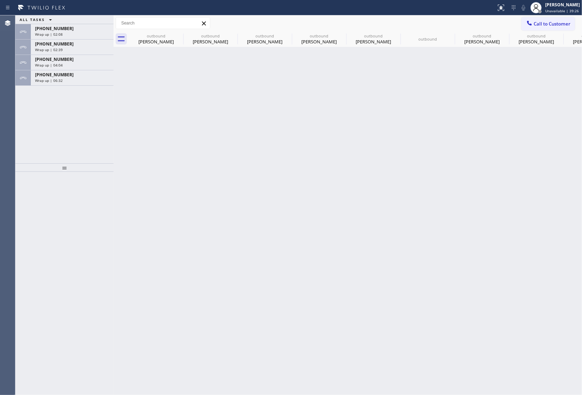
click at [62, 86] on div "ALL TASKS ALL TASKS ACTIVE TASKS TASKS IN WRAP UP +19178808739 Wrap up | 02:08 …" at bounding box center [64, 89] width 98 height 148
drag, startPoint x: 68, startPoint y: 76, endPoint x: 100, endPoint y: 123, distance: 56.6
click at [69, 76] on div "+17133031938" at bounding box center [72, 75] width 74 height 6
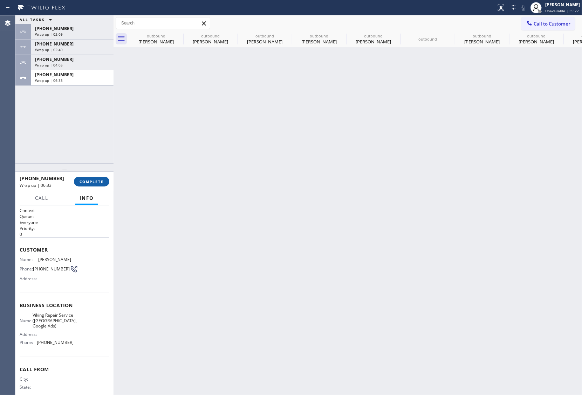
click at [94, 177] on button "COMPLETE" at bounding box center [91, 182] width 35 height 10
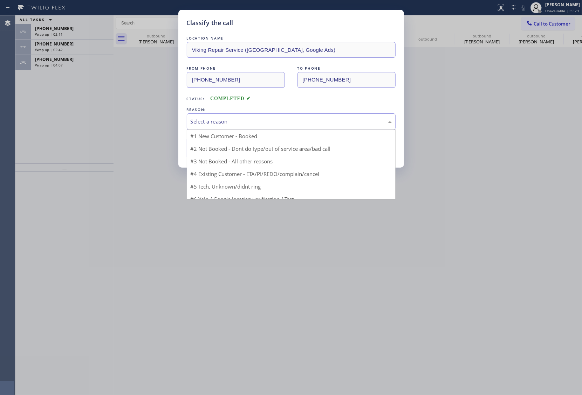
click at [225, 125] on div "Select a reason" at bounding box center [290, 122] width 201 height 8
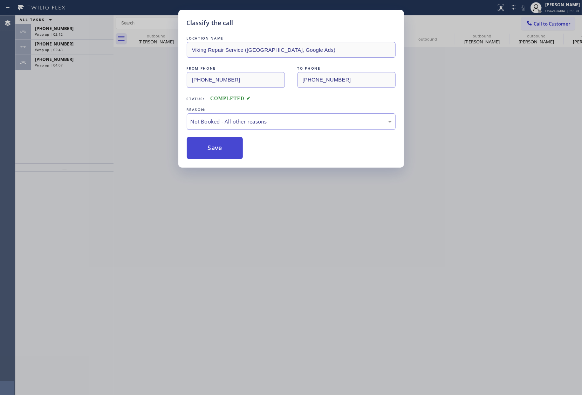
click at [204, 141] on button "Save" at bounding box center [215, 148] width 56 height 22
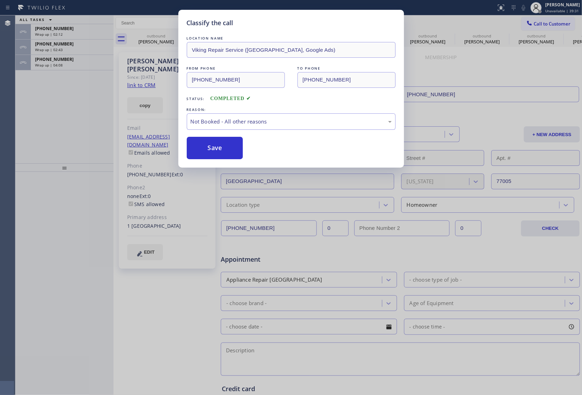
click at [69, 65] on div "Classify the call LOCATION NAME Viking Repair Service (Houston, Google Ads) FRO…" at bounding box center [291, 197] width 582 height 395
click at [69, 65] on div "Wrap up | 04:08" at bounding box center [72, 65] width 74 height 5
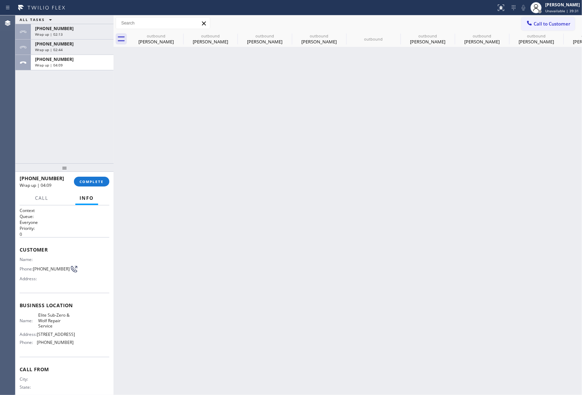
click at [69, 65] on div "Wrap up | 04:09" at bounding box center [72, 65] width 74 height 5
click at [69, 65] on div "Wrap up | 04:10" at bounding box center [72, 65] width 74 height 5
click at [89, 177] on button "COMPLETE" at bounding box center [91, 182] width 35 height 10
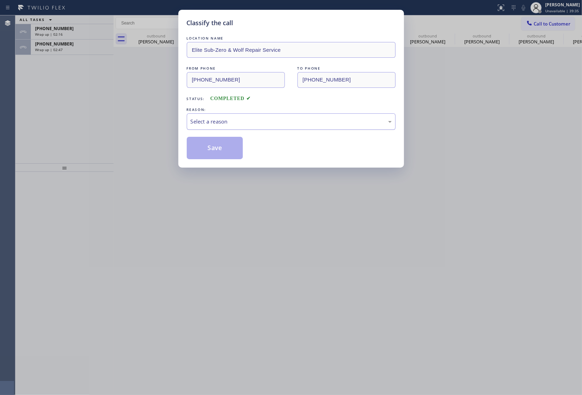
click at [233, 121] on div "Select a reason" at bounding box center [290, 122] width 201 height 8
drag, startPoint x: 215, startPoint y: 149, endPoint x: 397, endPoint y: 394, distance: 305.0
click at [222, 154] on button "Save" at bounding box center [215, 148] width 56 height 22
type input "(347) 404-5804"
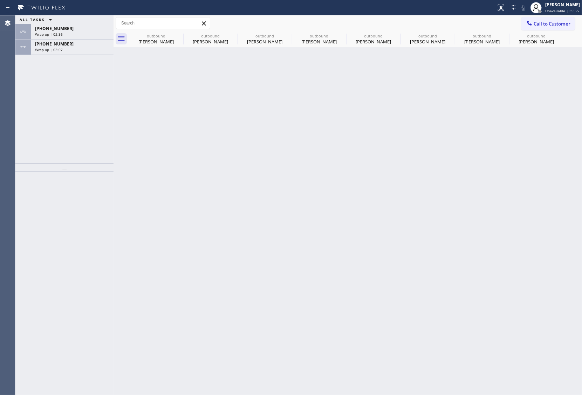
click at [8, 84] on div "Agent Desktop" at bounding box center [7, 205] width 15 height 380
click at [64, 48] on div "Wrap up | 03:08" at bounding box center [72, 49] width 74 height 5
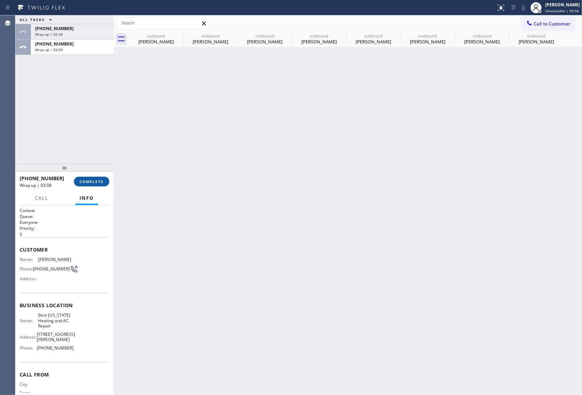
click at [93, 181] on span "COMPLETE" at bounding box center [91, 181] width 24 height 5
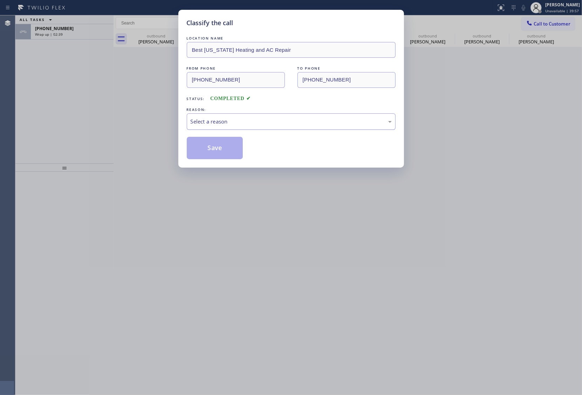
click at [216, 127] on div "Select a reason" at bounding box center [291, 121] width 209 height 16
click at [216, 153] on button "Save" at bounding box center [215, 148] width 56 height 22
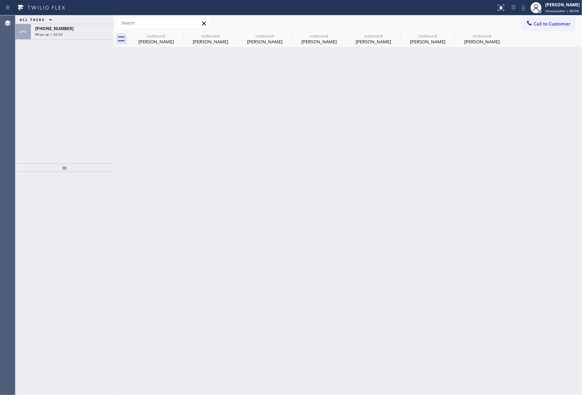
click at [20, 103] on div "ALL TASKS ALL TASKS ACTIVE TASKS TASKS IN WRAP UP +19178808739 Wrap up | 02:50" at bounding box center [64, 89] width 98 height 148
click at [544, 20] on button "Call to Customer" at bounding box center [548, 23] width 54 height 13
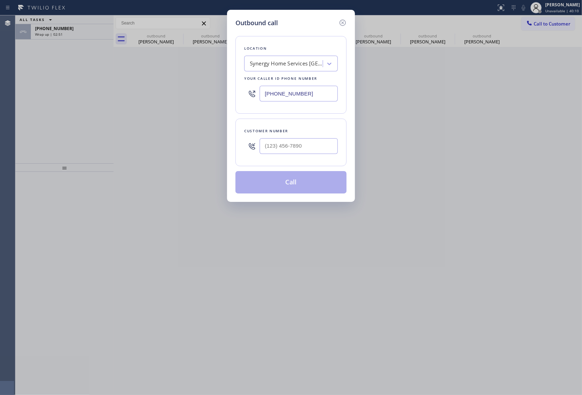
click at [293, 99] on input "(516) 407-9737" at bounding box center [298, 94] width 78 height 16
paste input "833) 384-0080"
type input "(833) 384-0080"
type input "(___) ___-____"
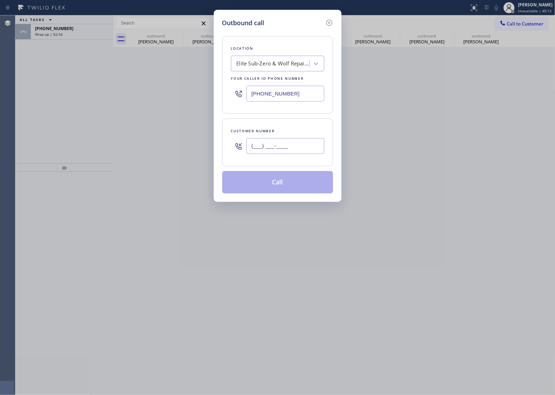
click at [281, 151] on input "(___) ___-____" at bounding box center [285, 146] width 78 height 16
paste input "833) 384-0080"
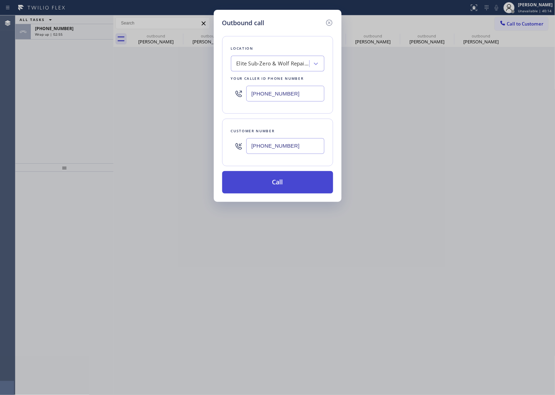
type input "(833) 384-0080"
click at [281, 188] on button "Call" at bounding box center [277, 182] width 111 height 22
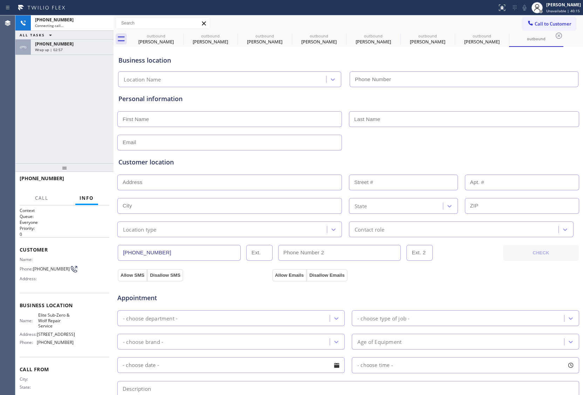
type input "(833) 384-0080"
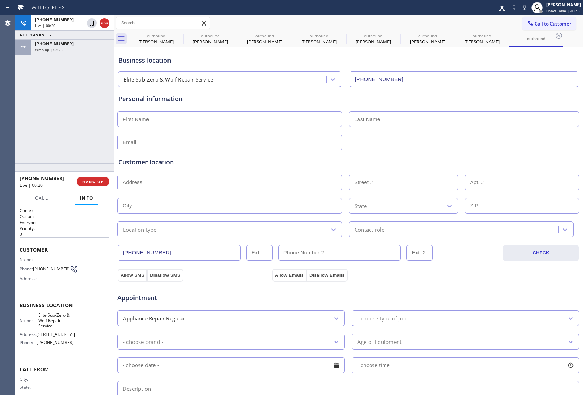
drag, startPoint x: 25, startPoint y: 133, endPoint x: 68, endPoint y: 167, distance: 55.1
click at [25, 133] on div "+18333840080 Live | 00:20 ALL TASKS ALL TASKS ACTIVE TASKS TASKS IN WRAP UP +19…" at bounding box center [64, 89] width 98 height 148
click at [94, 181] on span "HANG UP" at bounding box center [92, 181] width 21 height 5
click at [94, 181] on span "COMPLETE" at bounding box center [91, 181] width 24 height 5
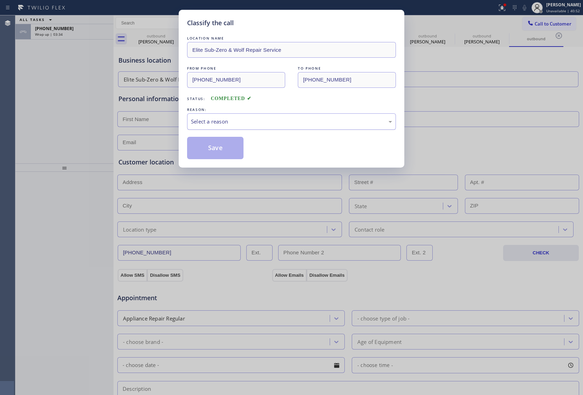
click at [231, 118] on div "Select a reason" at bounding box center [291, 122] width 201 height 8
click at [228, 151] on button "Save" at bounding box center [215, 148] width 56 height 22
type input "(347) 404-5804"
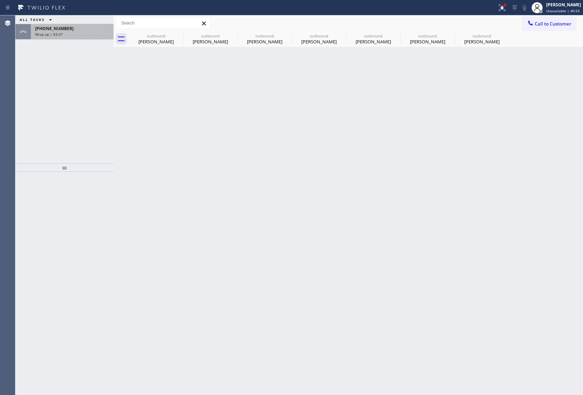
click at [85, 37] on div "+19178808739 Wrap up | 03:37" at bounding box center [71, 31] width 80 height 15
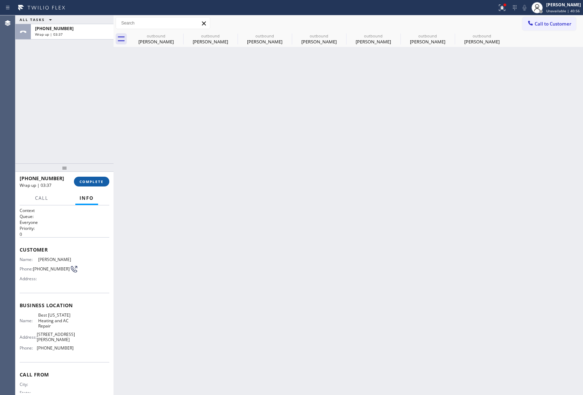
click at [94, 183] on span "COMPLETE" at bounding box center [91, 181] width 24 height 5
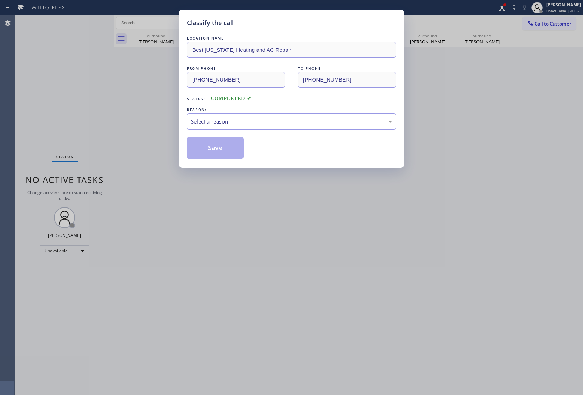
click at [225, 116] on div "Select a reason" at bounding box center [291, 121] width 209 height 16
click at [223, 146] on button "Save" at bounding box center [215, 148] width 56 height 22
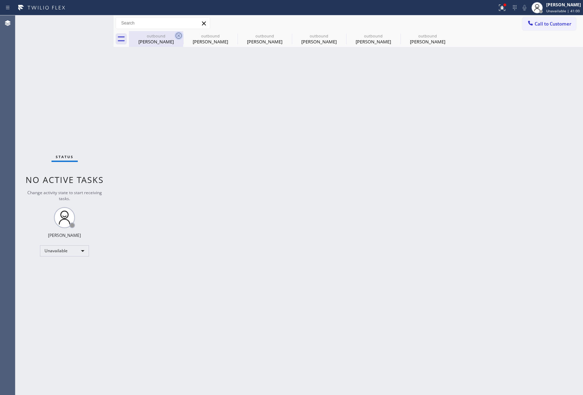
drag, startPoint x: 172, startPoint y: 36, endPoint x: 178, endPoint y: 35, distance: 6.1
click at [173, 36] on div "outbound" at bounding box center [156, 35] width 53 height 5
click at [178, 35] on icon at bounding box center [178, 36] width 8 height 8
click at [0, 0] on icon at bounding box center [0, 0] width 0 height 0
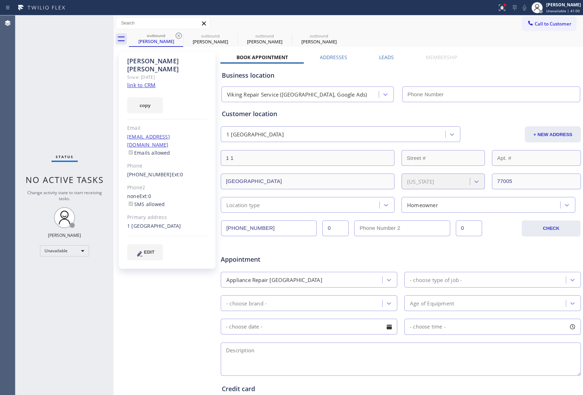
click at [178, 35] on icon at bounding box center [178, 36] width 8 height 8
click at [0, 0] on icon at bounding box center [0, 0] width 0 height 0
type input "(347) 404-5804"
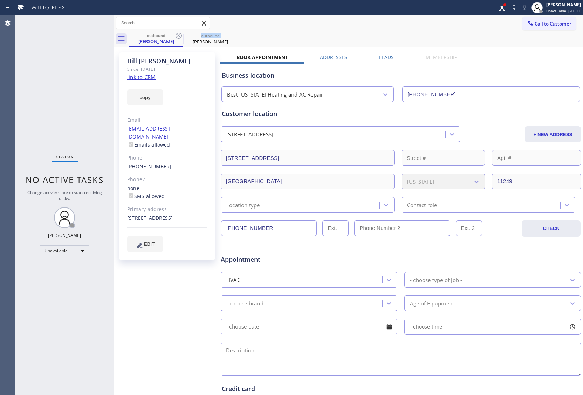
click at [178, 35] on icon at bounding box center [178, 36] width 8 height 8
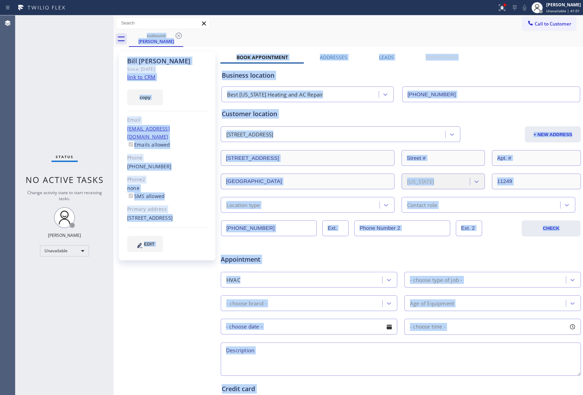
click at [178, 35] on div "outbound Bill Lowry" at bounding box center [356, 39] width 454 height 16
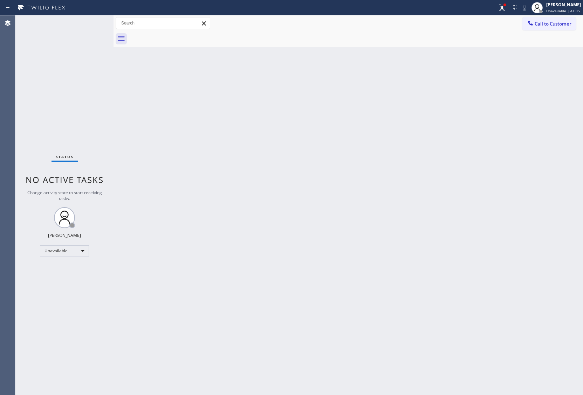
drag, startPoint x: 544, startPoint y: 22, endPoint x: 419, endPoint y: 62, distance: 131.2
click at [543, 22] on span "Call to Customer" at bounding box center [552, 24] width 37 height 6
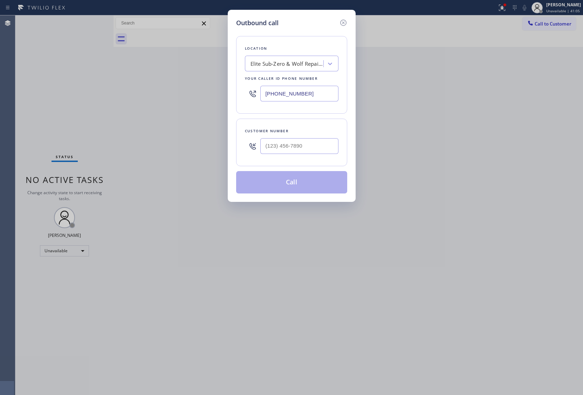
click at [302, 97] on input "(833) 384-0080" at bounding box center [299, 94] width 78 height 16
paste input "623) 323-7922"
type input "(623) 323-7922"
type input "(___) ___-____"
drag, startPoint x: 298, startPoint y: 139, endPoint x: 300, endPoint y: 142, distance: 4.2
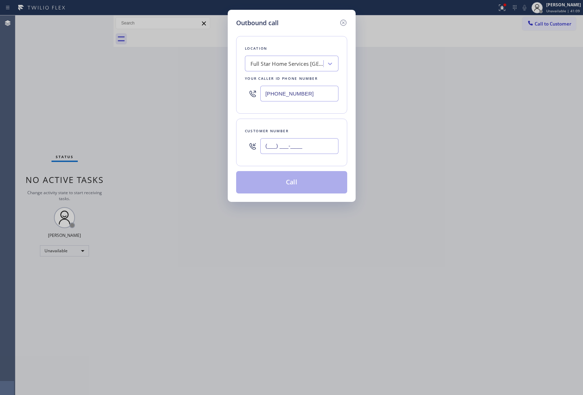
click at [297, 140] on input "(___) ___-____" at bounding box center [299, 146] width 78 height 16
paste input "562) 304-3073"
type input "(562) 304-3073"
click at [318, 187] on button "Call" at bounding box center [291, 182] width 111 height 22
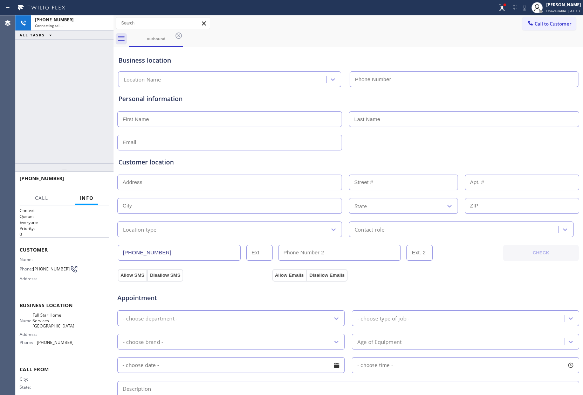
type input "(623) 323-7922"
click at [23, 80] on div "+15623043073 Connecting call… ALL TASKS ALL TASKS ACTIVE TASKS TASKS IN WRAP UP" at bounding box center [64, 89] width 98 height 148
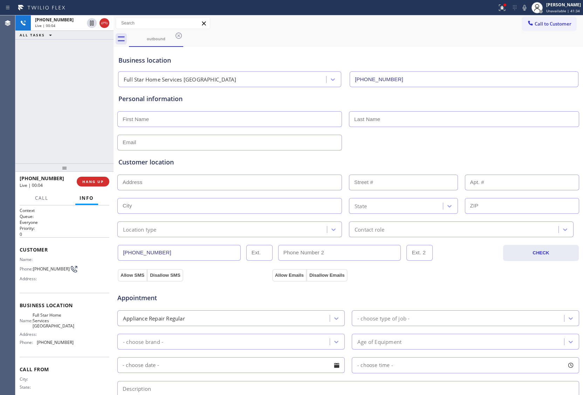
click at [17, 93] on div "Agent Desktop Classify the call LOCATION NAME 4C.Email 5 Star Appliance Repair …" at bounding box center [291, 205] width 583 height 380
click at [99, 21] on div at bounding box center [104, 23] width 10 height 8
drag, startPoint x: 535, startPoint y: 24, endPoint x: 349, endPoint y: 156, distance: 228.0
click at [535, 25] on span "Call to Customer" at bounding box center [552, 24] width 37 height 6
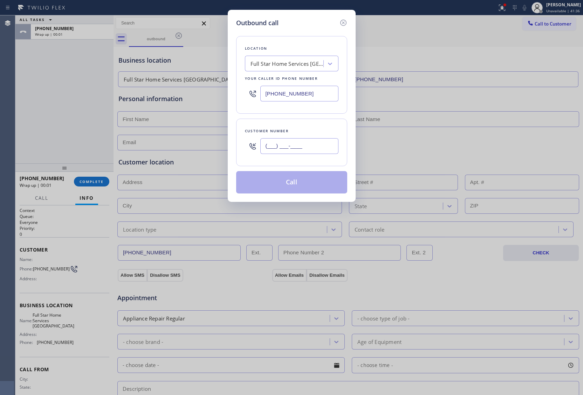
click at [312, 140] on input "(___) ___-____" at bounding box center [299, 146] width 78 height 16
paste input "562) 304-3073"
type input "(562) 304-3073"
click at [319, 186] on button "Call" at bounding box center [291, 182] width 111 height 22
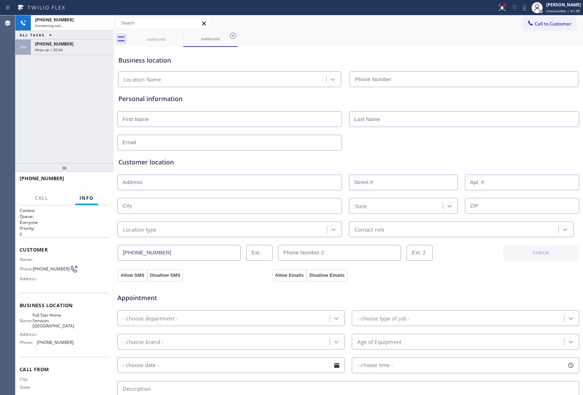
type input "(623) 323-7922"
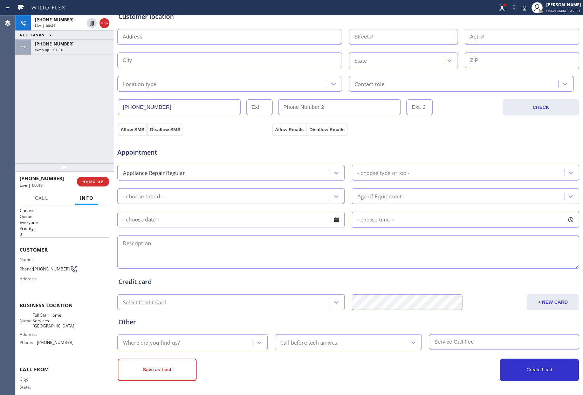
scroll to position [149, 0]
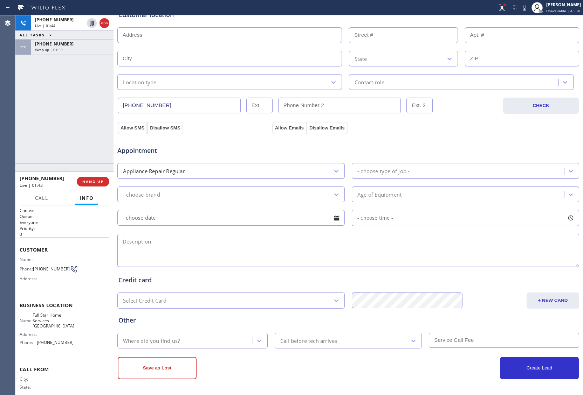
click at [23, 140] on div "+15623043073 Live | 01:44 ALL TASKS ALL TASKS ACTIVE TASKS TASKS IN WRAP UP +15…" at bounding box center [64, 89] width 98 height 148
drag, startPoint x: 47, startPoint y: 274, endPoint x: 34, endPoint y: 269, distance: 13.2
click at [34, 269] on span "(562) 304-3073" at bounding box center [51, 268] width 37 height 5
copy span "(562) 304-3073"
click at [520, 9] on icon at bounding box center [524, 8] width 8 height 8
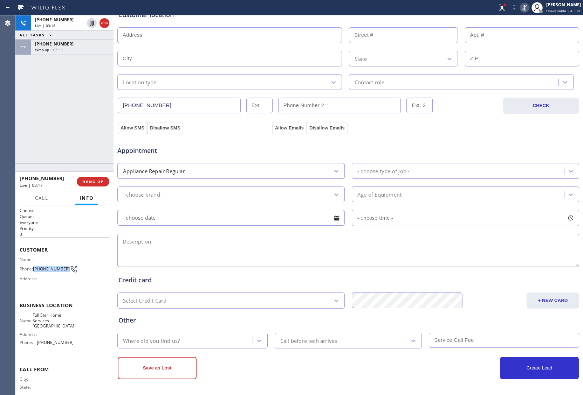
click at [523, 10] on icon at bounding box center [524, 8] width 8 height 8
click at [406, 251] on textarea at bounding box center [347, 250] width 461 height 33
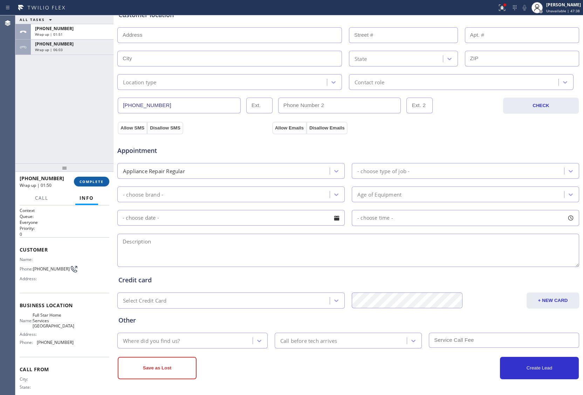
click at [93, 180] on span "COMPLETE" at bounding box center [91, 181] width 24 height 5
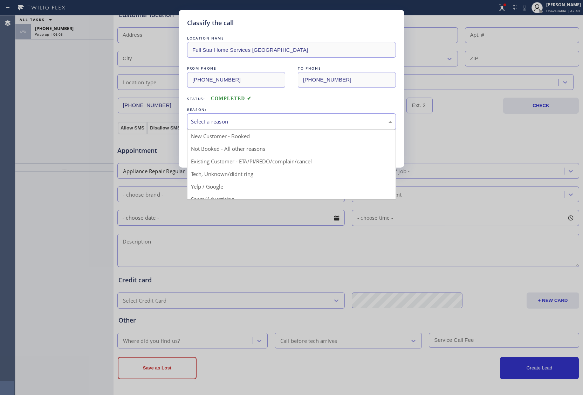
click at [273, 118] on div "Select a reason" at bounding box center [291, 122] width 201 height 8
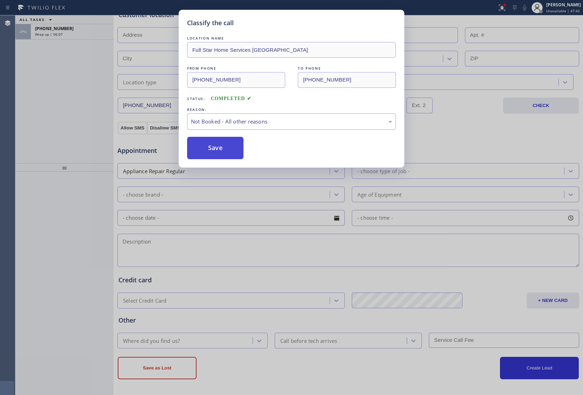
click at [227, 151] on button "Save" at bounding box center [215, 148] width 56 height 22
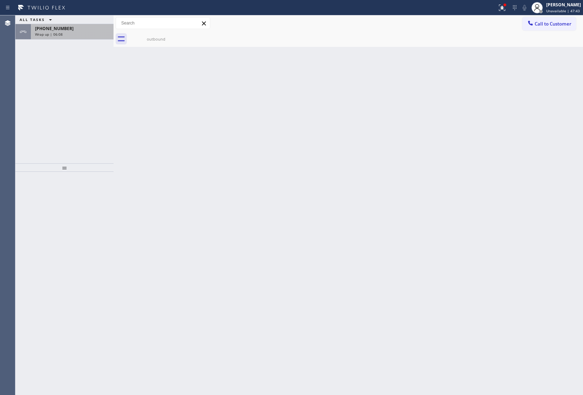
click at [55, 33] on span "Wrap up | 06:08" at bounding box center [49, 34] width 28 height 5
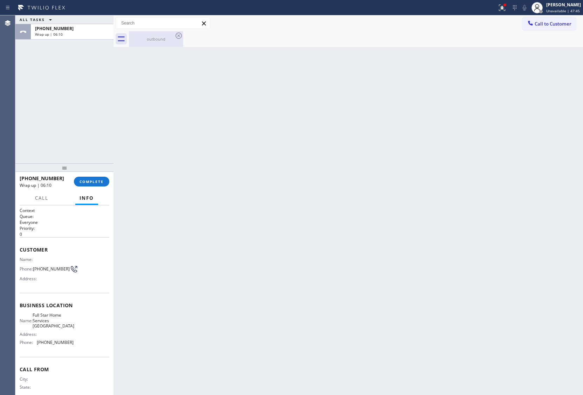
click at [145, 39] on div "outbound" at bounding box center [156, 38] width 53 height 5
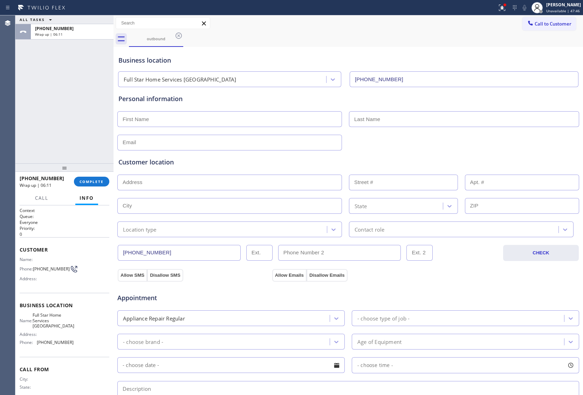
click at [174, 120] on input "text" at bounding box center [229, 119] width 224 height 16
type input "Matt"
paste input "85395"
click at [140, 183] on input "text" at bounding box center [229, 183] width 224 height 16
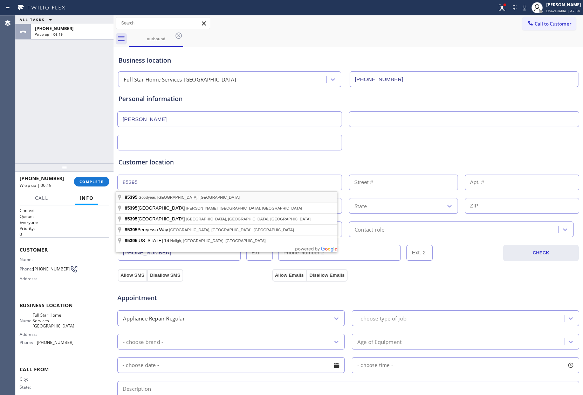
type input "Goodyear, AZ 85395, USA"
type input "Goodyear"
type input "85395"
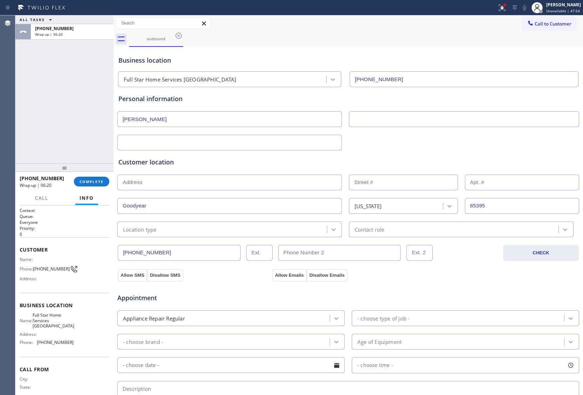
click at [159, 228] on div "Location type" at bounding box center [222, 229] width 207 height 12
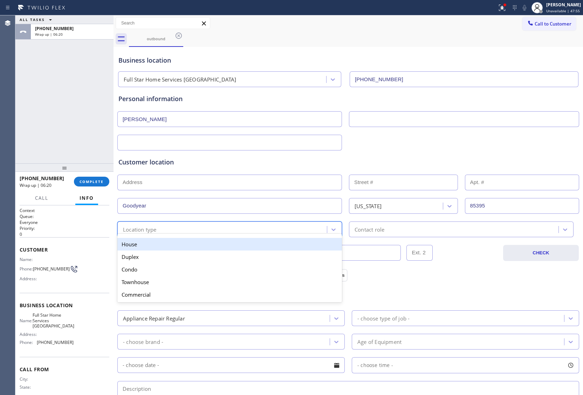
drag, startPoint x: 151, startPoint y: 246, endPoint x: 392, endPoint y: 241, distance: 241.3
click at [154, 245] on div "House" at bounding box center [229, 244] width 224 height 13
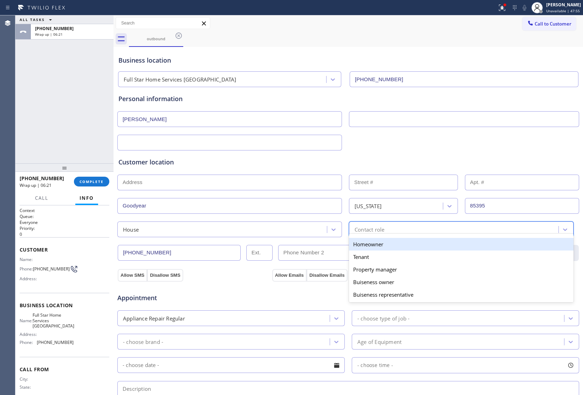
click at [394, 230] on div "Contact role" at bounding box center [454, 229] width 207 height 12
click at [359, 243] on div "Homeowner" at bounding box center [461, 244] width 224 height 13
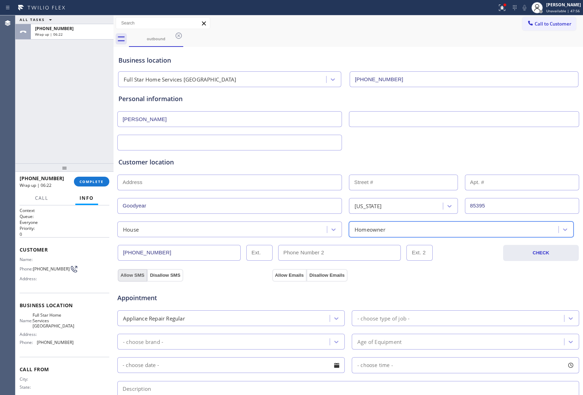
click at [128, 273] on button "Allow SMS" at bounding box center [132, 275] width 29 height 13
click at [288, 277] on button "Allow Emails" at bounding box center [289, 275] width 34 height 13
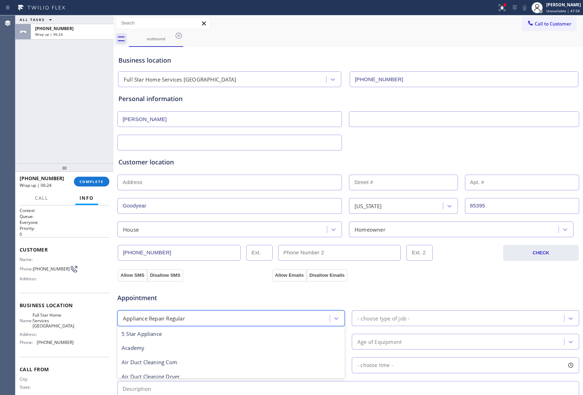
click at [223, 318] on div "Appliance Repair Regular" at bounding box center [224, 318] width 210 height 12
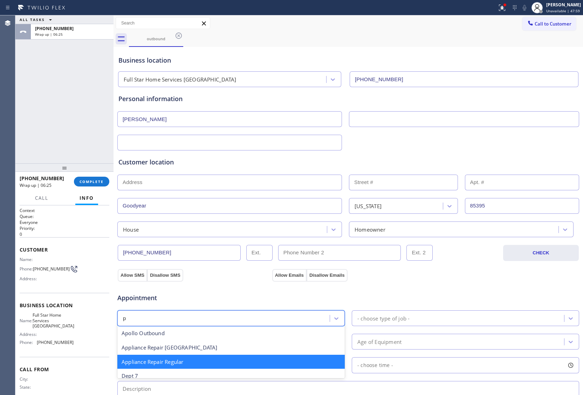
type input "pl"
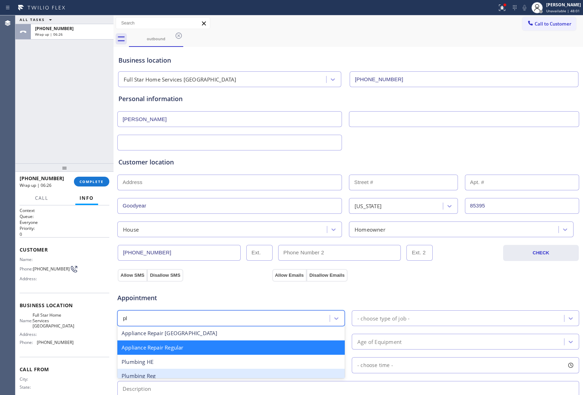
drag, startPoint x: 170, startPoint y: 376, endPoint x: 333, endPoint y: 355, distance: 164.2
click at [186, 376] on div "Plumbing Reg" at bounding box center [230, 376] width 227 height 14
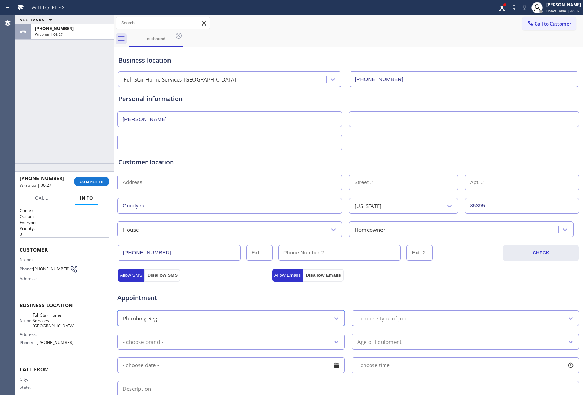
click at [440, 320] on div "- choose type of job -" at bounding box center [459, 318] width 210 height 12
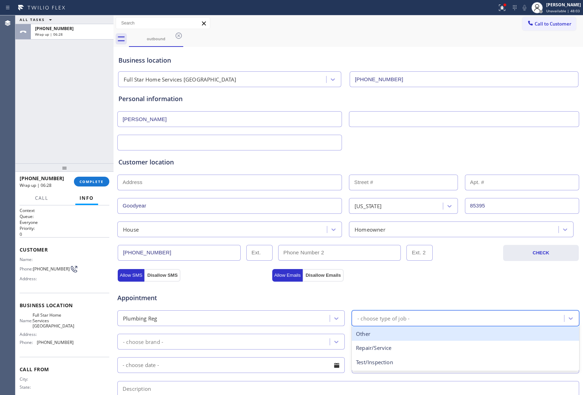
click at [417, 335] on div "Other" at bounding box center [465, 334] width 227 height 14
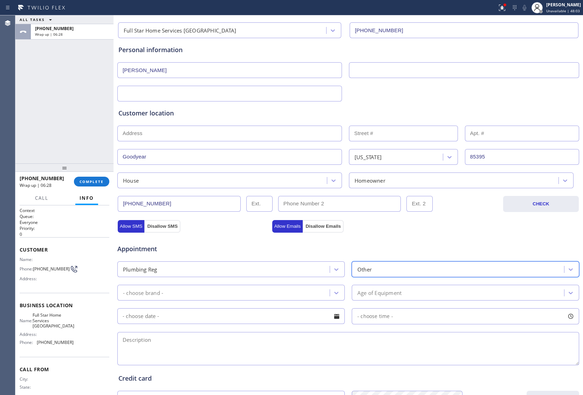
scroll to position [93, 0]
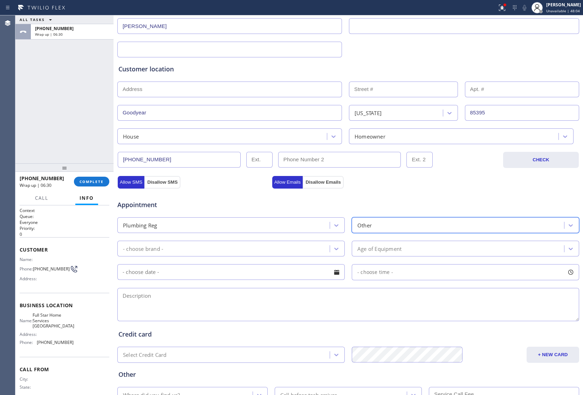
click at [260, 254] on div "- choose brand -" at bounding box center [224, 249] width 210 height 12
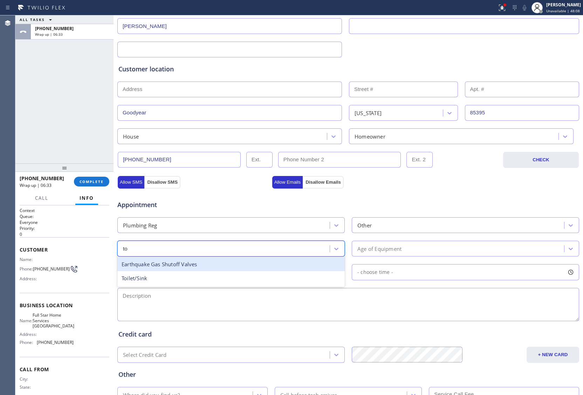
type input "toi"
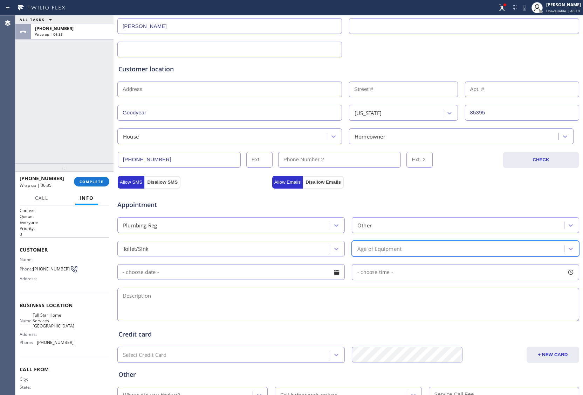
drag, startPoint x: 389, startPoint y: 254, endPoint x: 392, endPoint y: 258, distance: 5.2
click at [389, 252] on div "Age of Equipment" at bounding box center [459, 249] width 210 height 12
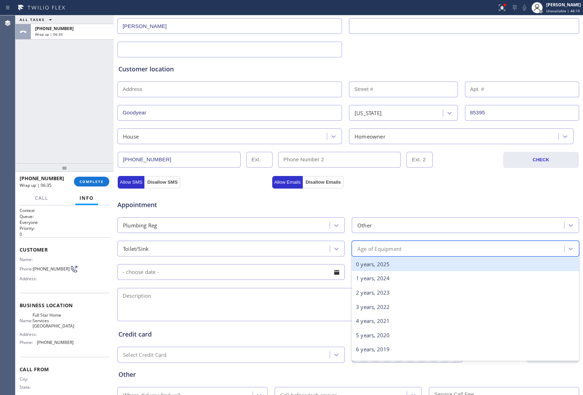
click at [385, 268] on div "0 years, 2025" at bounding box center [465, 264] width 227 height 14
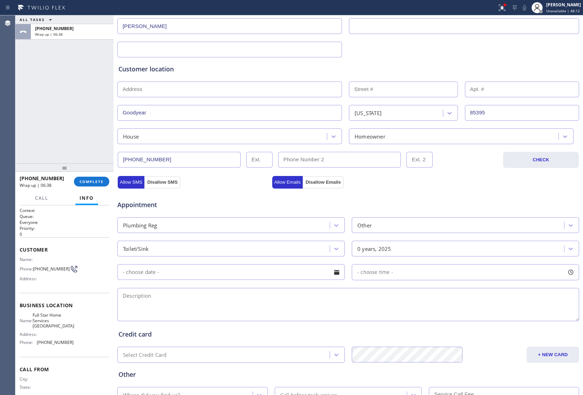
drag, startPoint x: 295, startPoint y: 307, endPoint x: 369, endPoint y: 315, distance: 74.7
click at [295, 307] on textarea at bounding box center [347, 304] width 461 height 33
paste textarea "Toilet is not working or already replace inside the tank and the keep backing u…"
drag, startPoint x: 68, startPoint y: 326, endPoint x: 37, endPoint y: 319, distance: 31.3
click at [37, 319] on div "Name: Full Star Home Services Peoria Address: Phone: (623) 323-7922" at bounding box center [65, 330] width 90 height 35
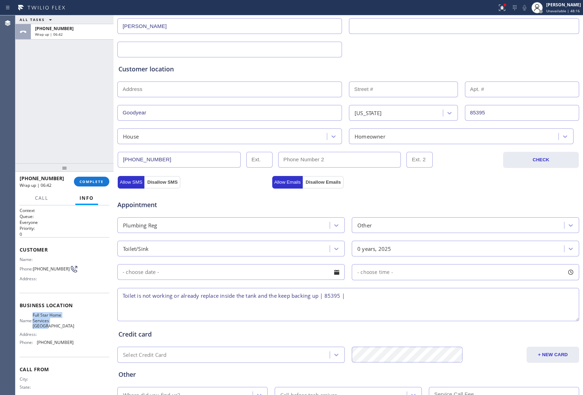
copy span "Full Star Home Services Peoria"
click at [401, 298] on textarea "Toilet is not working or already replace inside the tank and the keep backing u…" at bounding box center [347, 304] width 461 height 33
paste textarea "Full Star Home Services Peoria"
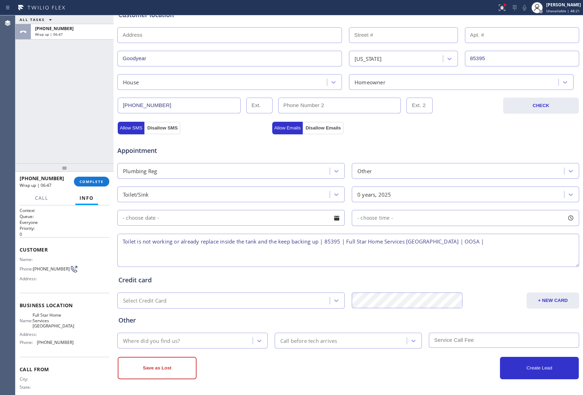
type textarea "Toilet is not working or already replace inside the tank and the keep backing u…"
click at [220, 339] on div "Where did you find us?" at bounding box center [185, 341] width 133 height 12
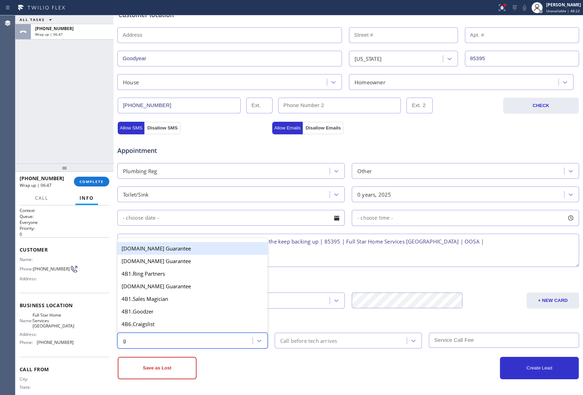
type input "go"
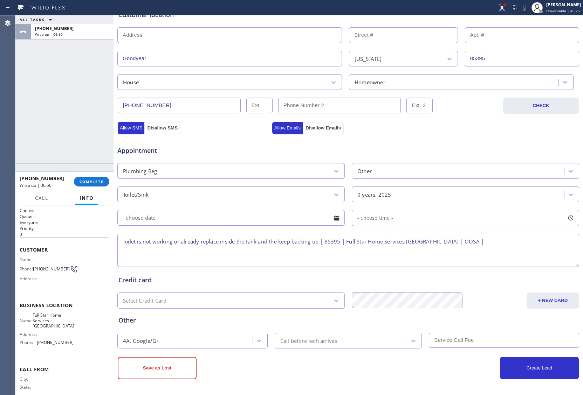
click at [146, 369] on button "Save as Lost" at bounding box center [157, 368] width 79 height 22
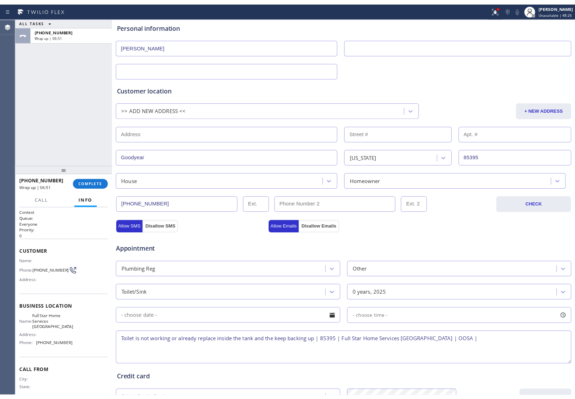
scroll to position [0, 0]
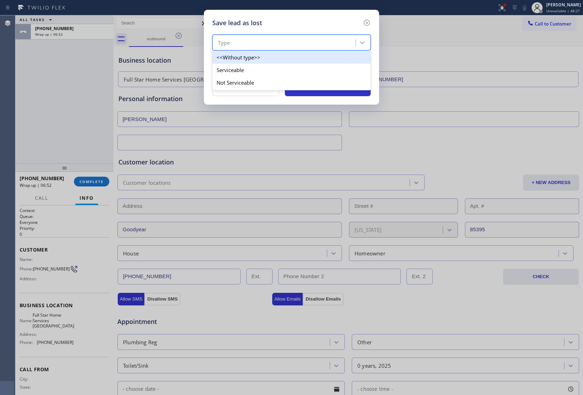
click at [237, 46] on div "Type" at bounding box center [284, 43] width 141 height 12
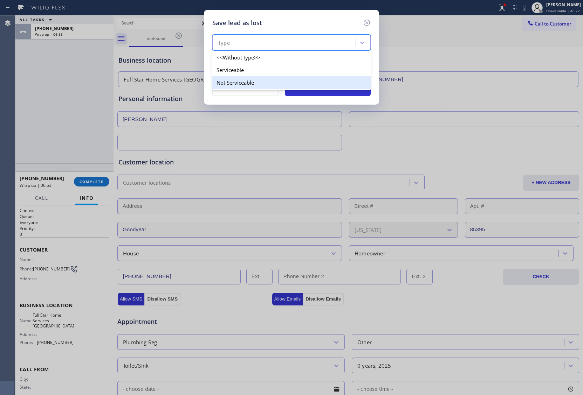
click at [238, 83] on div "Not Serviceable" at bounding box center [291, 82] width 158 height 13
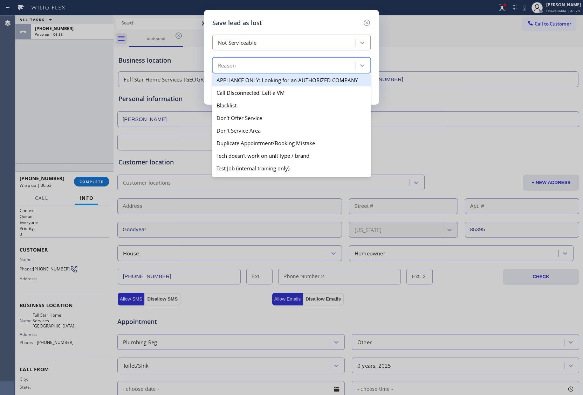
drag, startPoint x: 258, startPoint y: 68, endPoint x: 279, endPoint y: 94, distance: 33.6
click at [258, 68] on div "Reason" at bounding box center [284, 66] width 141 height 12
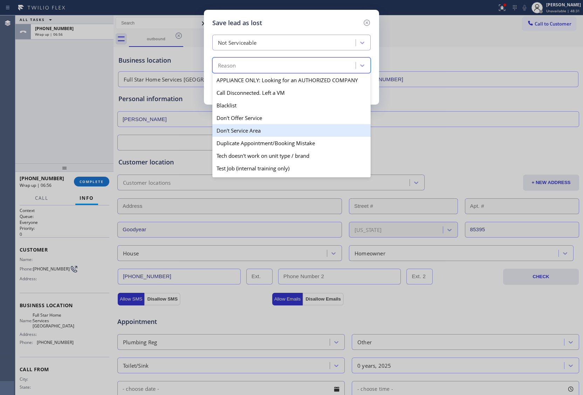
click at [258, 129] on div "Don't Service Area" at bounding box center [291, 130] width 158 height 13
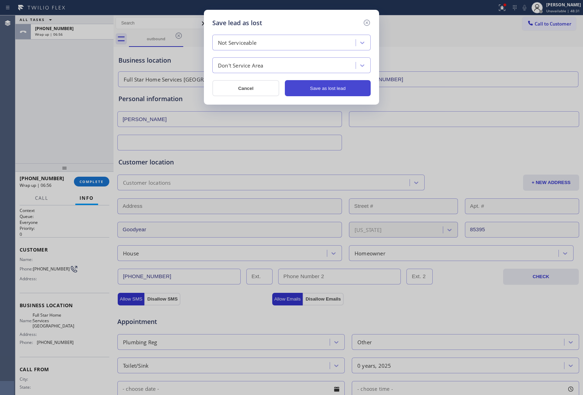
click at [319, 86] on button "Save as lost lead" at bounding box center [328, 88] width 86 height 16
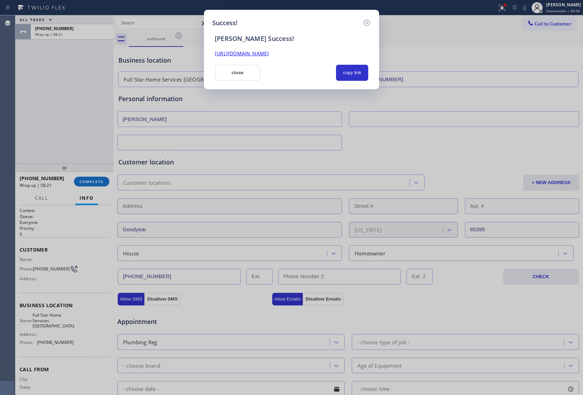
drag, startPoint x: 29, startPoint y: 90, endPoint x: 333, endPoint y: 72, distance: 304.4
click at [29, 90] on div "Success! SAL Success! https://erp.apollosoft.co/customer/759309#portlet_lead cl…" at bounding box center [291, 197] width 583 height 395
click at [241, 71] on button "close" at bounding box center [238, 73] width 46 height 16
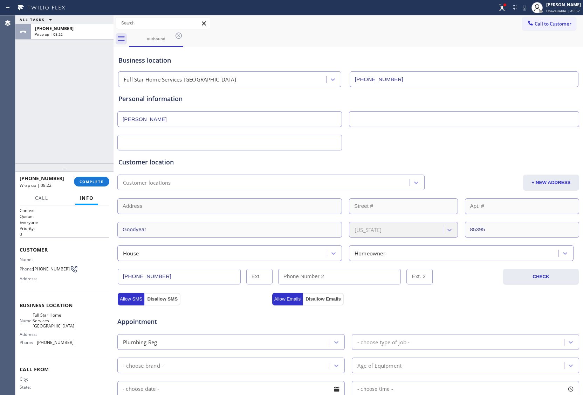
click at [101, 172] on div at bounding box center [64, 168] width 98 height 8
click at [91, 187] on div "+15623043073 Wrap up | 08:23 COMPLETE" at bounding box center [65, 182] width 90 height 18
click at [89, 179] on span "COMPLETE" at bounding box center [91, 181] width 24 height 5
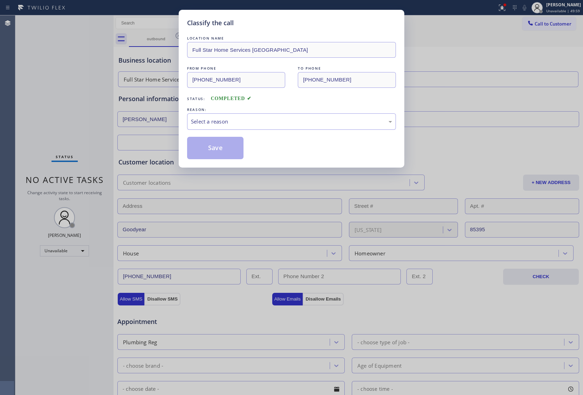
click at [262, 132] on div "LOCATION NAME Full Star Home Services Peoria FROM PHONE (623) 323-7922 TO PHONE…" at bounding box center [291, 97] width 209 height 125
click at [238, 130] on div "Select a reason" at bounding box center [291, 121] width 209 height 16
click at [218, 152] on button "Save" at bounding box center [215, 148] width 56 height 22
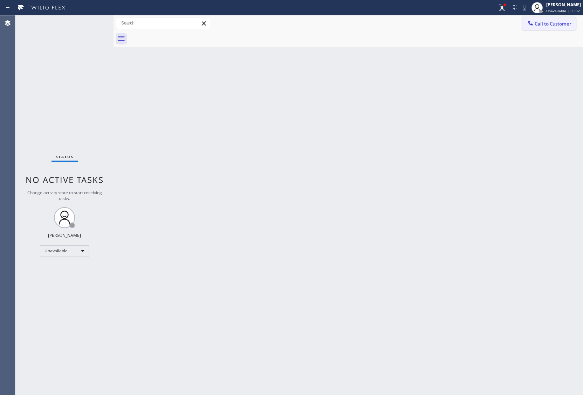
click at [551, 29] on button "Call to Customer" at bounding box center [549, 23] width 54 height 13
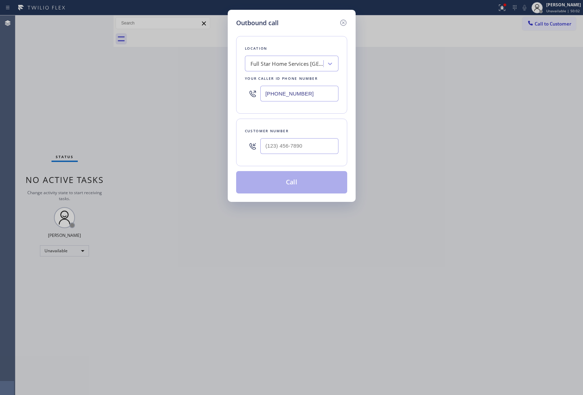
click at [300, 93] on input "(623) 323-7922" at bounding box center [299, 94] width 78 height 16
paste input "410) 237-0708"
type input "(410) 237-0708"
type input "(___) ___-____"
click at [301, 156] on div at bounding box center [299, 146] width 78 height 23
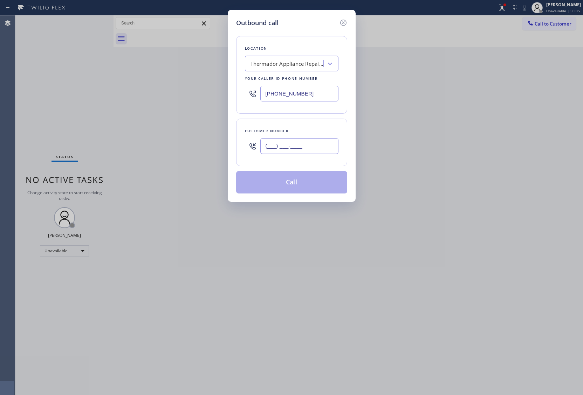
click at [298, 146] on input "(___) ___-____" at bounding box center [299, 146] width 78 height 16
paste input "443) 589-8830"
type input "(443) 589-8830"
drag, startPoint x: 296, startPoint y: 184, endPoint x: 307, endPoint y: 187, distance: 10.9
click at [300, 184] on button "Call" at bounding box center [291, 182] width 111 height 22
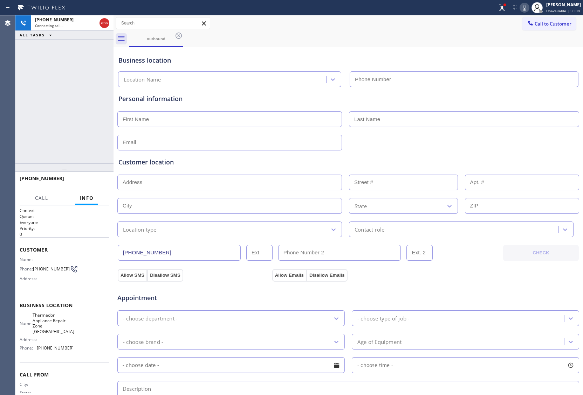
type input "(410) 237-0708"
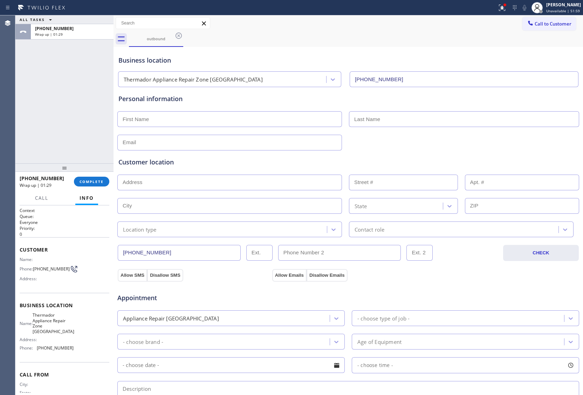
click at [16, 82] on div "ALL TASKS ALL TASKS ACTIVE TASKS TASKS IN WRAP UP +14435898830 Wrap up | 01:29" at bounding box center [64, 89] width 98 height 148
click at [98, 179] on button "COMPLETE" at bounding box center [91, 182] width 35 height 10
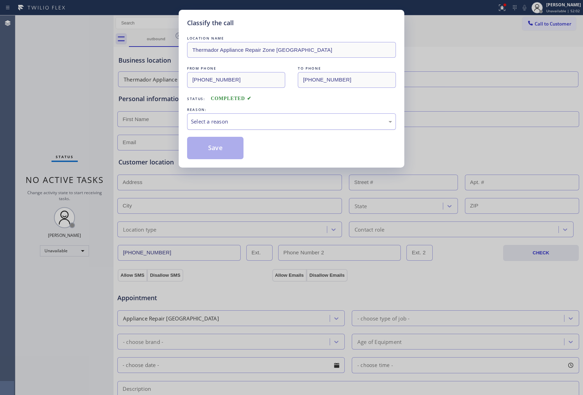
click at [198, 122] on div "Select a reason" at bounding box center [291, 122] width 201 height 8
drag, startPoint x: 211, startPoint y: 153, endPoint x: 451, endPoint y: 182, distance: 242.0
click at [221, 154] on button "Save" at bounding box center [215, 148] width 56 height 22
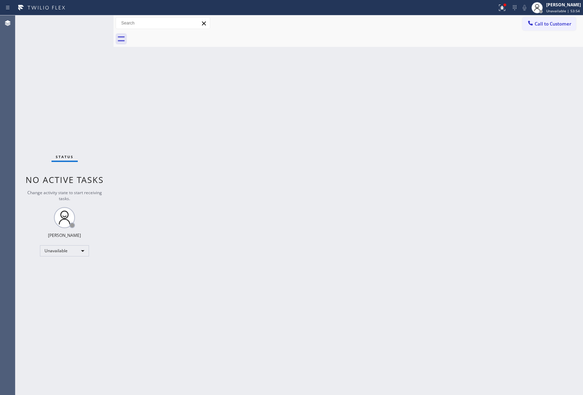
drag, startPoint x: 83, startPoint y: 97, endPoint x: 245, endPoint y: 76, distance: 164.1
click at [90, 96] on div "Status No active tasks Change activity state to start receiving tasks. JOHN FEL…" at bounding box center [64, 205] width 98 height 380
click at [548, 15] on div "Call to Customer Outbound call Location Thermador Appliance Repair Zone Hampton…" at bounding box center [347, 23] width 469 height 16
click at [552, 21] on span "Call to Customer" at bounding box center [552, 24] width 37 height 6
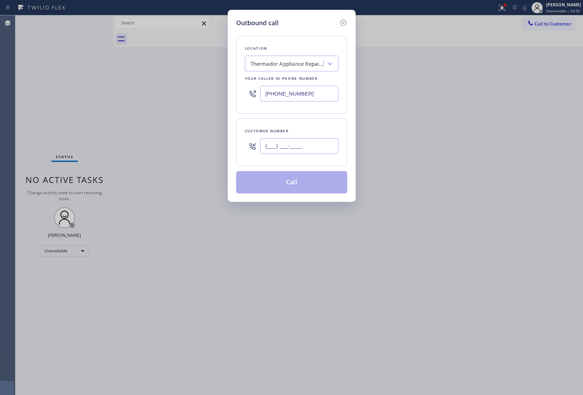
click at [310, 141] on input "(___) ___-____" at bounding box center [299, 146] width 78 height 16
paste input "820) 758-6433"
type input "(820) 758-6433"
click at [308, 189] on button "Call" at bounding box center [291, 182] width 111 height 22
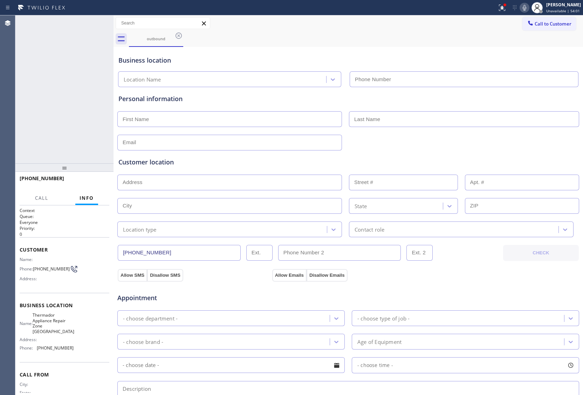
type input "(410) 237-0708"
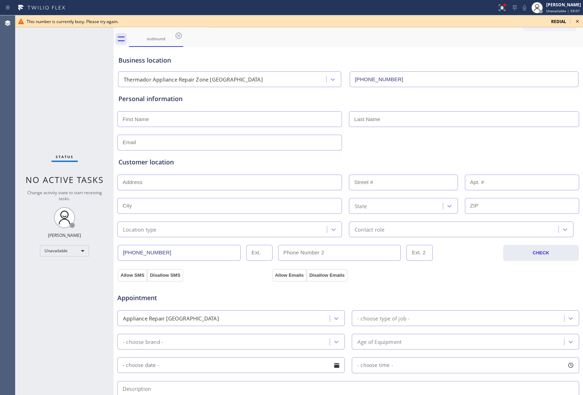
click at [575, 22] on icon at bounding box center [577, 21] width 8 height 8
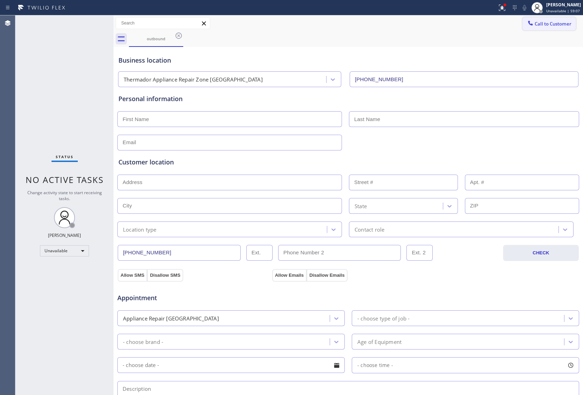
click at [556, 22] on span "Call to Customer" at bounding box center [552, 24] width 37 height 6
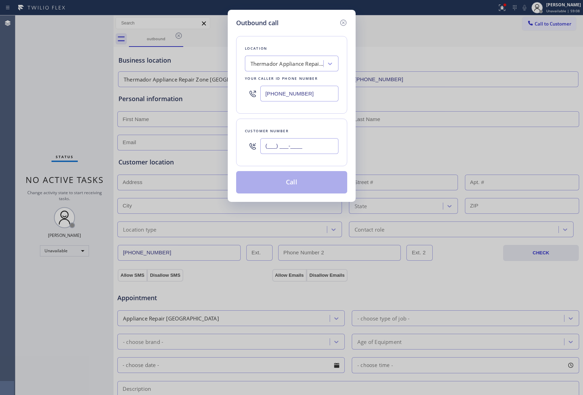
click at [281, 151] on input "(___) ___-____" at bounding box center [299, 146] width 78 height 16
paste input "820) 758-6433"
type input "(820) 758-6433"
click at [300, 182] on button "Call" at bounding box center [291, 182] width 111 height 22
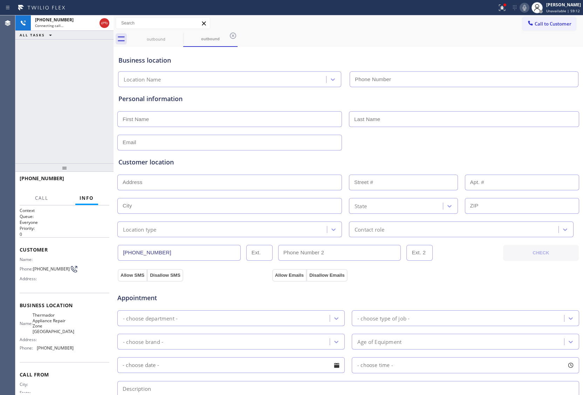
type input "(410) 237-0708"
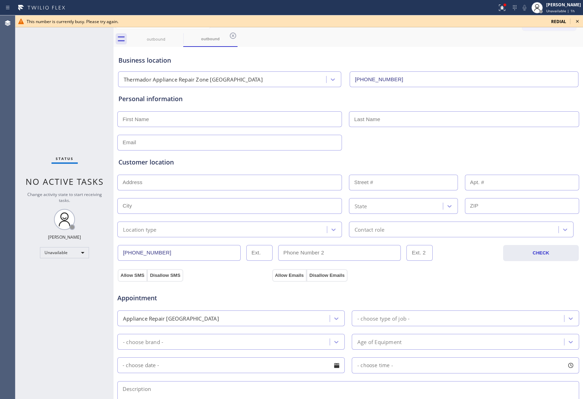
click at [555, 20] on span "redial" at bounding box center [558, 22] width 15 height 6
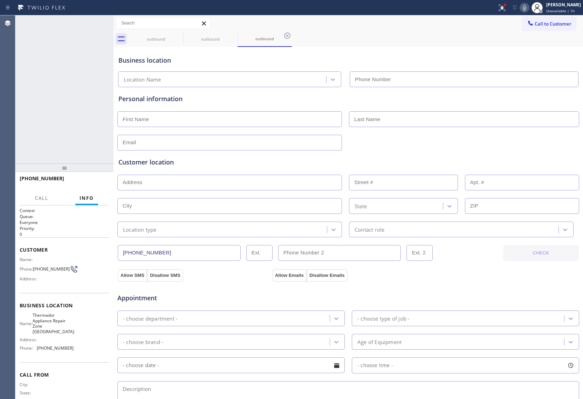
type input "(410) 237-0708"
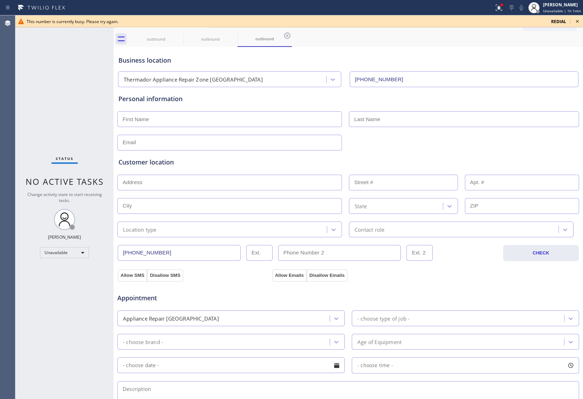
click at [557, 21] on span "redial" at bounding box center [558, 22] width 15 height 6
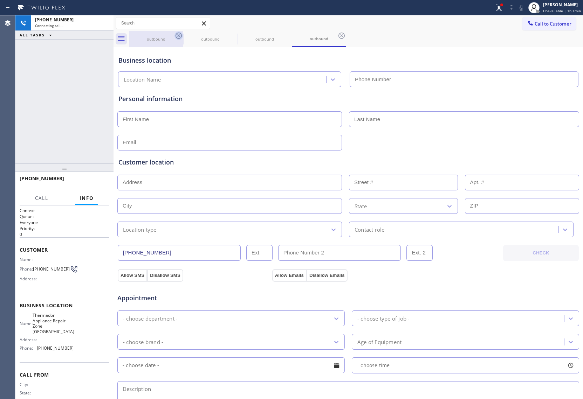
type input "(410) 237-0708"
click at [181, 36] on icon at bounding box center [178, 36] width 8 height 8
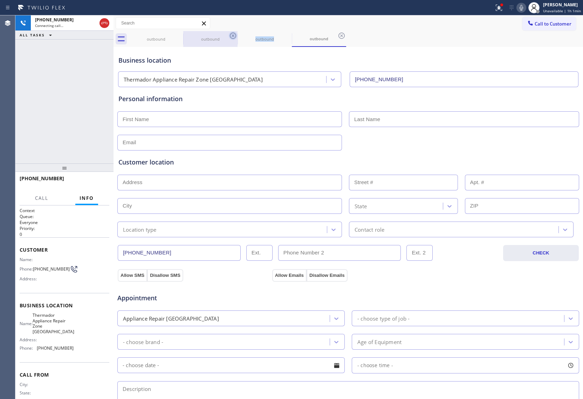
click at [229, 36] on icon at bounding box center [233, 36] width 8 height 8
click at [181, 36] on icon at bounding box center [178, 36] width 8 height 8
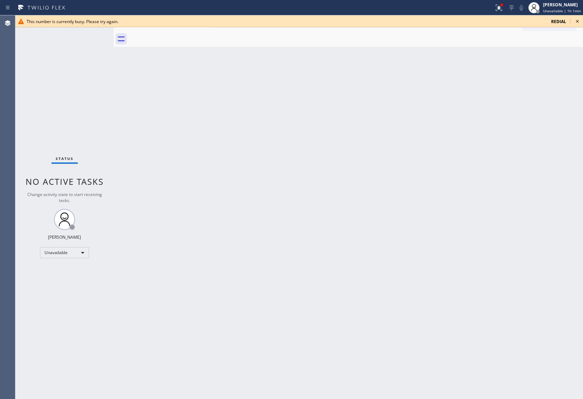
click at [575, 21] on icon at bounding box center [577, 21] width 8 height 8
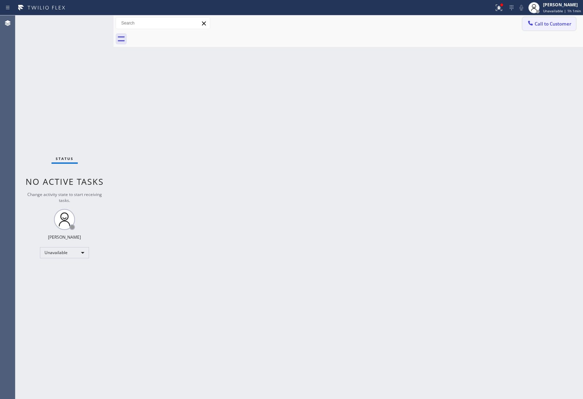
click at [562, 21] on span "Call to Customer" at bounding box center [552, 24] width 37 height 6
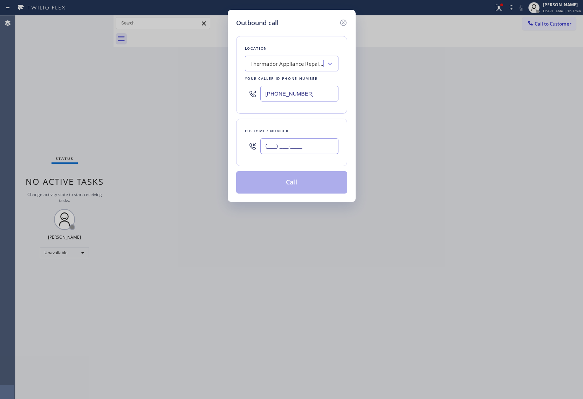
click at [300, 150] on input "(___) ___-____" at bounding box center [299, 146] width 78 height 16
paste input "480) 694-5209"
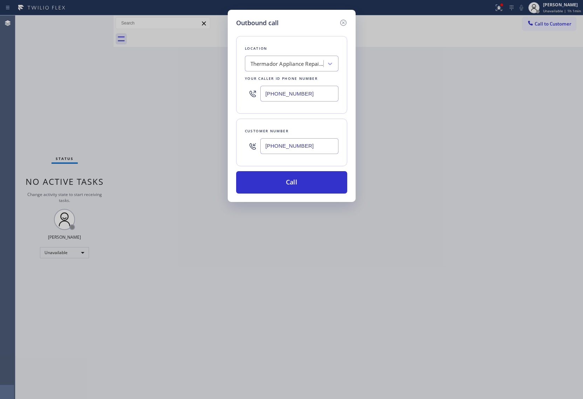
type input "(480) 694-5209"
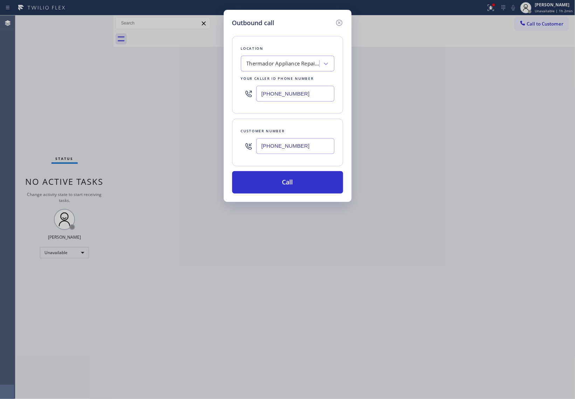
click at [257, 66] on div "Thermador Appliance Repair Zone Hampton" at bounding box center [283, 64] width 74 height 8
paste input "Thermador Appliance Repair Experts Phoenix"
type input "Thermador Appliance Repair Experts Phoenix"
click at [271, 83] on div "Thermador Appliance Repair Experts Phoenix" at bounding box center [287, 82] width 93 height 20
type input "(602) 755-1659"
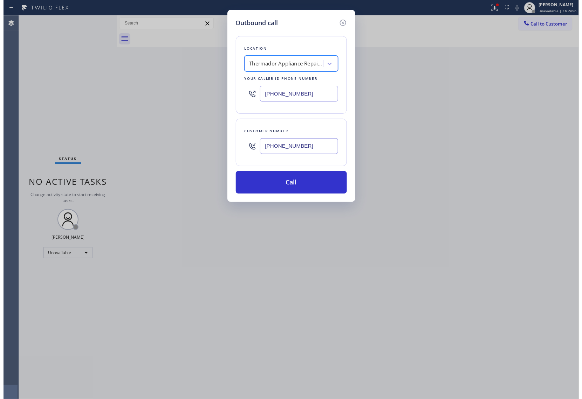
scroll to position [0, 0]
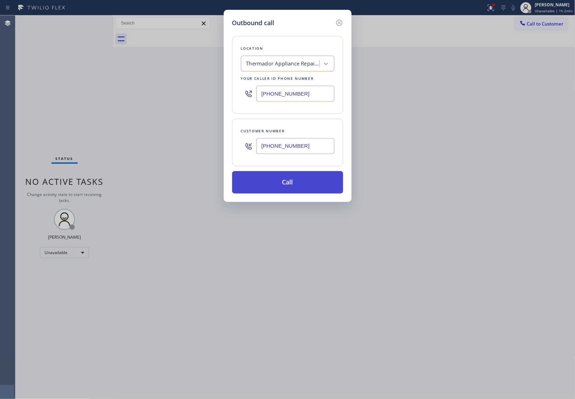
click at [285, 185] on button "Call" at bounding box center [287, 182] width 111 height 22
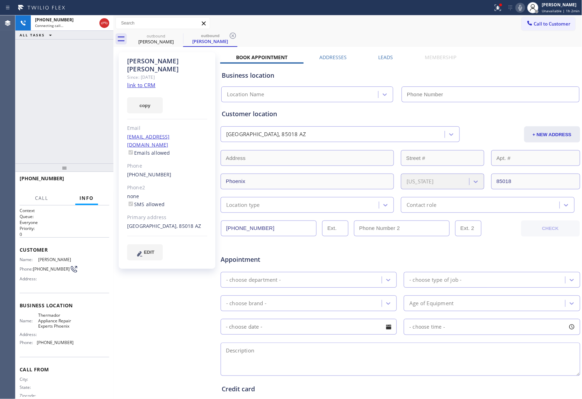
type input "(602) 755-1659"
click at [146, 82] on link "link to CRM" at bounding box center [141, 85] width 28 height 7
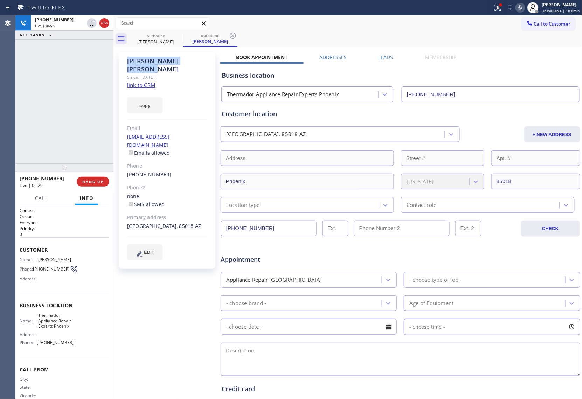
drag, startPoint x: 174, startPoint y: 63, endPoint x: 125, endPoint y: 63, distance: 49.0
click at [125, 63] on div "Zach Schaefer Since: 20 may 2020 link to CRM copy Email no@gmail.com Emails all…" at bounding box center [167, 160] width 97 height 217
drag, startPoint x: 43, startPoint y: 274, endPoint x: 34, endPoint y: 267, distance: 12.0
click at [34, 267] on span "(480) 694-5209" at bounding box center [51, 268] width 37 height 5
copy span "(480) 694-5209"
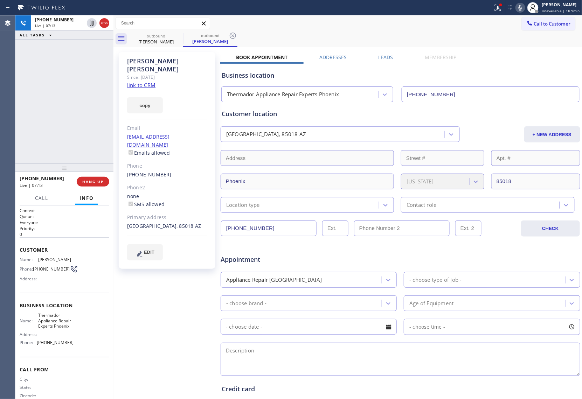
click at [21, 124] on div "+14806945209 Live | 07:13 ALL TASKS ALL TASKS ACTIVE TASKS TASKS IN WRAP UP" at bounding box center [64, 89] width 98 height 148
click at [1, 116] on div "Agent Desktop" at bounding box center [7, 207] width 15 height 384
click at [20, 122] on div "+14806945209 Live | 07:28 ALL TASKS ALL TASKS ACTIVE TASKS TASKS IN WRAP UP" at bounding box center [64, 89] width 98 height 148
click at [96, 182] on span "HANG UP" at bounding box center [92, 181] width 21 height 5
click at [86, 184] on button "COMPLETE" at bounding box center [91, 182] width 35 height 10
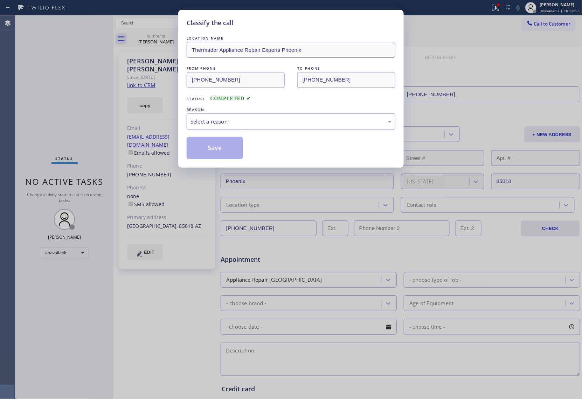
drag, startPoint x: 250, startPoint y: 119, endPoint x: 239, endPoint y: 127, distance: 13.0
click at [250, 120] on div "Select a reason" at bounding box center [290, 122] width 201 height 8
click at [218, 152] on button "Save" at bounding box center [215, 148] width 56 height 22
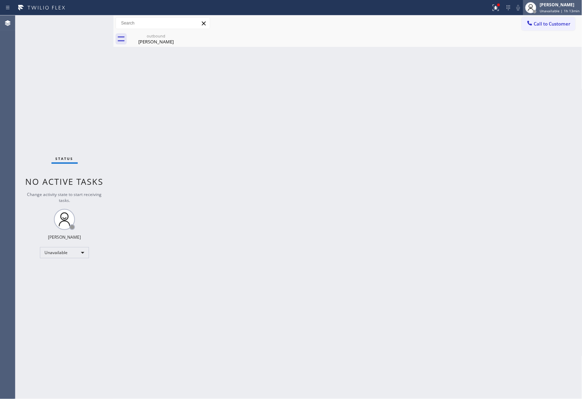
click at [551, 6] on div "[PERSON_NAME]" at bounding box center [560, 5] width 40 height 6
drag, startPoint x: 5, startPoint y: 123, endPoint x: 413, endPoint y: 53, distance: 414.5
click at [8, 123] on div "Agent Desktop" at bounding box center [7, 207] width 15 height 384
click at [554, 25] on span "Call to Customer" at bounding box center [552, 24] width 37 height 6
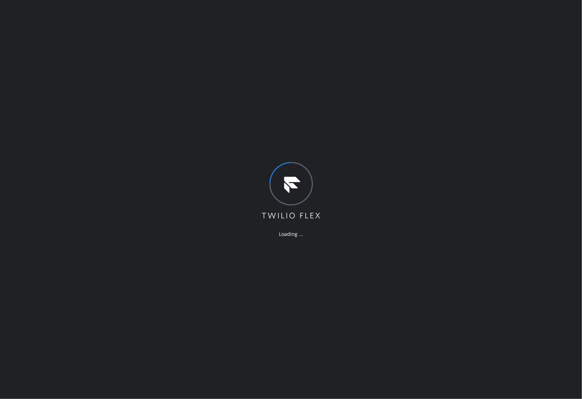
click at [22, 94] on div "Loading ..." at bounding box center [291, 199] width 582 height 399
click at [21, 112] on div "Loading ..." at bounding box center [291, 199] width 582 height 399
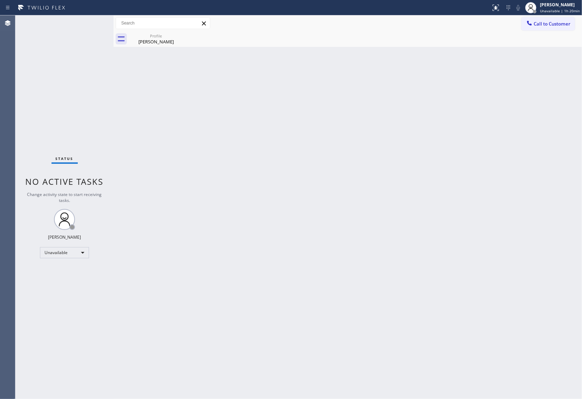
drag, startPoint x: 23, startPoint y: 95, endPoint x: 237, endPoint y: 43, distance: 219.9
click at [27, 94] on div "Status No active tasks Change activity state to start receiving tasks. [PERSON_…" at bounding box center [64, 207] width 98 height 384
